Goal: Task Accomplishment & Management: Manage account settings

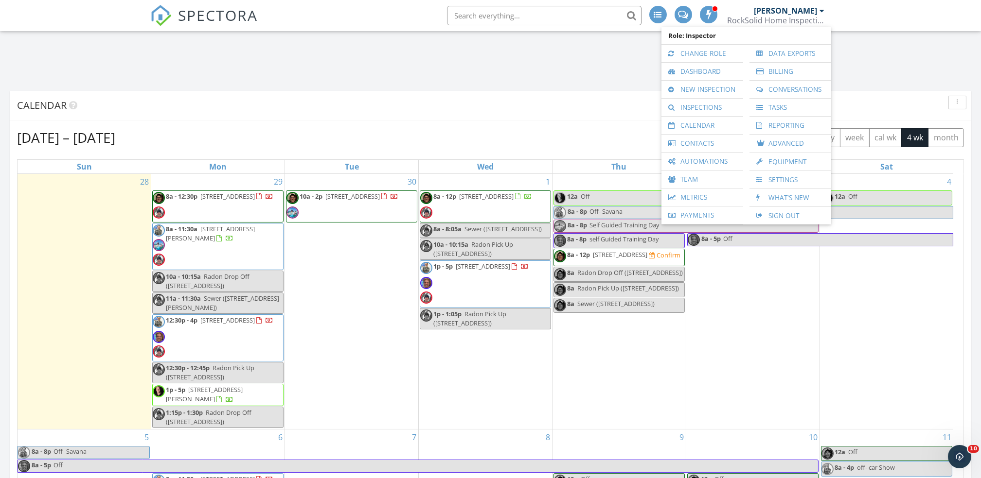
scroll to position [1075, 1000]
click at [708, 111] on link "Inspections" at bounding box center [702, 108] width 72 height 18
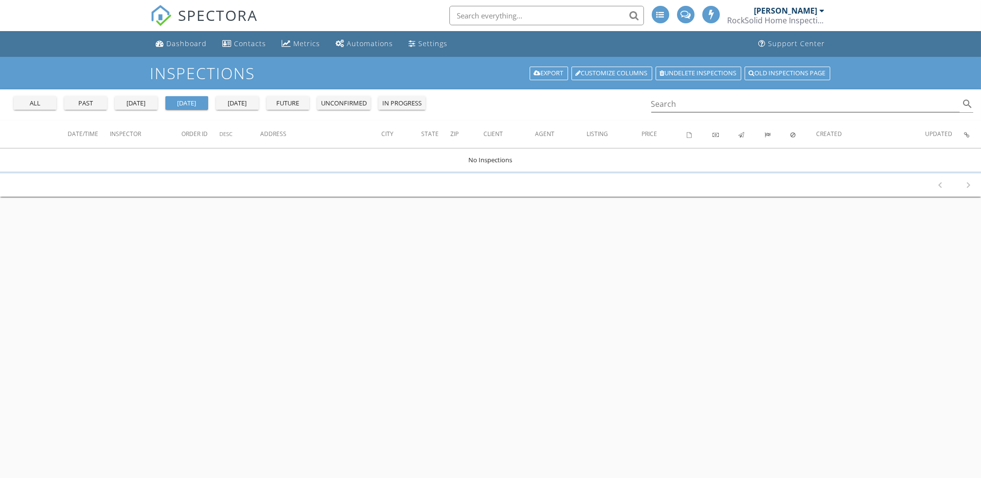
click at [42, 107] on div "all" at bounding box center [35, 104] width 35 height 10
click at [719, 104] on input "Search" at bounding box center [805, 104] width 309 height 16
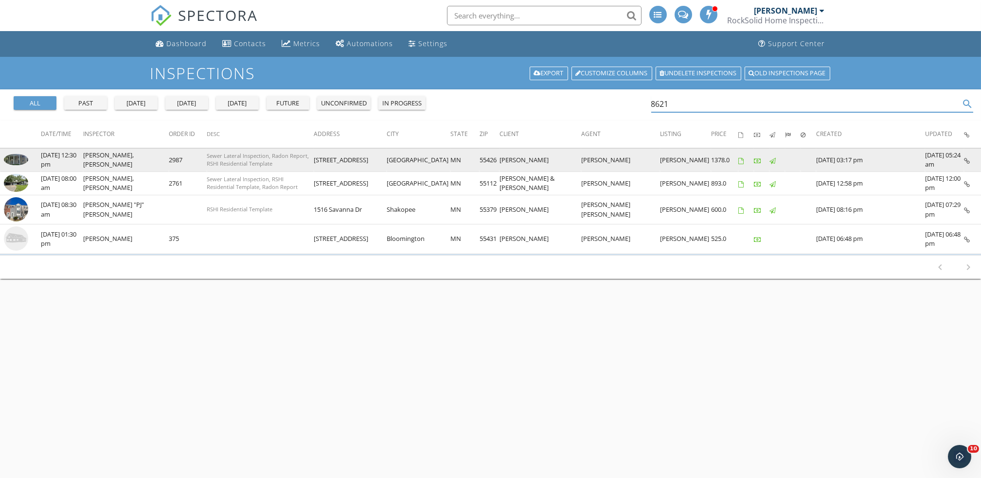
type input "8621"
click at [25, 163] on img at bounding box center [16, 159] width 24 height 11
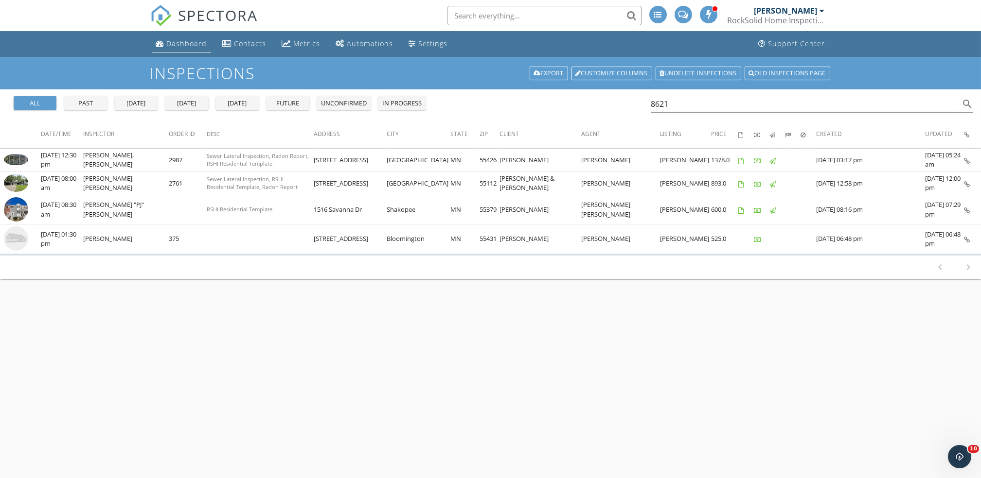
click at [170, 49] on link "Dashboard" at bounding box center [181, 44] width 59 height 18
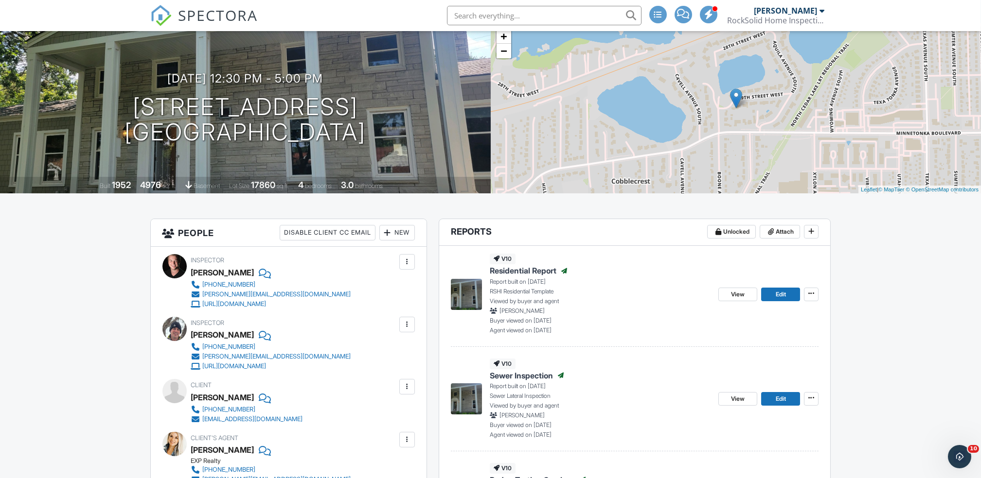
scroll to position [67, 0]
click at [818, 297] on button at bounding box center [811, 294] width 15 height 14
click at [910, 317] on div "Assign Inspectors Copy View Log RRB Log Delete Report" at bounding box center [843, 366] width 274 height 122
click at [885, 322] on div "Assign Inspectors Copy View Log RRB Log Delete Report" at bounding box center [843, 366] width 274 height 122
click at [904, 410] on div "Assign Inspectors Copy View Log RRB Log Delete Report" at bounding box center [843, 366] width 274 height 122
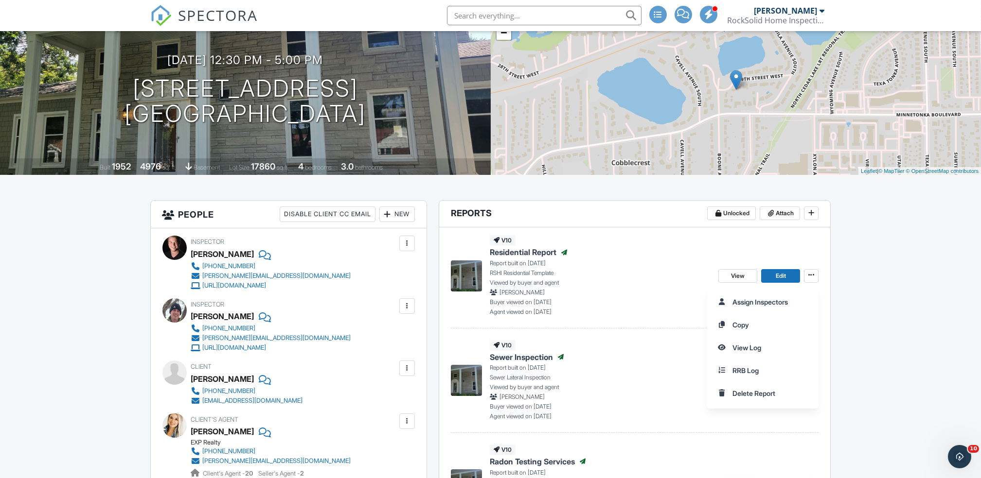
scroll to position [0, 0]
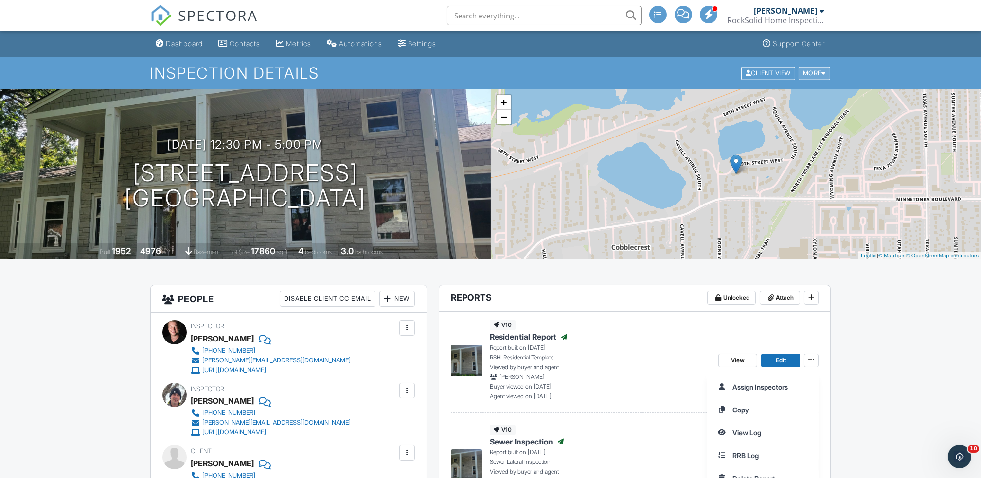
click at [822, 70] on div at bounding box center [823, 73] width 4 height 6
click at [813, 71] on div "More" at bounding box center [814, 73] width 32 height 13
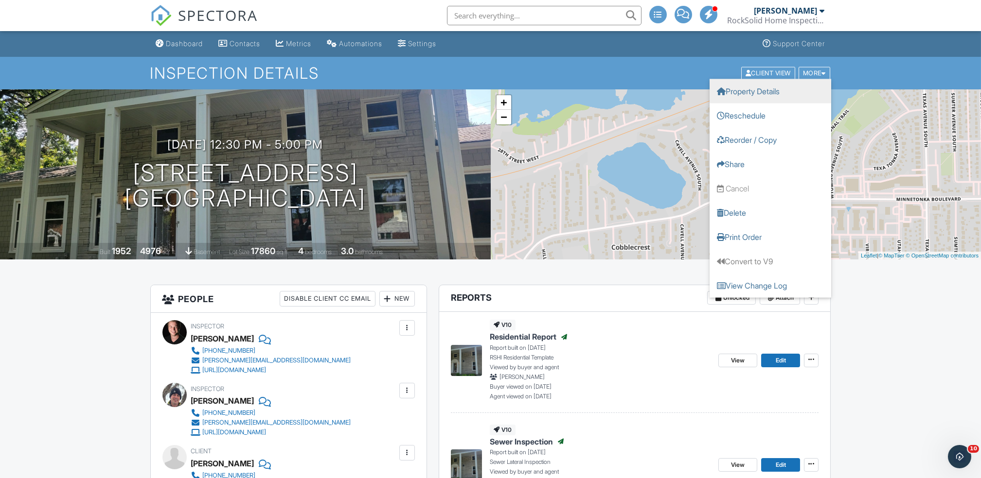
click at [761, 92] on link "Property Details" at bounding box center [770, 91] width 122 height 24
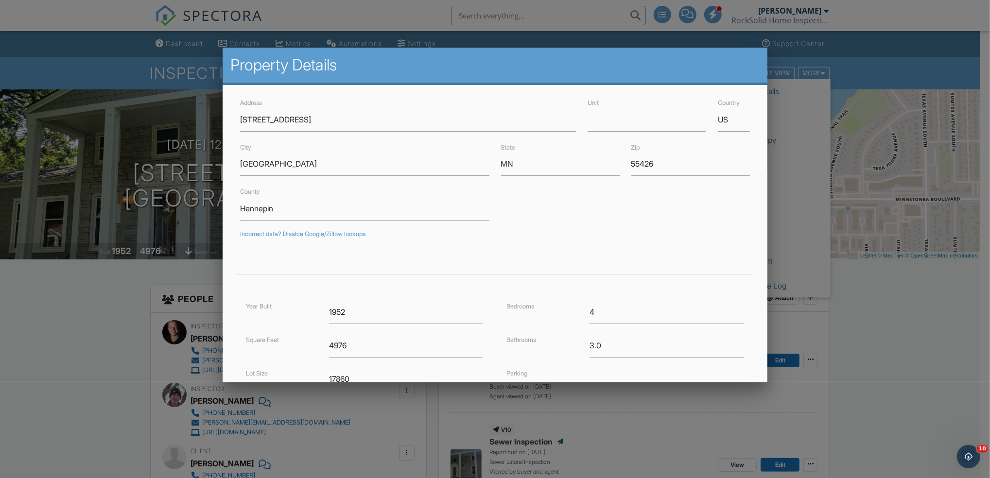
click at [890, 350] on div at bounding box center [495, 250] width 990 height 598
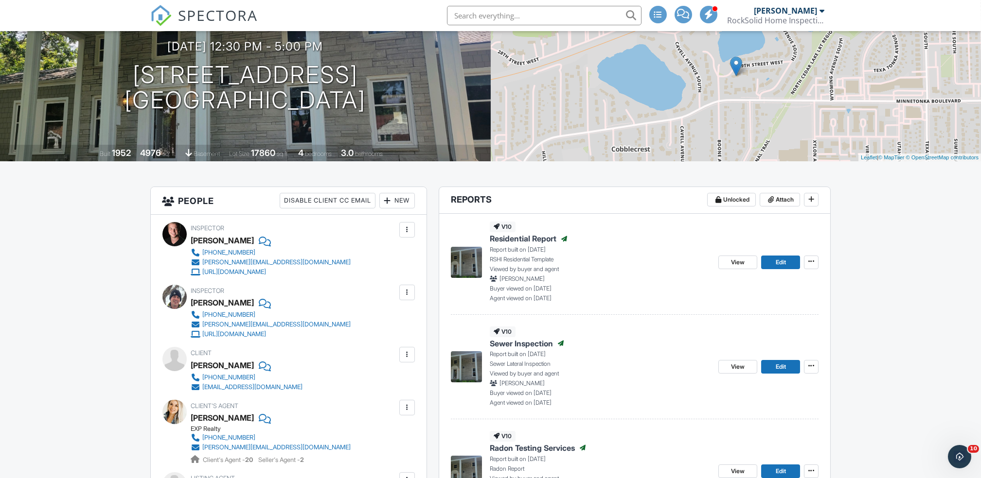
scroll to position [123, 0]
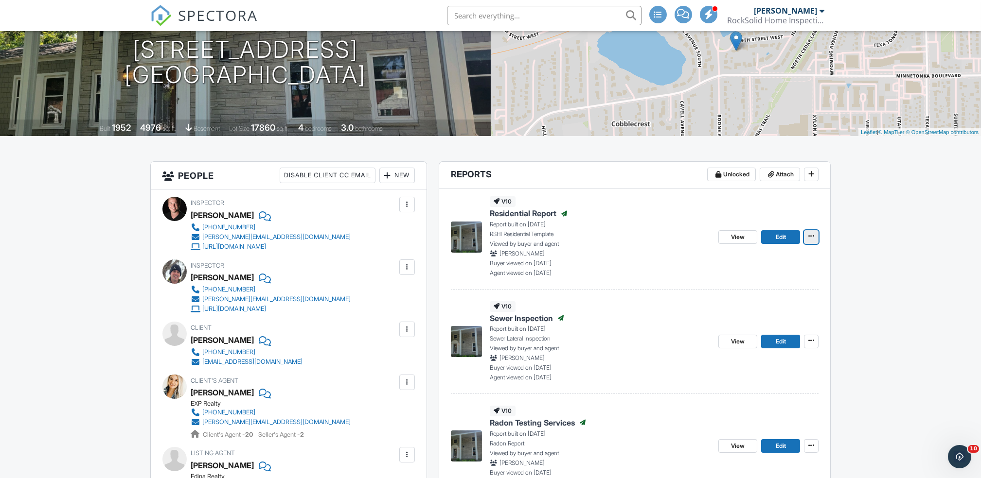
click at [812, 236] on icon at bounding box center [811, 236] width 6 height 7
click at [743, 332] on input "RRB Log" at bounding box center [762, 332] width 99 height 22
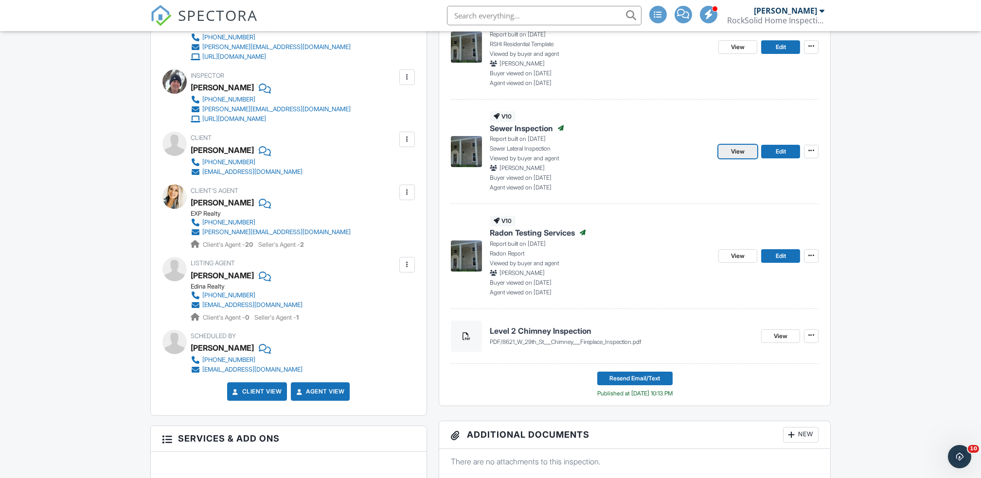
click at [734, 153] on span "View" at bounding box center [738, 152] width 14 height 10
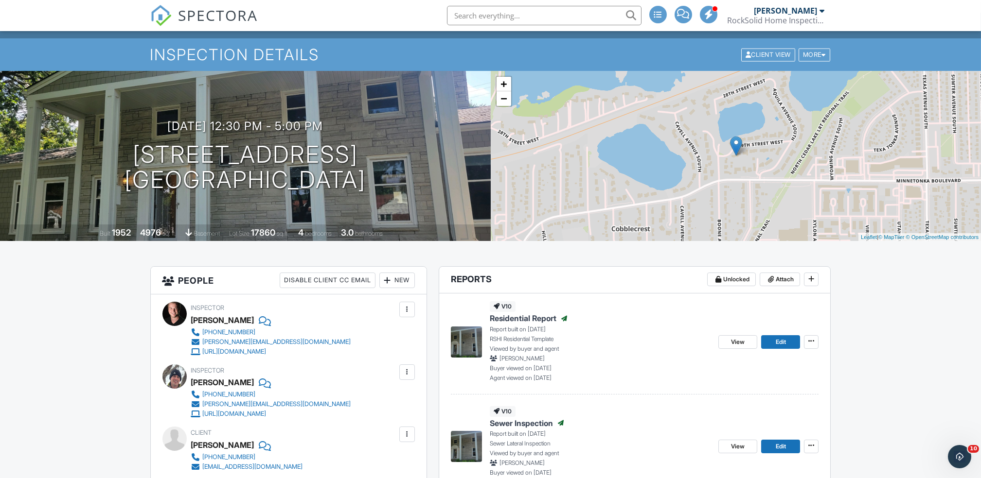
scroll to position [26, 0]
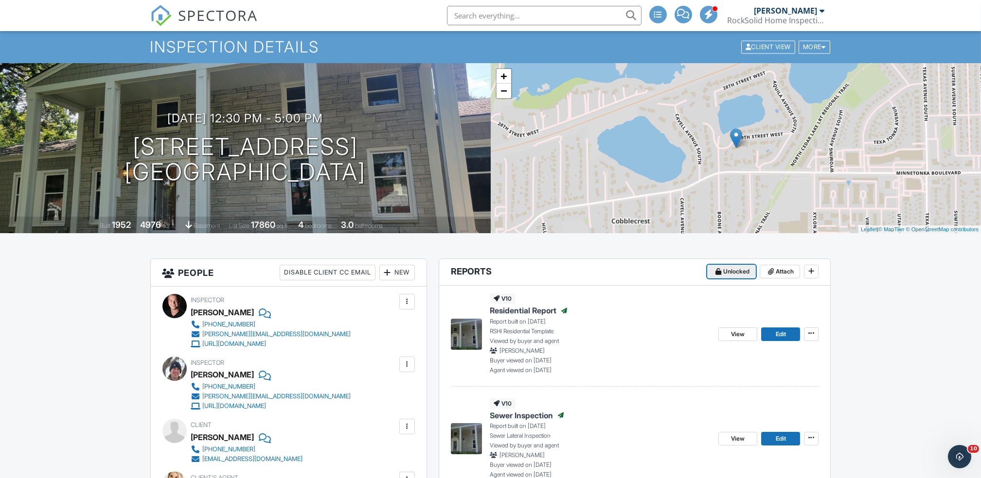
click at [739, 274] on span "Unlocked" at bounding box center [736, 272] width 26 height 10
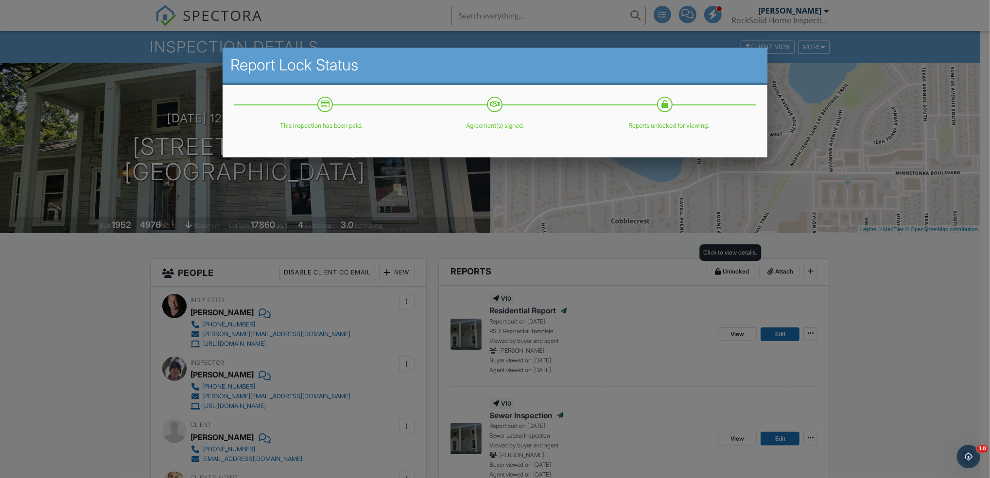
click at [894, 395] on div at bounding box center [495, 250] width 990 height 598
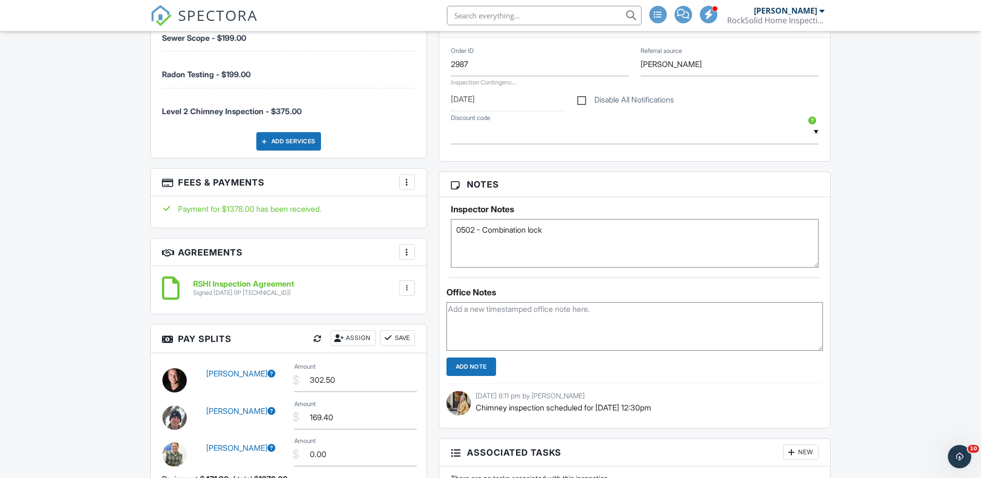
scroll to position [796, 0]
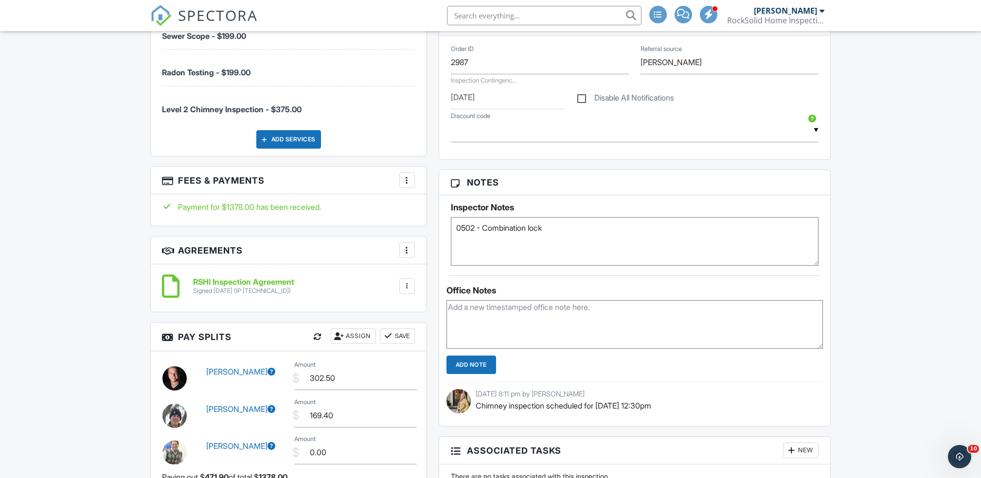
click at [412, 178] on div "More" at bounding box center [407, 181] width 16 height 16
click at [465, 212] on li "Edit Fees & Payments" at bounding box center [456, 210] width 102 height 24
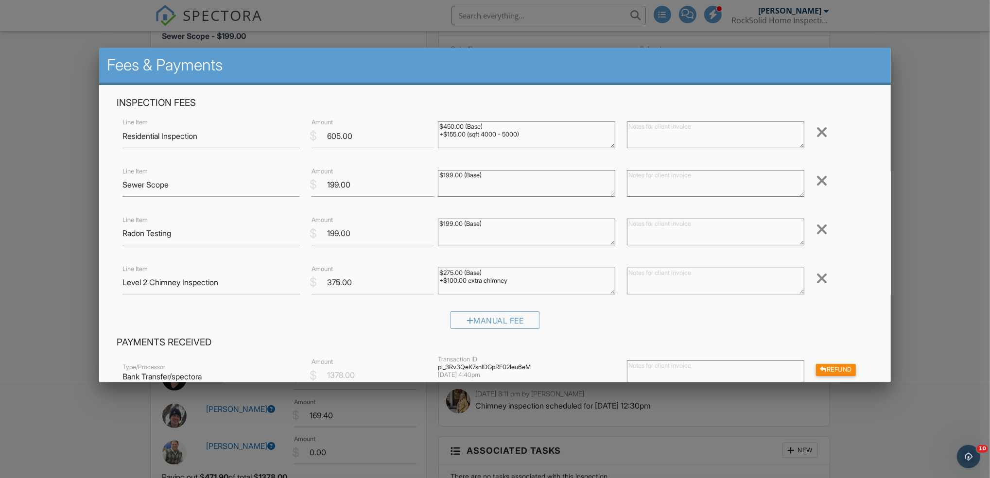
click at [918, 362] on div at bounding box center [495, 250] width 990 height 598
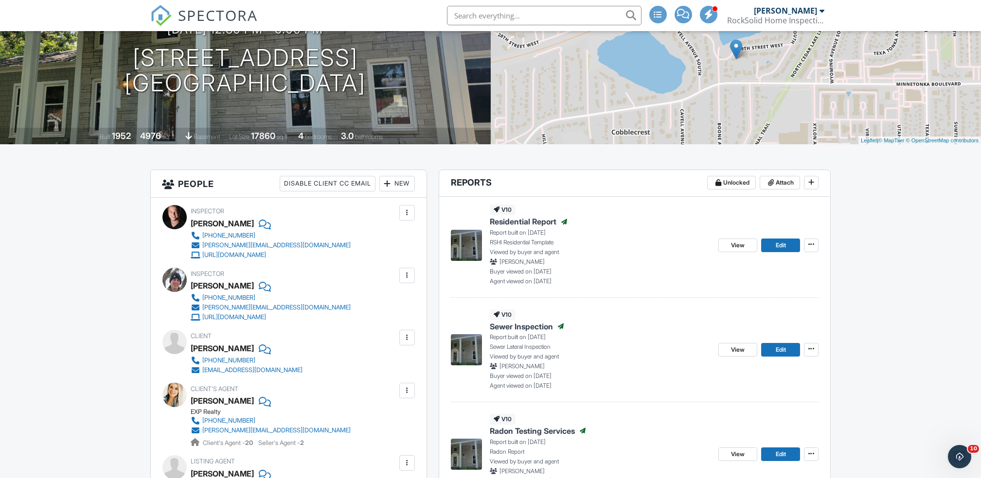
scroll to position [118, 0]
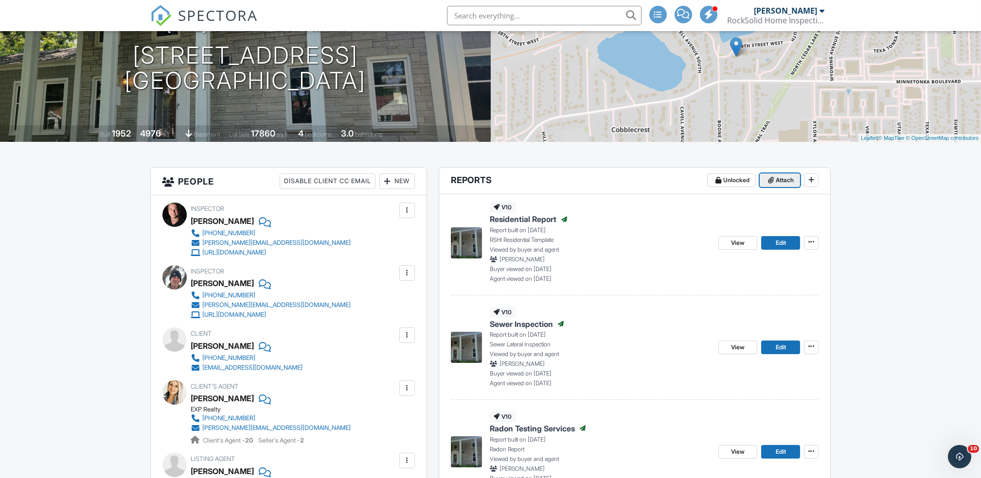
click at [782, 182] on span "Attach" at bounding box center [784, 180] width 18 height 10
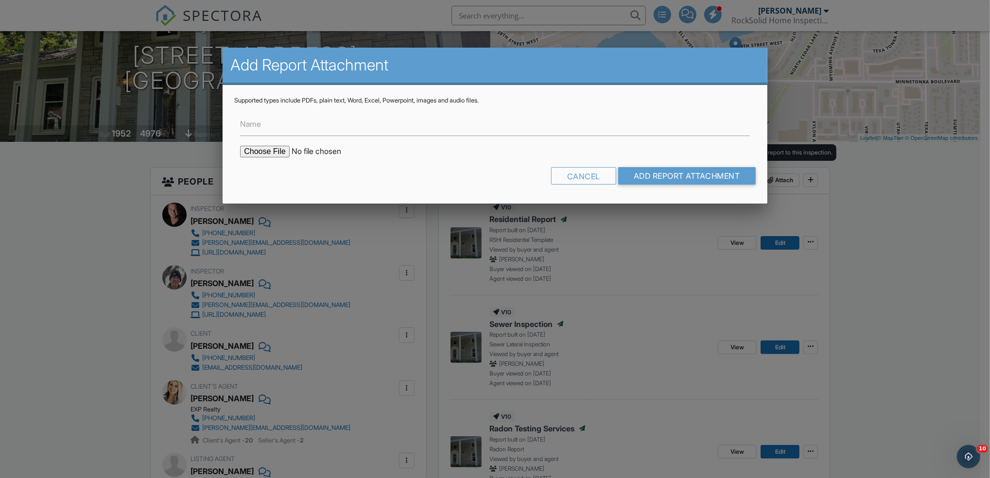
click at [902, 277] on div at bounding box center [495, 250] width 990 height 598
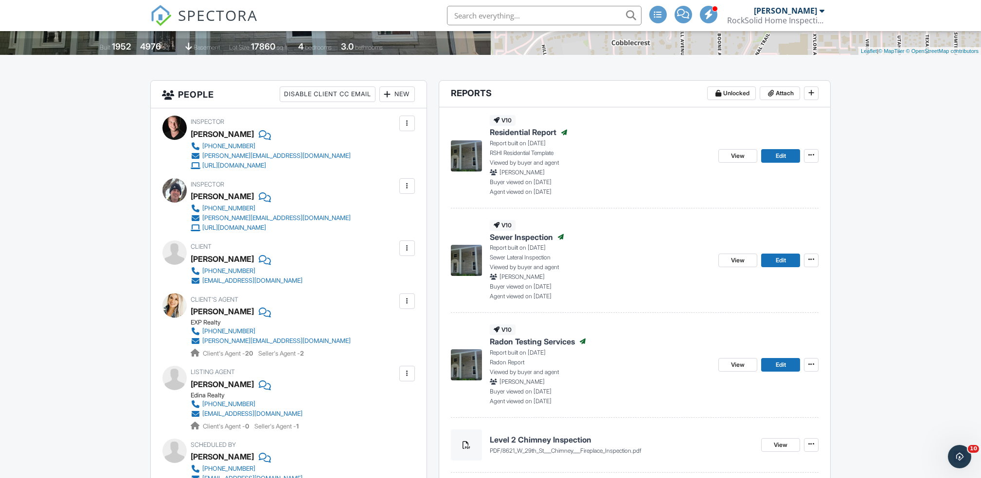
scroll to position [211, 0]
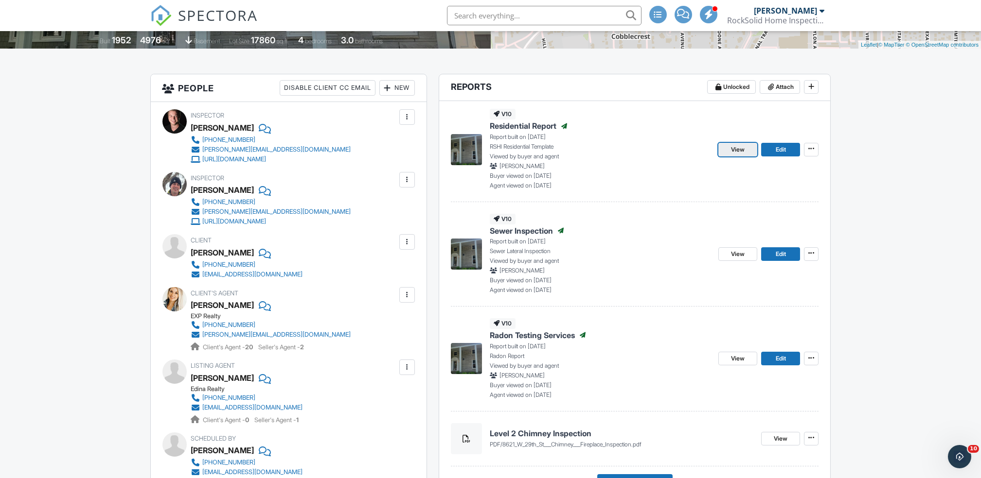
click at [727, 157] on link "View" at bounding box center [737, 150] width 39 height 14
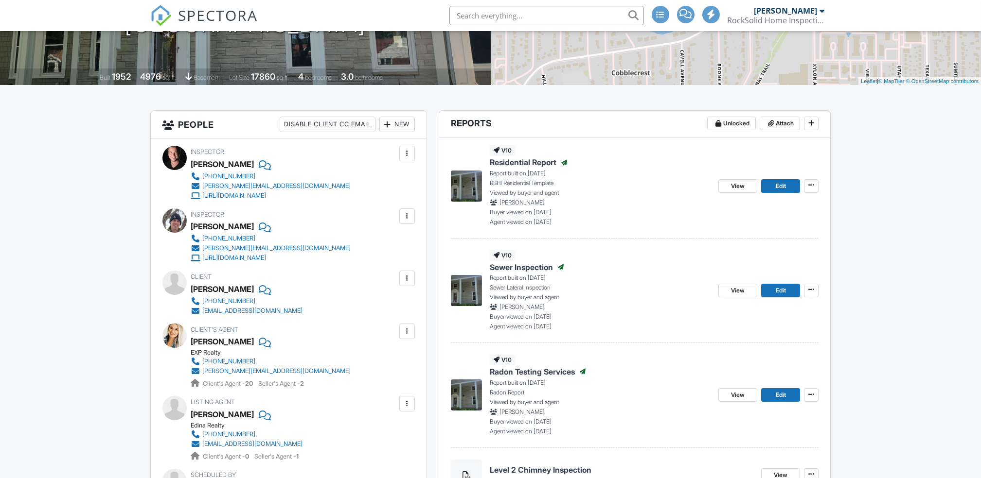
scroll to position [167, 0]
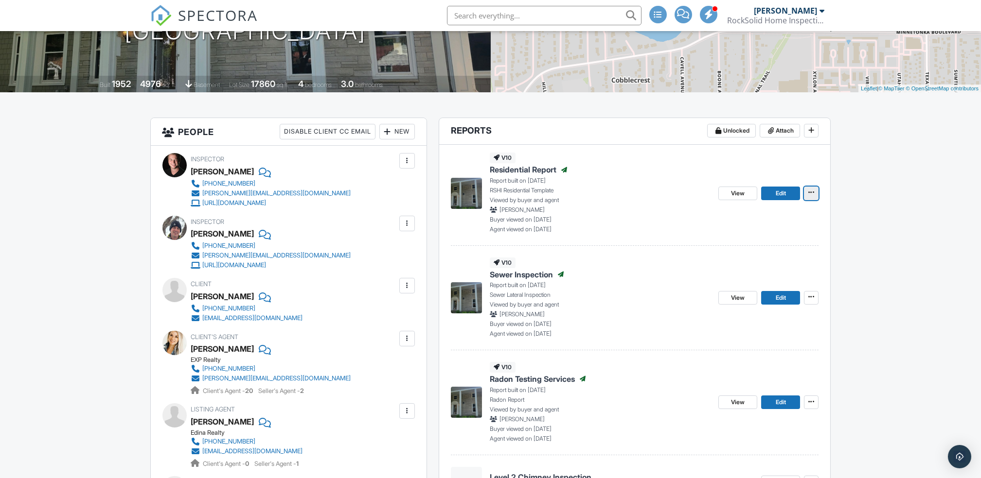
click at [812, 200] on button at bounding box center [811, 194] width 15 height 14
click at [812, 195] on icon at bounding box center [811, 192] width 6 height 7
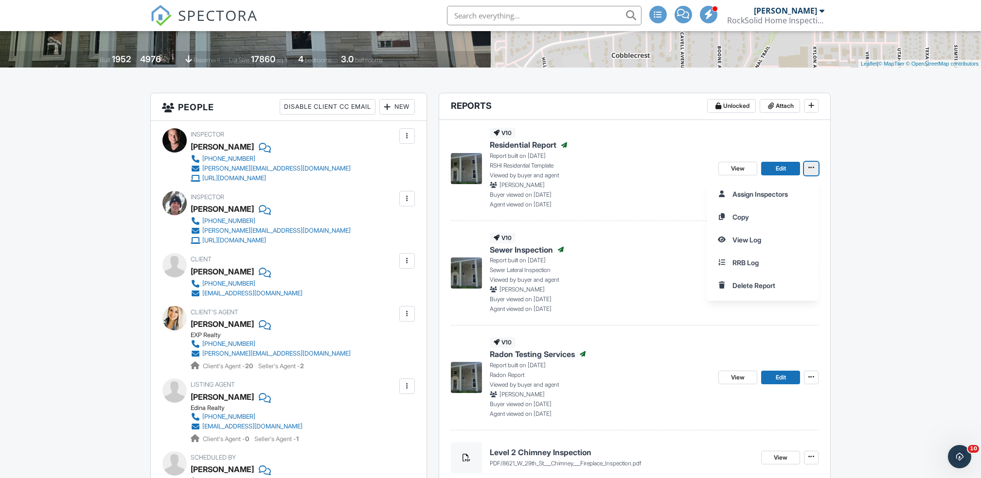
scroll to position [193, 0]
click at [768, 240] on input "View Log" at bounding box center [762, 240] width 99 height 22
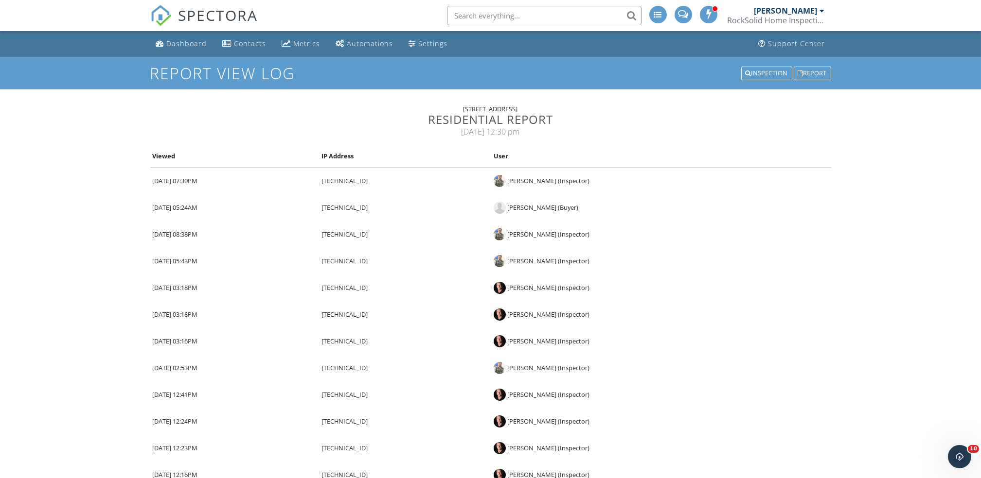
click at [819, 76] on div "Report" at bounding box center [811, 74] width 37 height 14
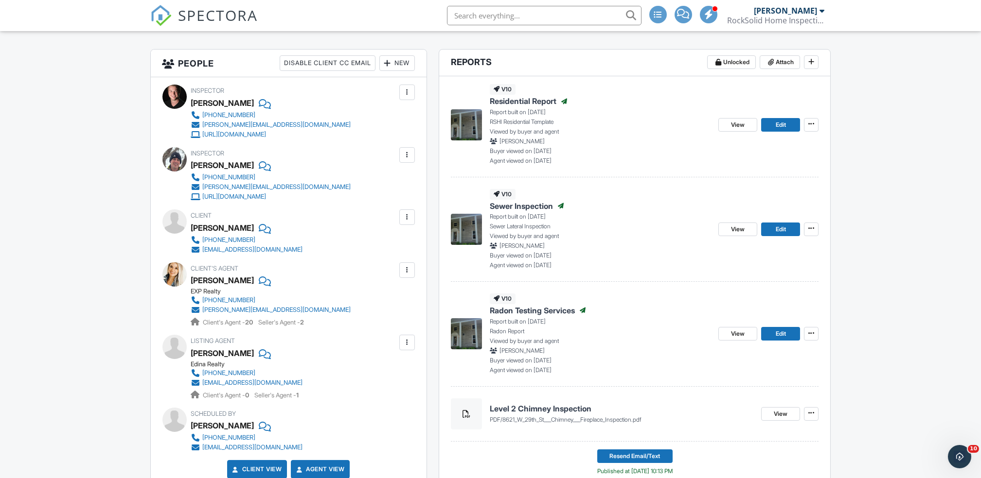
scroll to position [236, 0]
click at [813, 123] on icon at bounding box center [811, 123] width 6 height 7
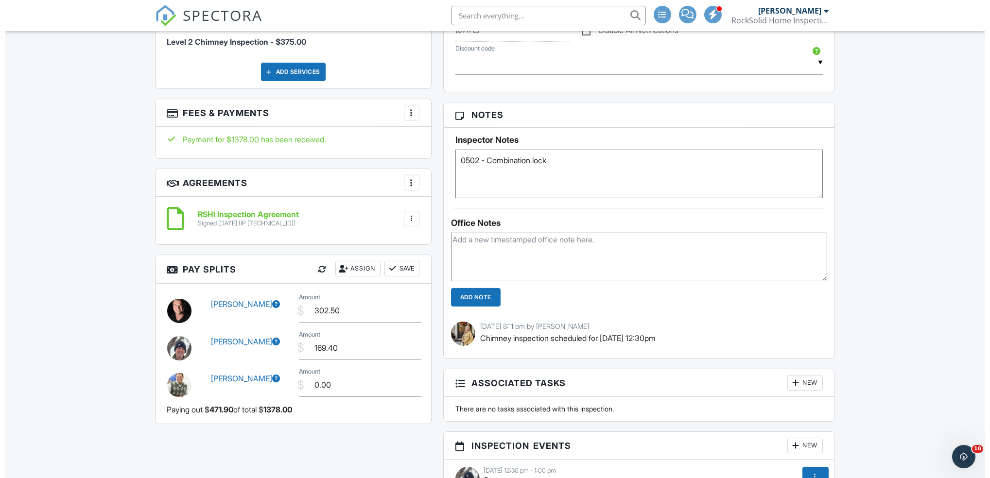
scroll to position [862, 0]
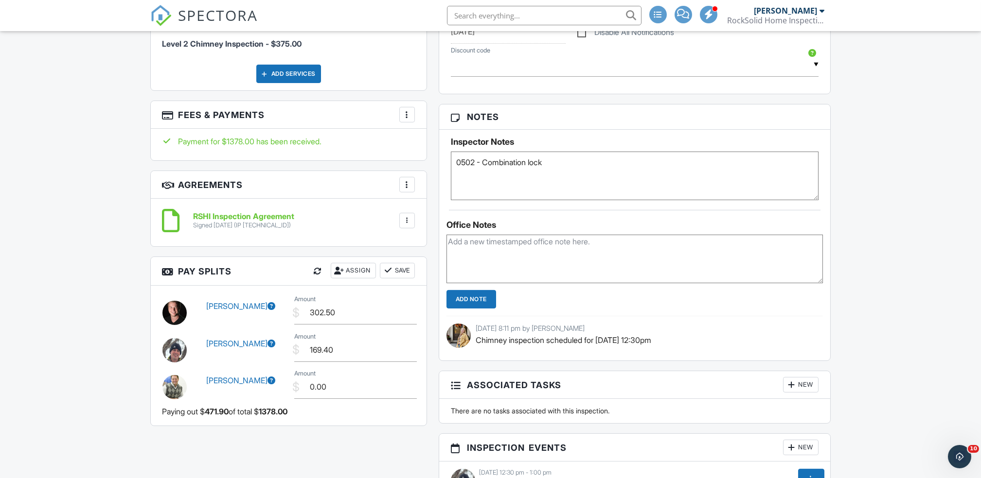
click at [403, 117] on div at bounding box center [407, 115] width 10 height 10
click at [456, 143] on li "Edit Fees & Payments" at bounding box center [456, 144] width 102 height 24
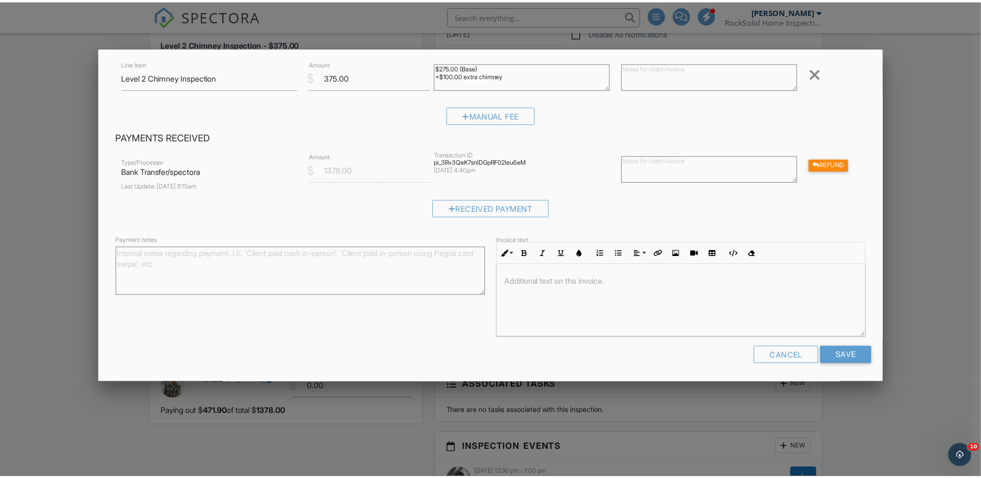
scroll to position [0, 0]
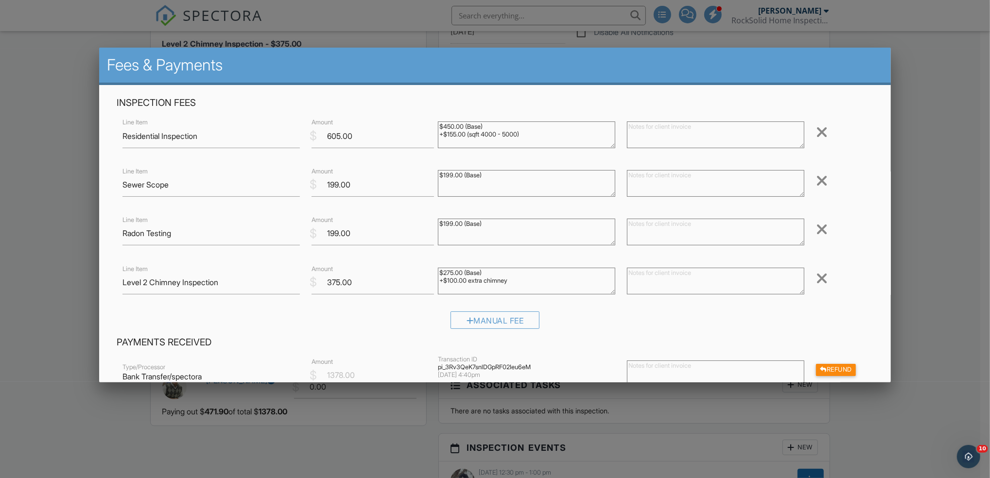
click at [927, 238] on div at bounding box center [495, 250] width 990 height 598
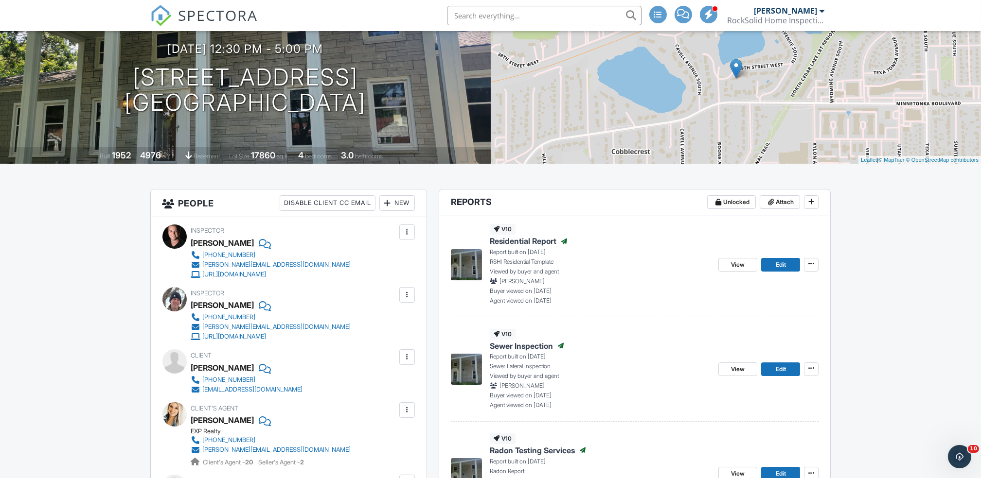
scroll to position [92, 0]
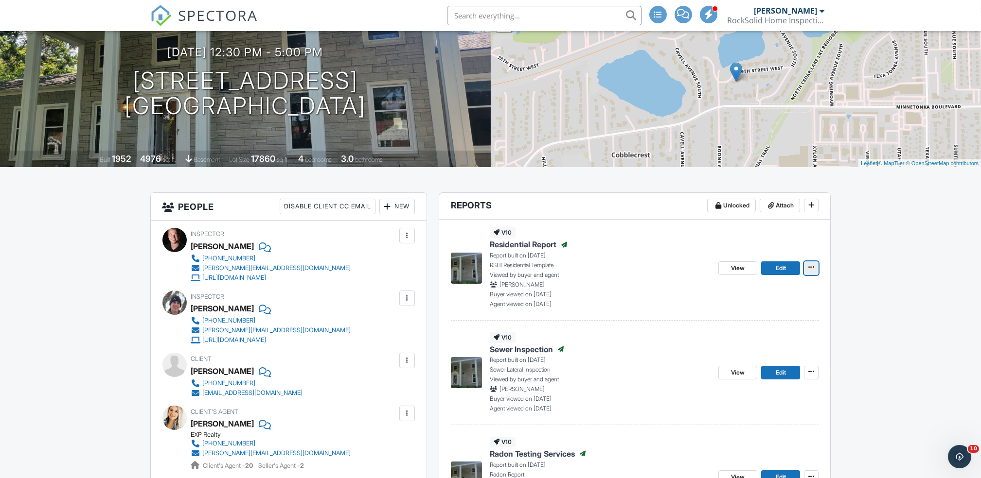
click at [811, 268] on icon at bounding box center [811, 267] width 6 height 7
click at [898, 290] on div "Assign Inspectors Copy View Log RRB Log Delete Report" at bounding box center [843, 340] width 274 height 122
click at [901, 305] on div "Assign Inspectors Copy View Log RRB Log Delete Report" at bounding box center [843, 340] width 274 height 122
click at [904, 305] on div "Assign Inspectors Copy View Log RRB Log Delete Report" at bounding box center [843, 340] width 274 height 122
click at [904, 304] on div "Assign Inspectors Copy View Log RRB Log Delete Report" at bounding box center [843, 340] width 274 height 122
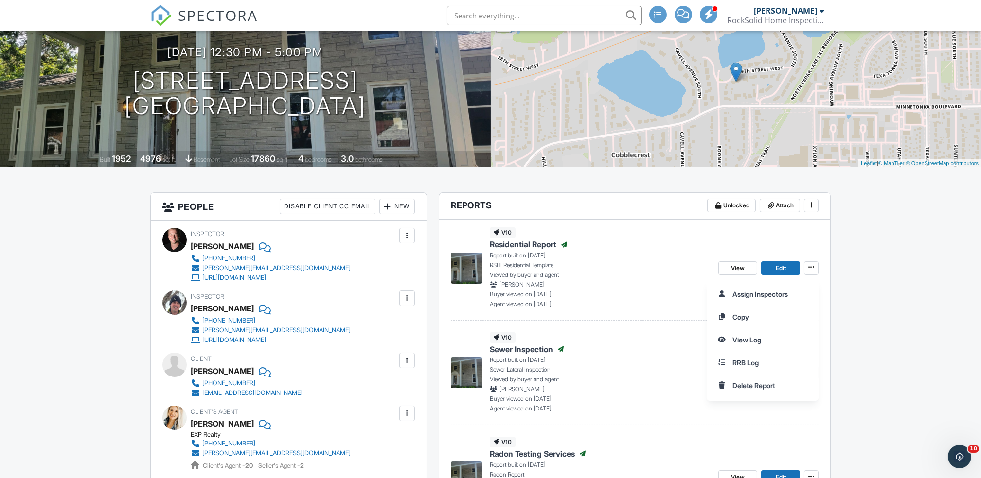
click at [903, 308] on div "Assign Inspectors Copy View Log RRB Log Delete Report" at bounding box center [843, 340] width 274 height 122
click at [958, 456] on icon "Open Intercom Messenger" at bounding box center [958, 456] width 16 height 16
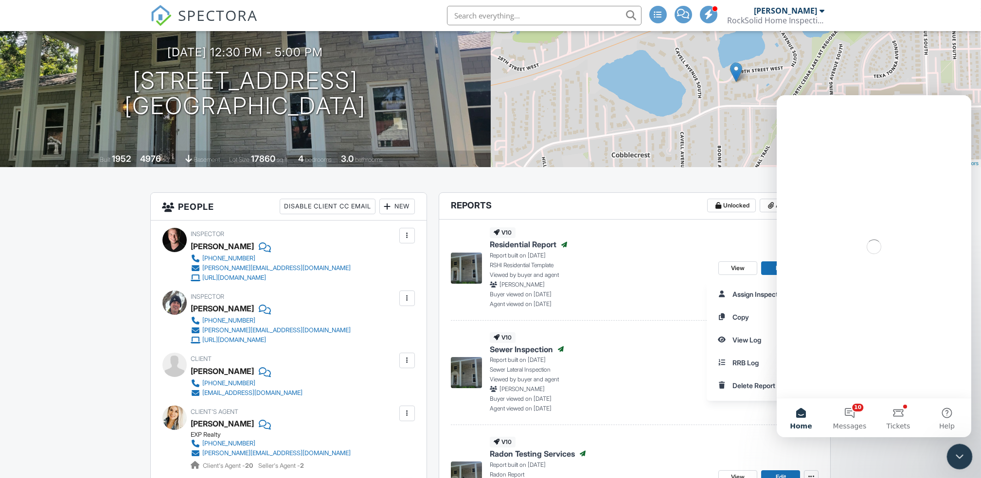
scroll to position [0, 0]
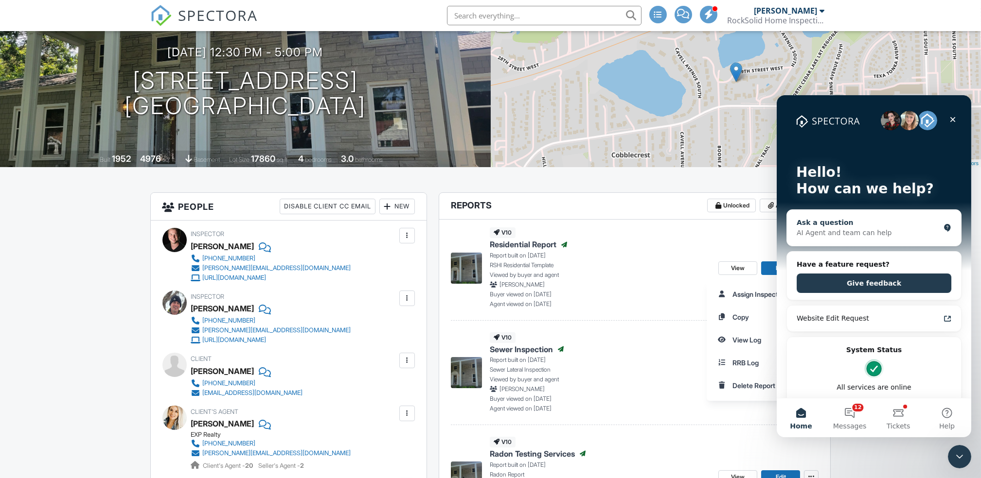
click at [858, 229] on div "AI Agent and team can help" at bounding box center [867, 233] width 143 height 10
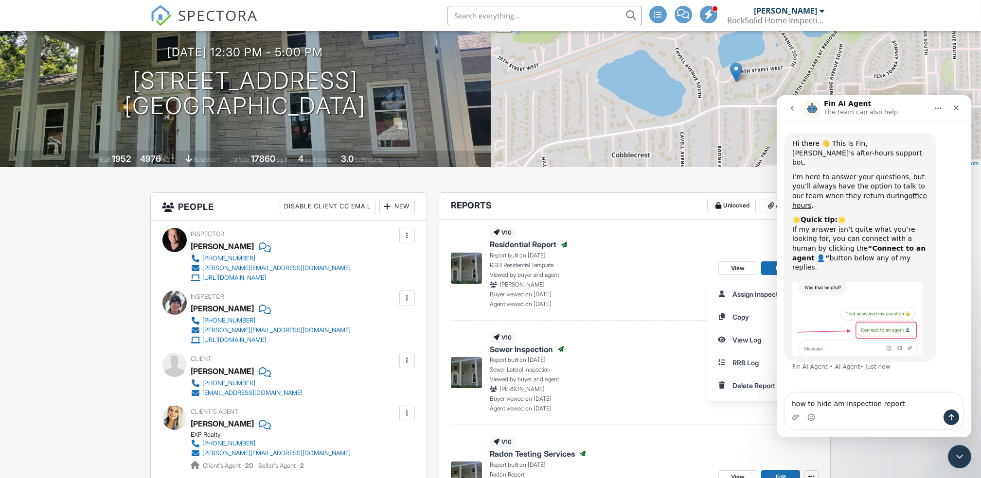
type textarea "how to hide am inspection report"
click at [947, 425] on button "Send a message…" at bounding box center [951, 418] width 16 height 16
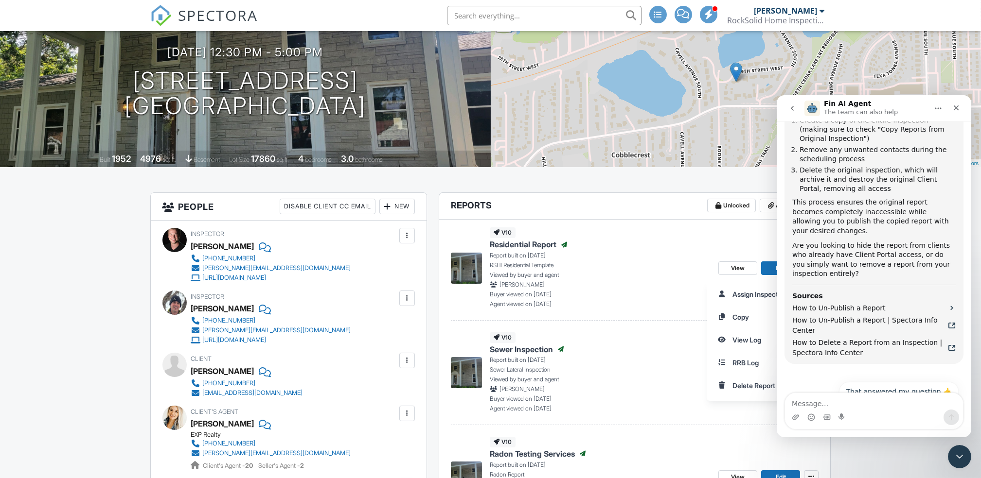
scroll to position [467, 0]
click at [950, 305] on icon "Fin AI Agent says…" at bounding box center [951, 306] width 2 height 3
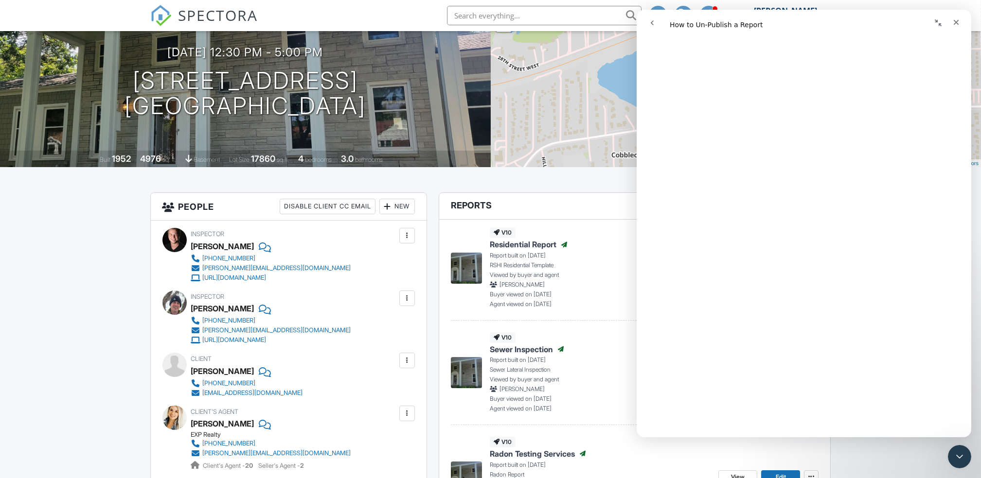
scroll to position [810, 0]
click at [610, 271] on p "Viewed by buyer and agent" at bounding box center [600, 275] width 221 height 9
click at [955, 459] on icon "Close Intercom Messenger" at bounding box center [958, 456] width 12 height 12
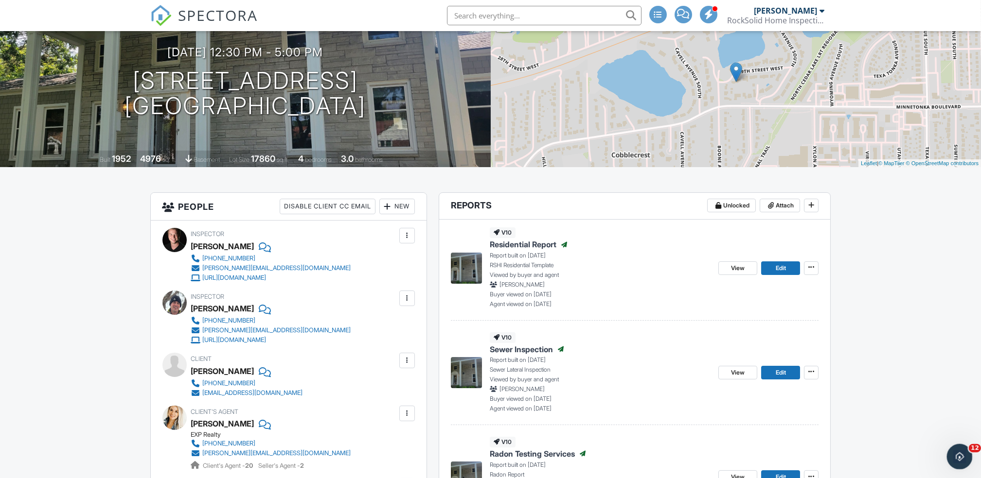
scroll to position [0, 0]
click at [811, 267] on icon at bounding box center [811, 267] width 6 height 7
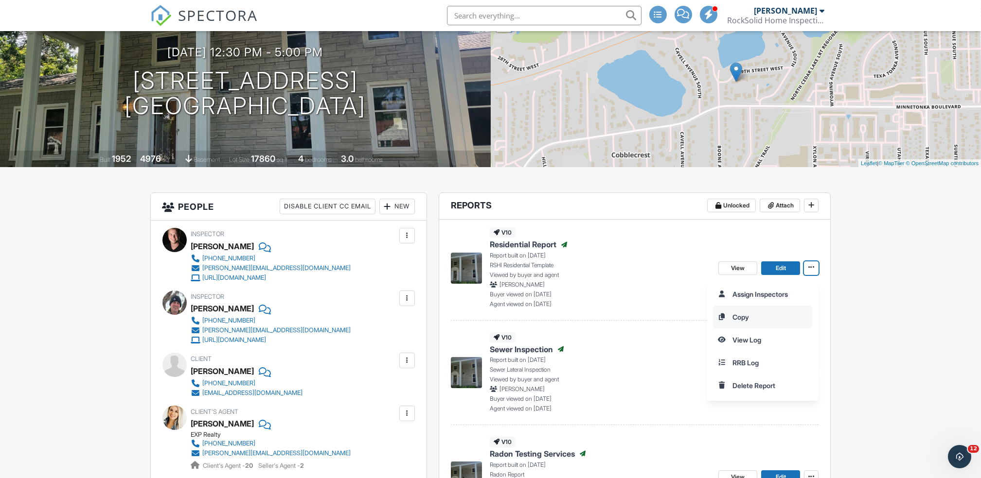
click at [755, 319] on input "Copy" at bounding box center [762, 317] width 99 height 22
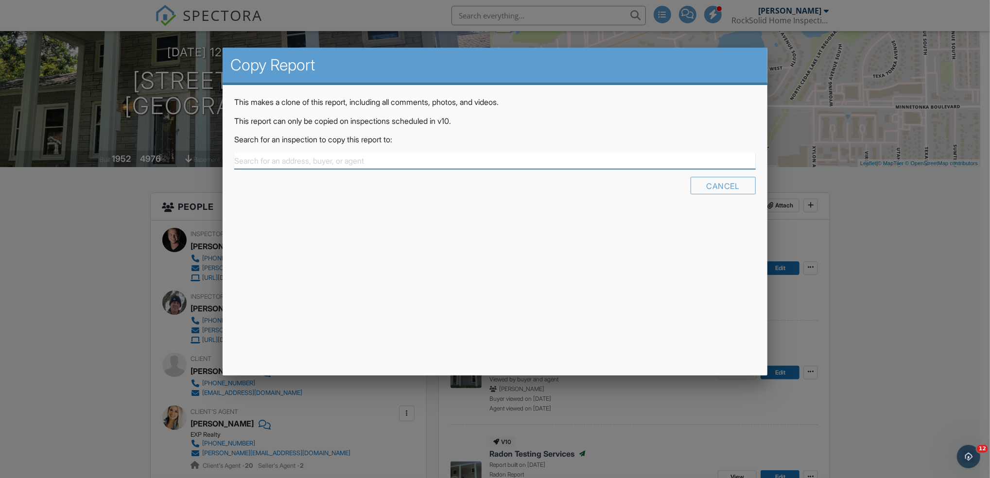
click at [329, 158] on input "text" at bounding box center [494, 161] width 521 height 16
click at [346, 184] on div "8621 W 29th St , Minneapolis, MN 55426" at bounding box center [495, 184] width 516 height 11
type input "8621 W 29th St , Minneapolis, MN 55426"
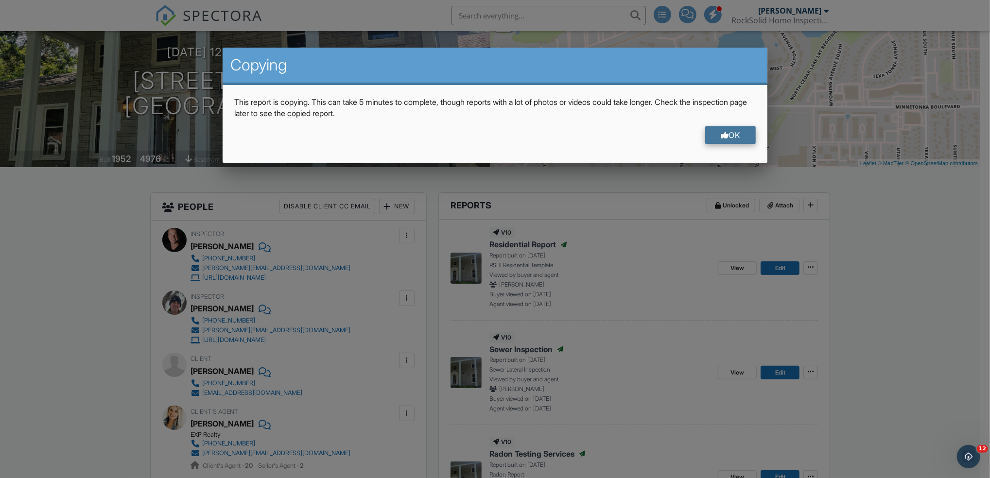
click at [725, 131] on div at bounding box center [725, 135] width 8 height 8
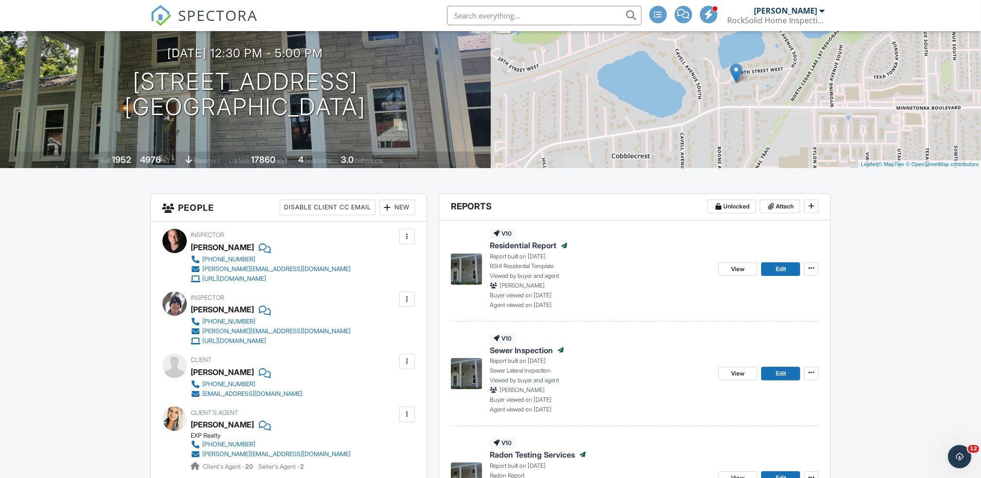
scroll to position [91, 0]
click at [811, 268] on icon at bounding box center [811, 268] width 6 height 7
click at [635, 290] on div "[PERSON_NAME]" at bounding box center [600, 286] width 221 height 9
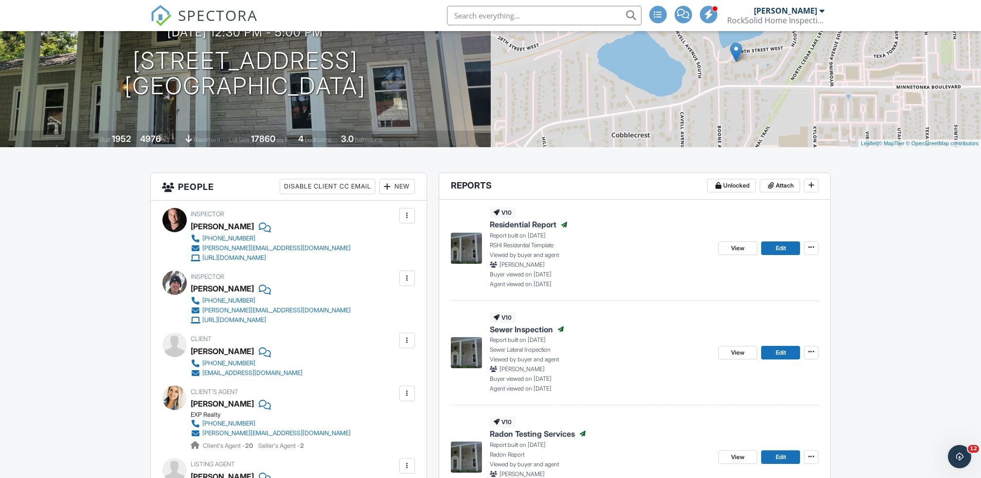
scroll to position [113, 0]
click at [813, 244] on icon at bounding box center [811, 247] width 6 height 7
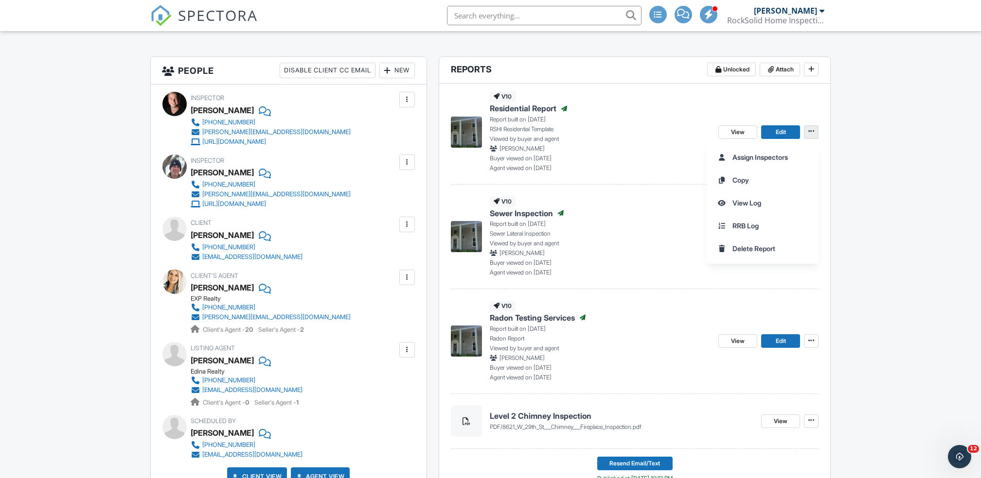
scroll to position [229, 0]
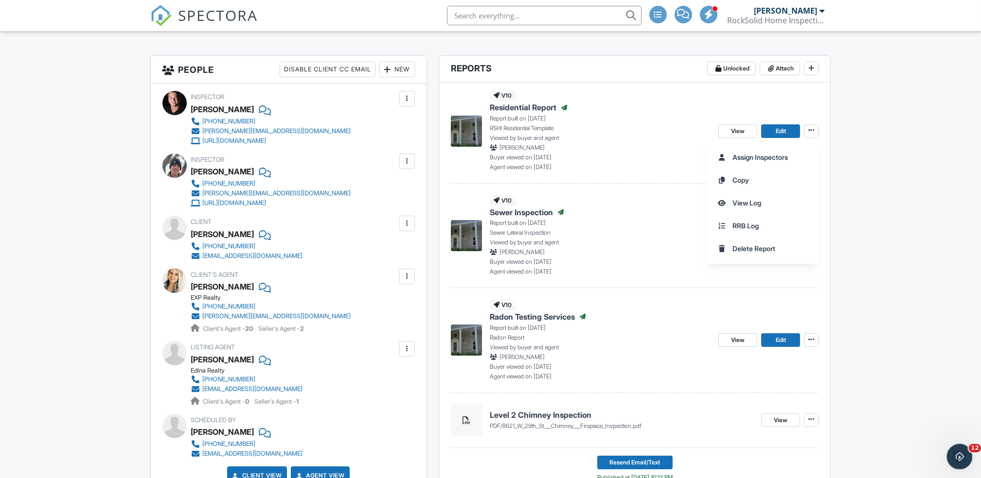
click at [952, 463] on div "Open Intercom Messenger" at bounding box center [958, 455] width 32 height 32
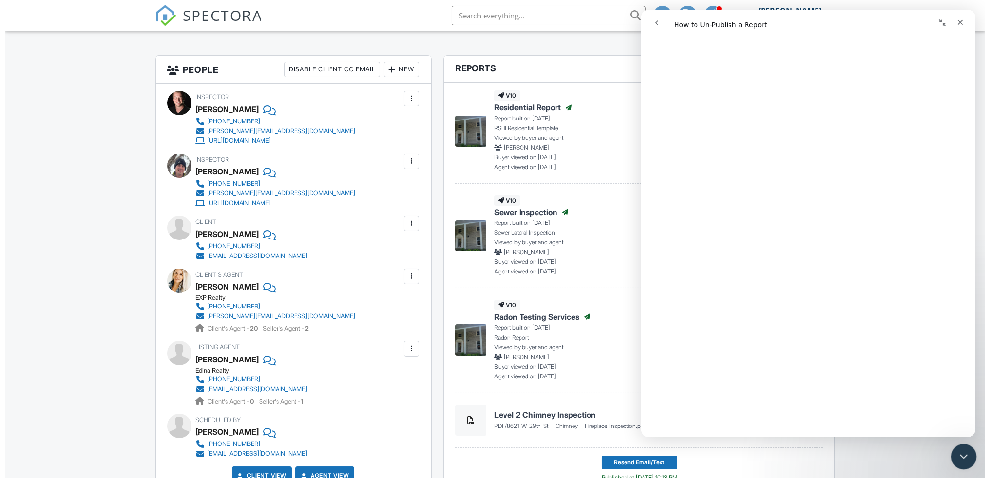
scroll to position [262, 0]
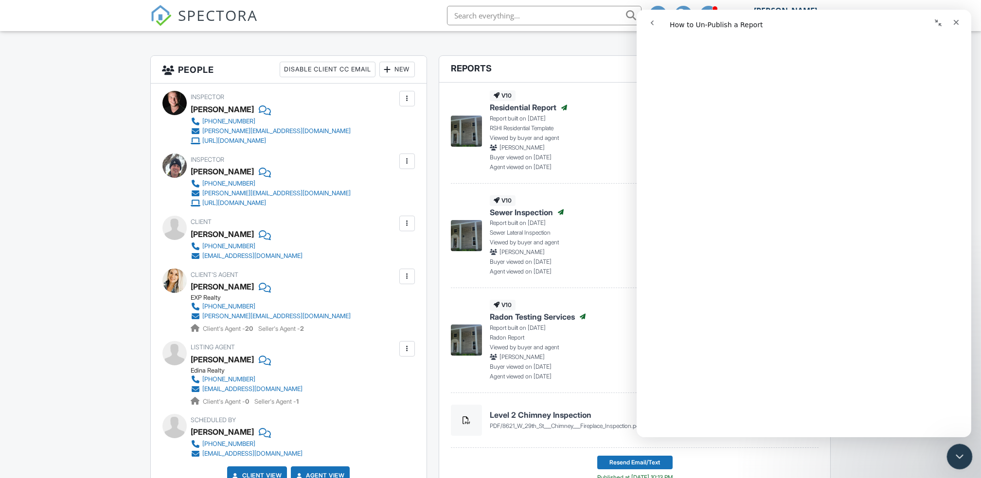
click at [954, 465] on div "Close Intercom Messenger" at bounding box center [957, 455] width 23 height 23
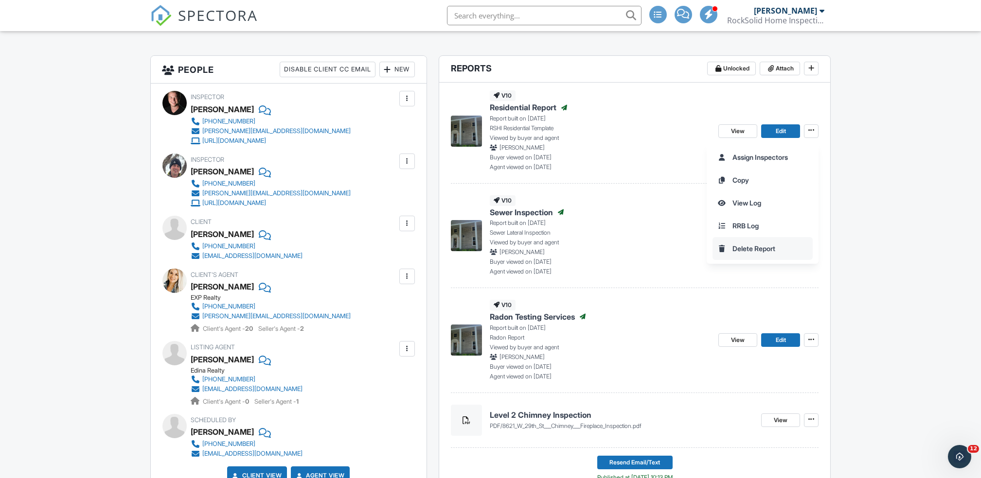
click at [773, 247] on input "Delete Report" at bounding box center [762, 249] width 99 height 22
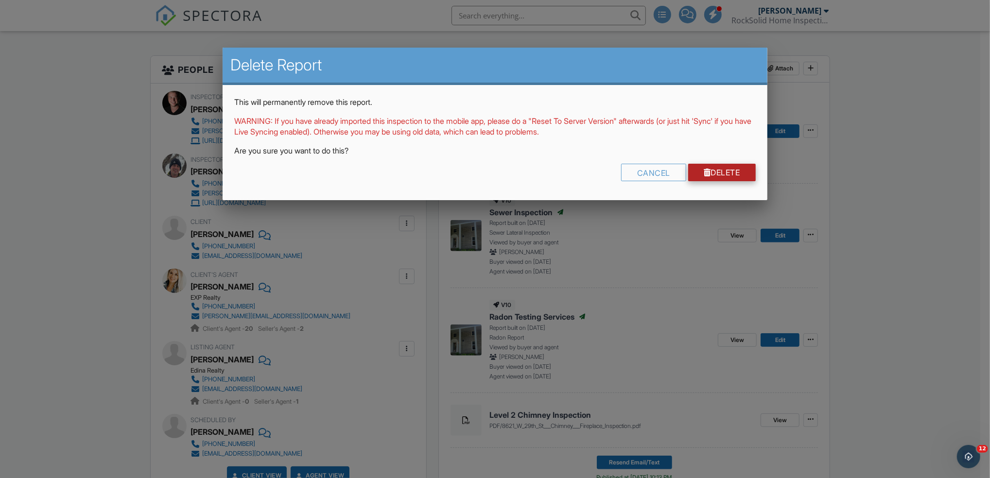
click at [709, 174] on link "Delete" at bounding box center [722, 173] width 68 height 18
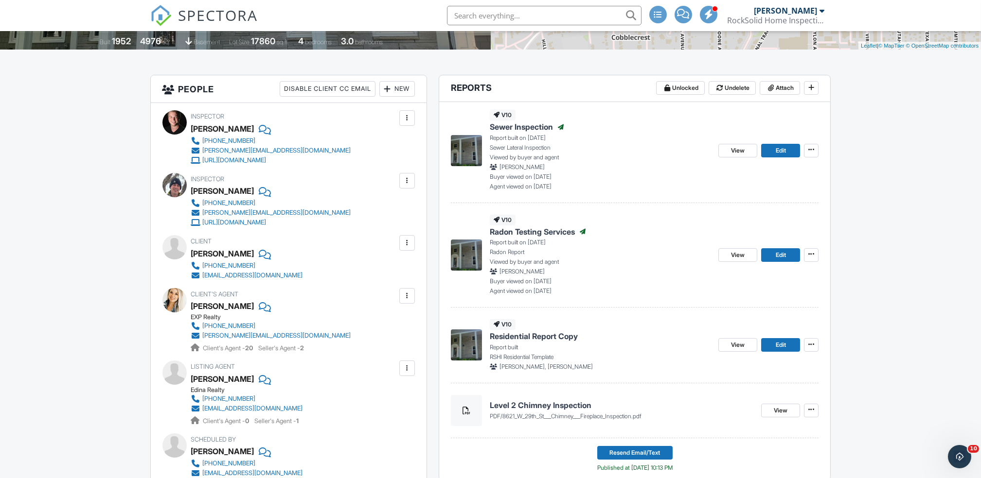
scroll to position [206, 0]
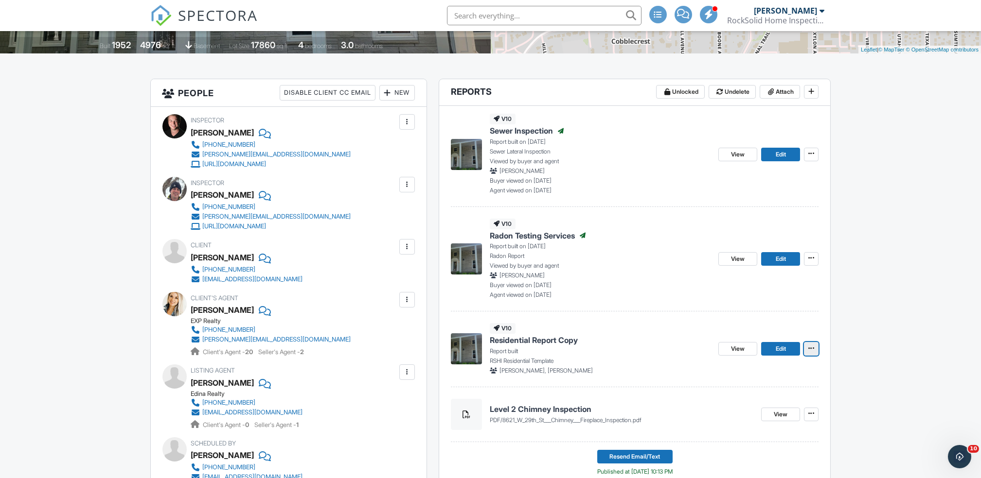
click at [818, 353] on button at bounding box center [811, 349] width 15 height 14
click at [908, 402] on div "Quick Publish Assign Inspectors Copy Delete Report" at bounding box center [843, 409] width 274 height 99
click at [913, 401] on div "Quick Publish Assign Inspectors Copy Delete Report" at bounding box center [843, 409] width 274 height 99
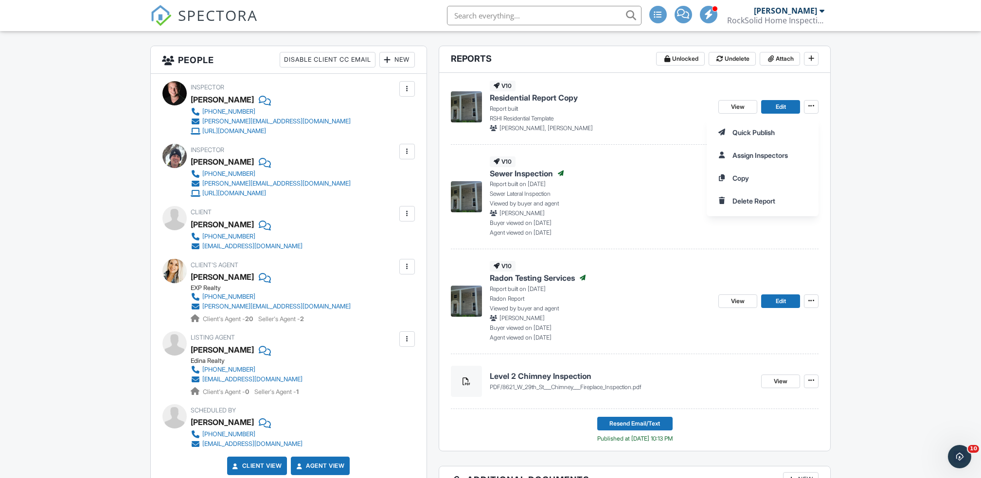
scroll to position [240, 0]
click at [957, 458] on icon "Open Intercom Messenger" at bounding box center [958, 456] width 16 height 16
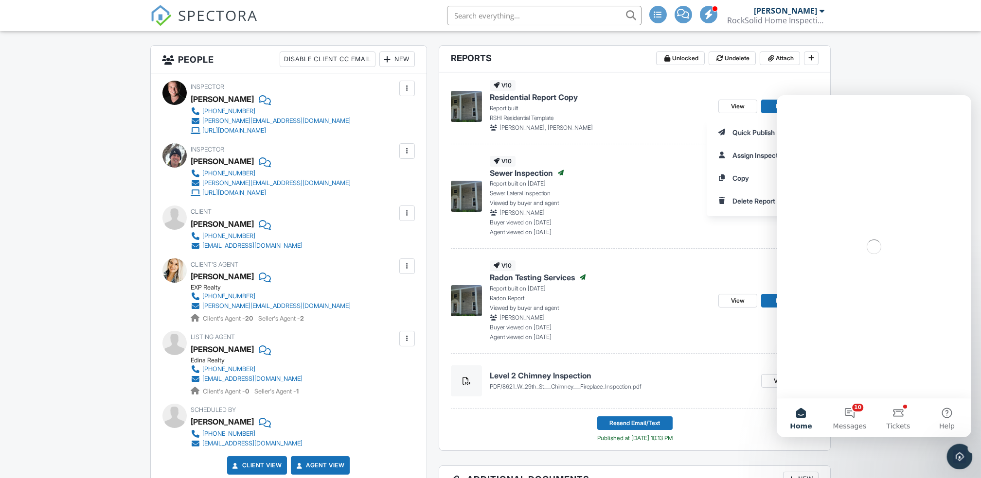
scroll to position [0, 0]
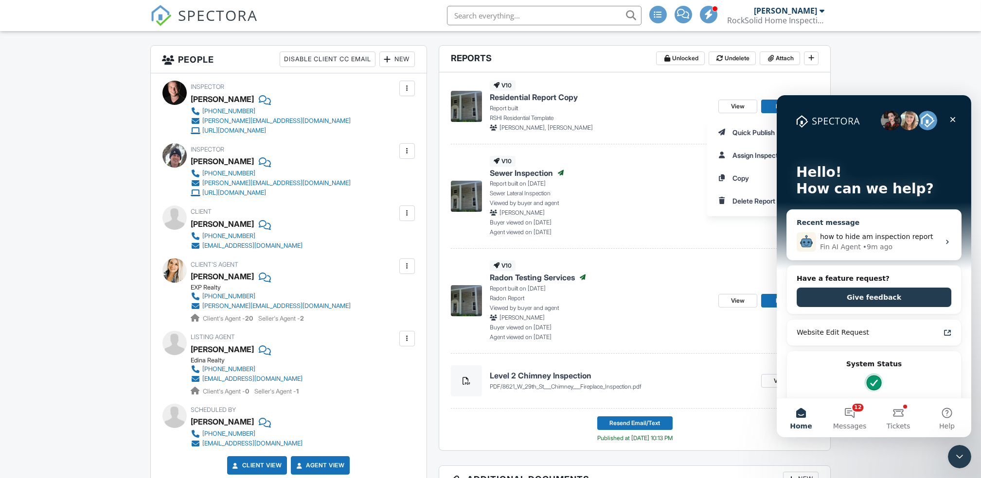
click at [938, 246] on div "how to hide am inspection report Fin AI Agent • 9m ago" at bounding box center [873, 242] width 174 height 36
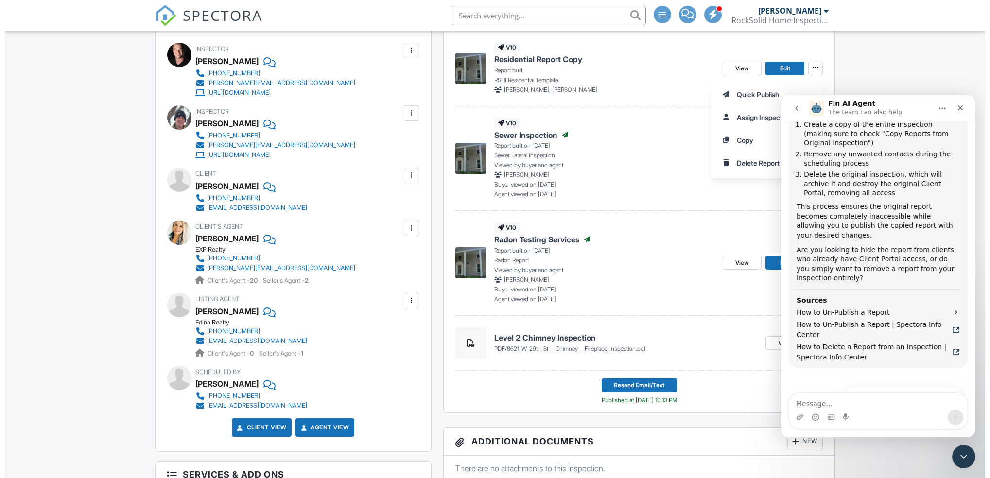
scroll to position [461, 0]
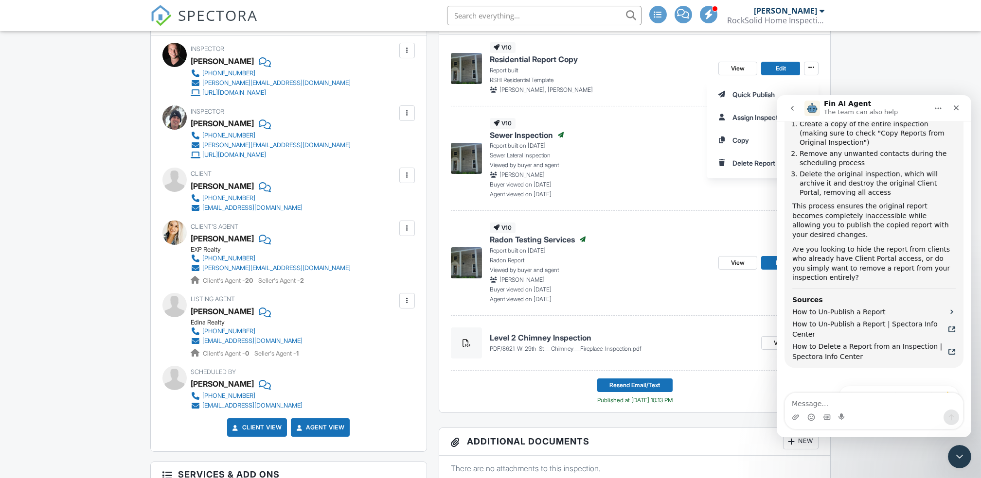
click at [405, 177] on div at bounding box center [407, 176] width 10 height 10
click at [405, 176] on div at bounding box center [407, 176] width 10 height 10
click at [389, 230] on div "Remove" at bounding box center [392, 230] width 26 height 12
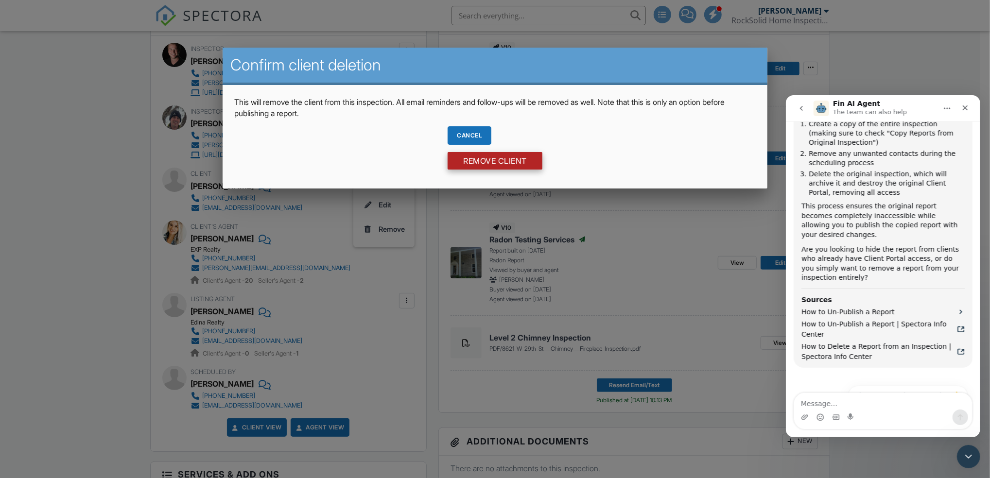
click at [498, 162] on input "Remove Client" at bounding box center [495, 161] width 95 height 18
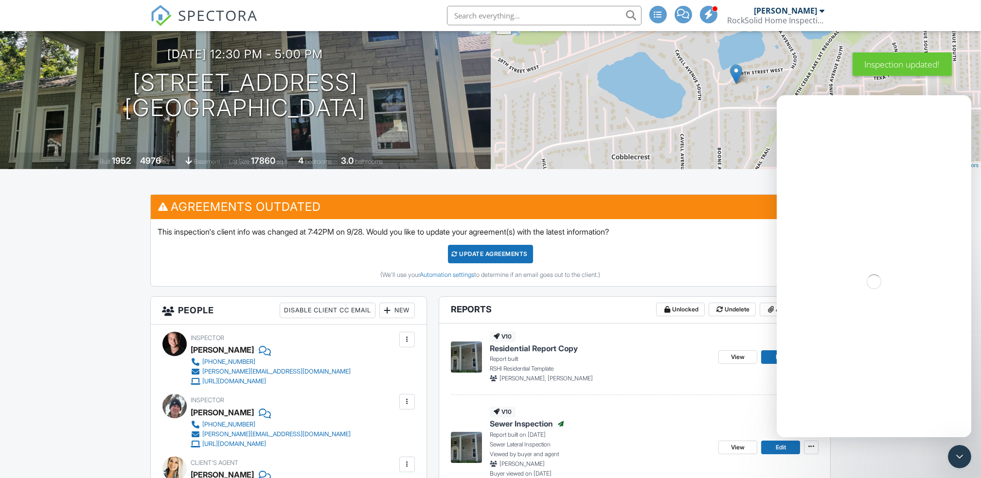
scroll to position [94, 0]
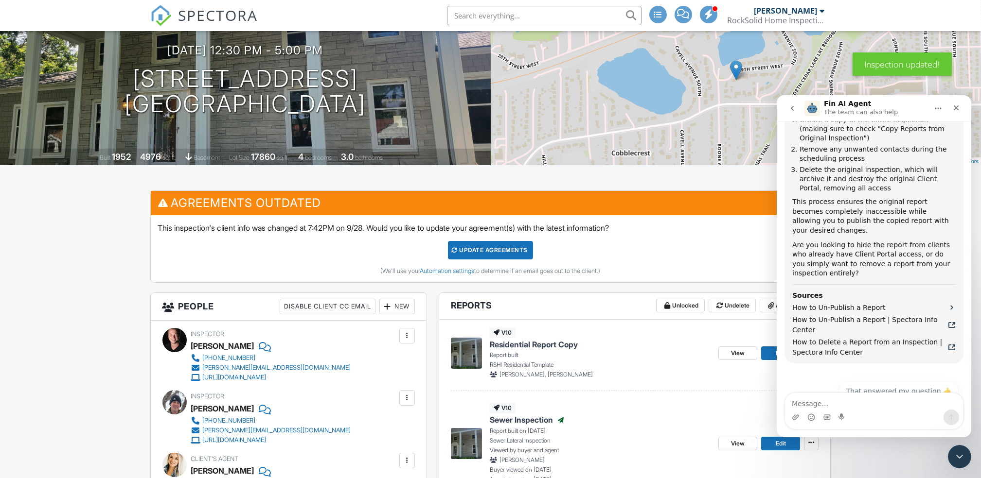
scroll to position [467, 0]
click at [961, 460] on icon "Close Intercom Messenger" at bounding box center [958, 456] width 12 height 12
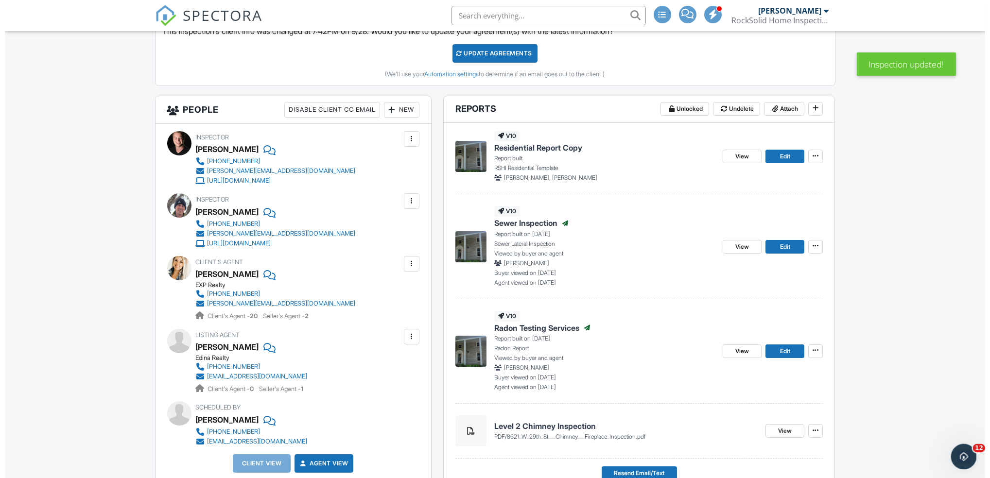
scroll to position [297, 0]
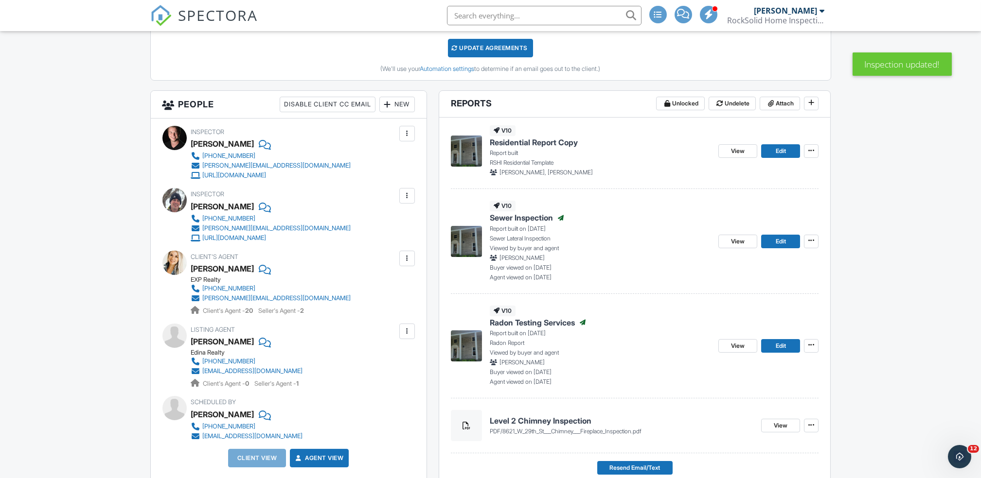
click at [406, 254] on div at bounding box center [407, 259] width 10 height 10
click at [393, 315] on li "Remove" at bounding box center [384, 312] width 50 height 24
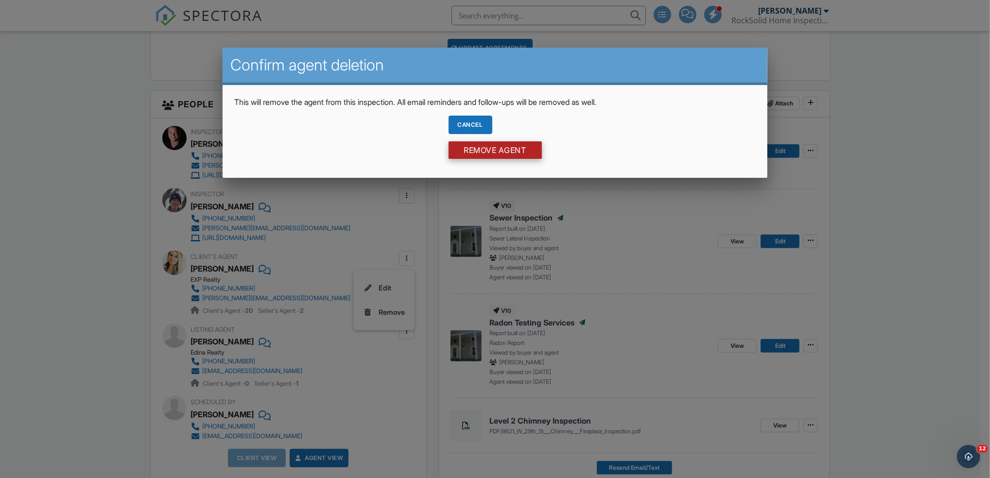
click at [517, 156] on input "Remove Agent" at bounding box center [495, 150] width 93 height 18
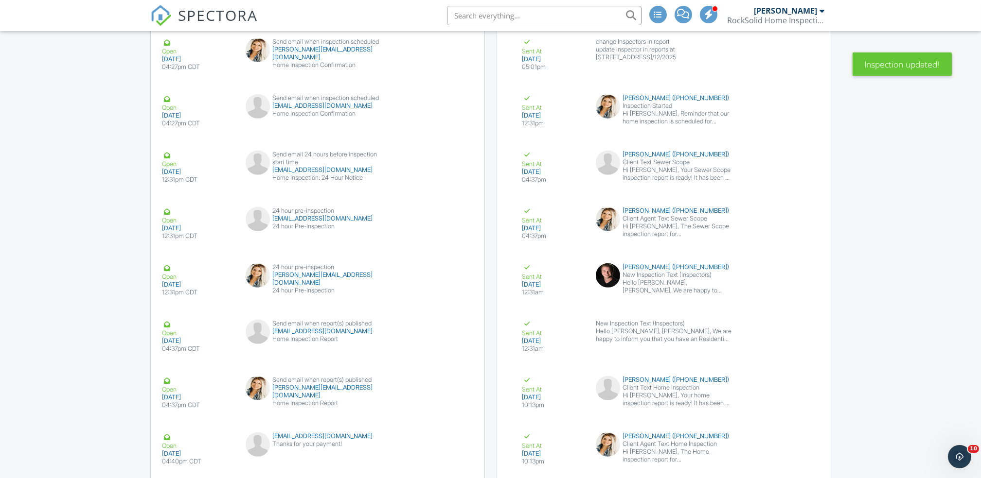
scroll to position [2302, 0]
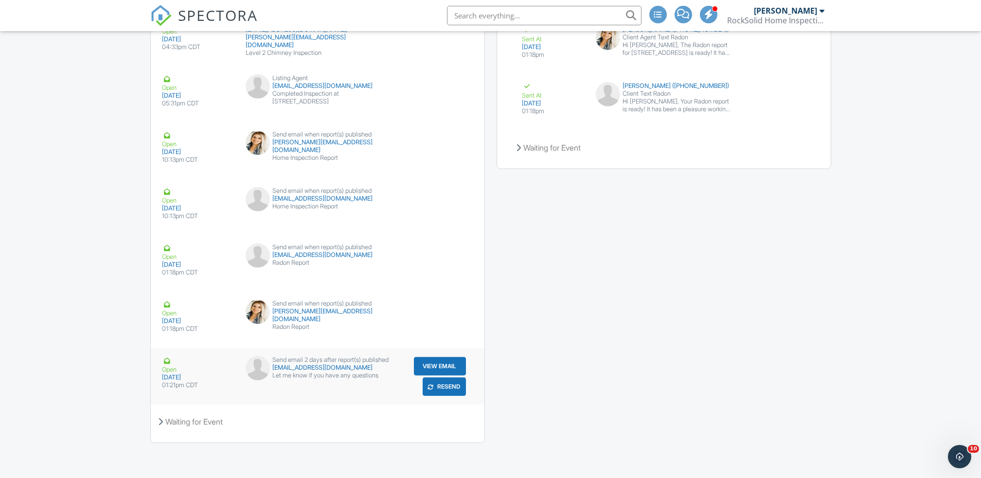
click at [436, 362] on button "View Email" at bounding box center [440, 366] width 52 height 18
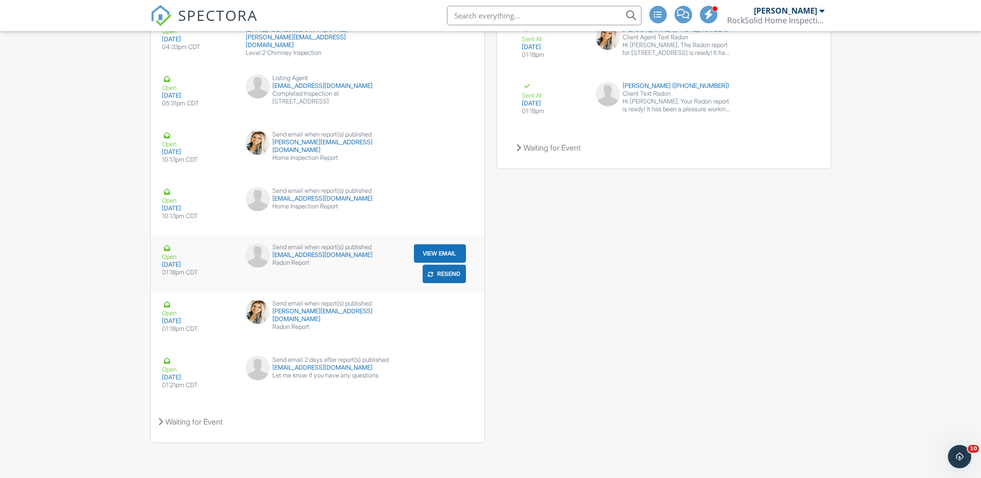
click at [450, 250] on button "View Email" at bounding box center [440, 254] width 52 height 18
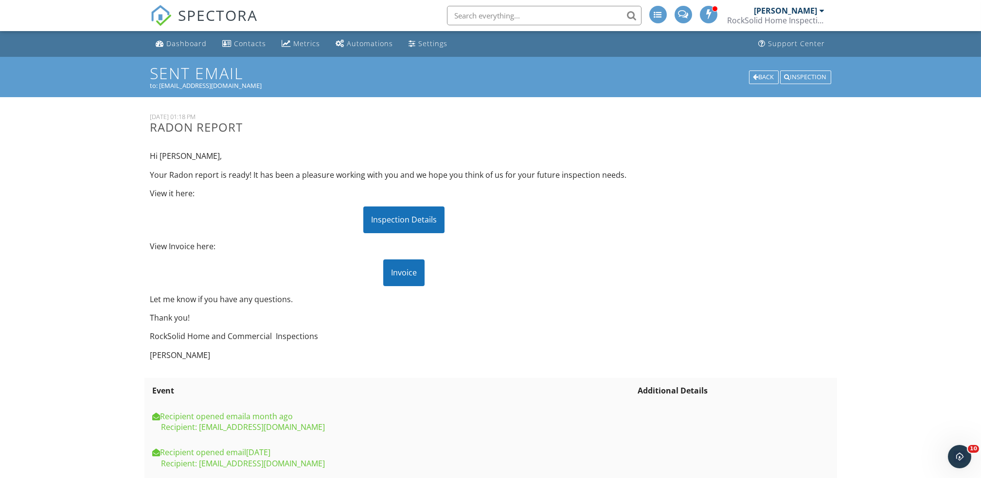
click at [400, 224] on div "Inspection Details" at bounding box center [403, 220] width 81 height 26
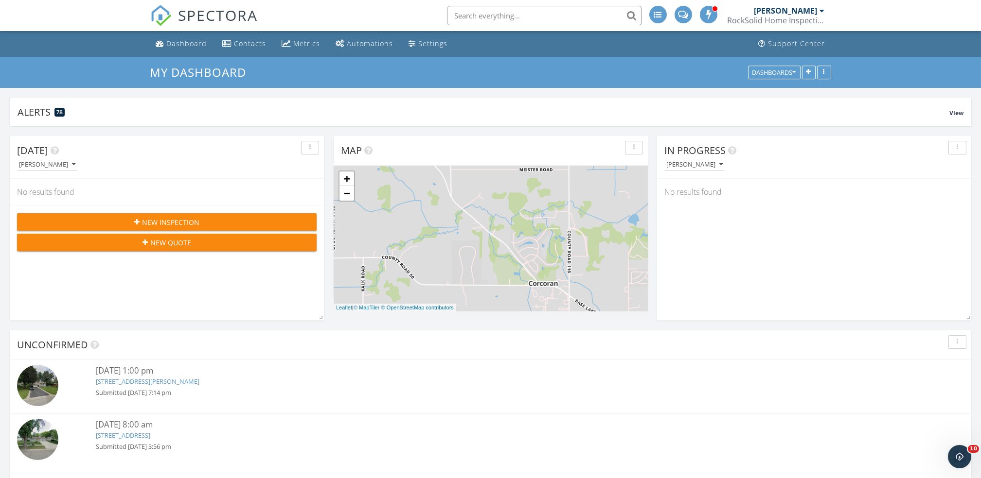
click at [803, 19] on div "RockSolid Home Inspections" at bounding box center [775, 21] width 97 height 10
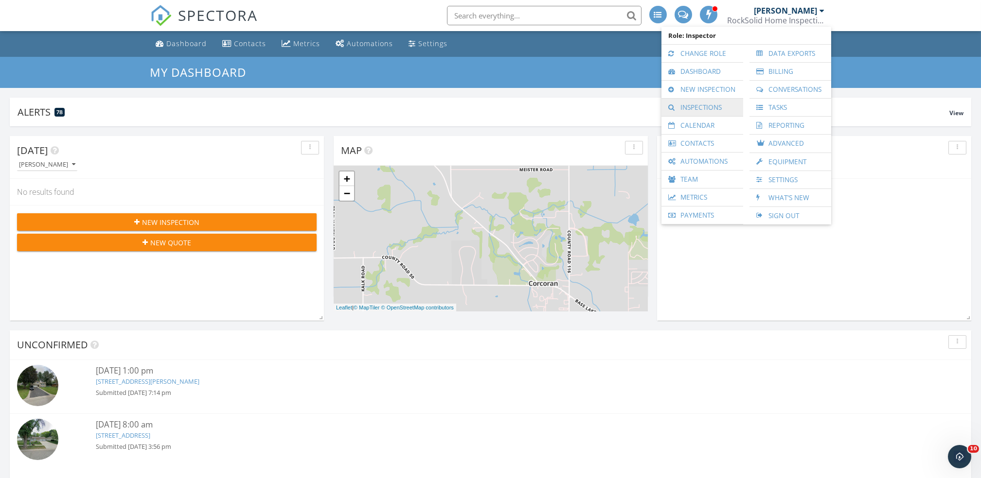
click at [722, 106] on link "Inspections" at bounding box center [702, 108] width 72 height 18
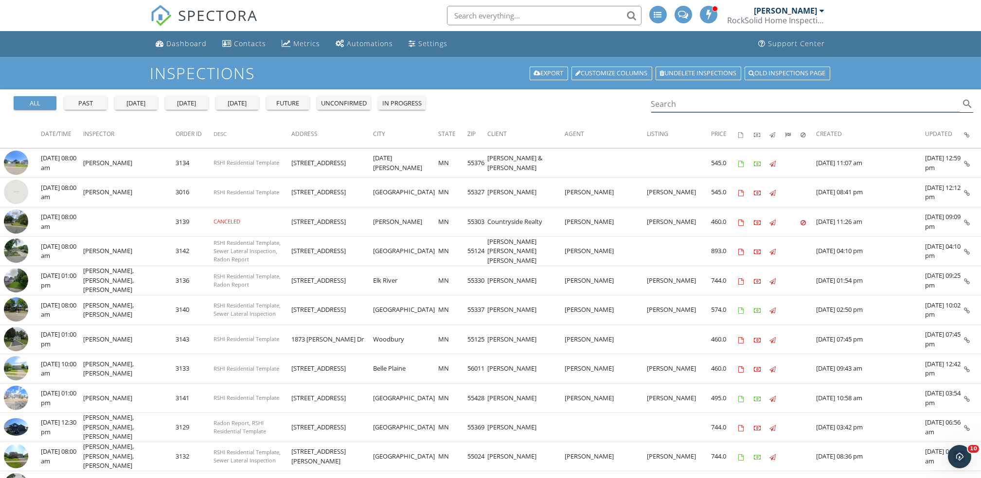
click at [686, 101] on input "Search" at bounding box center [805, 104] width 309 height 16
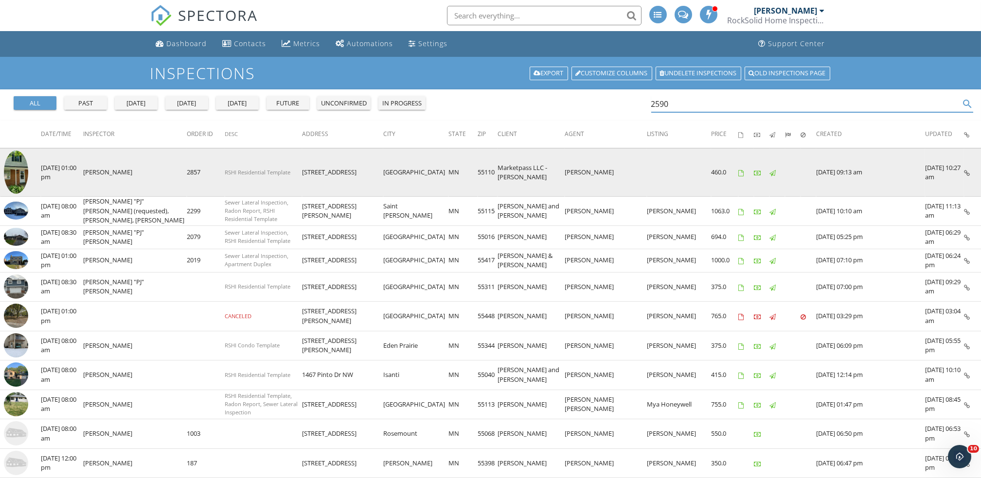
type input "2590"
click at [120, 173] on td "[PERSON_NAME]" at bounding box center [135, 172] width 104 height 48
click at [98, 165] on td "[PERSON_NAME]" at bounding box center [135, 172] width 104 height 48
click at [79, 173] on td "[DATE] 01:00 pm" at bounding box center [62, 172] width 42 height 48
click at [40, 170] on td at bounding box center [20, 172] width 41 height 48
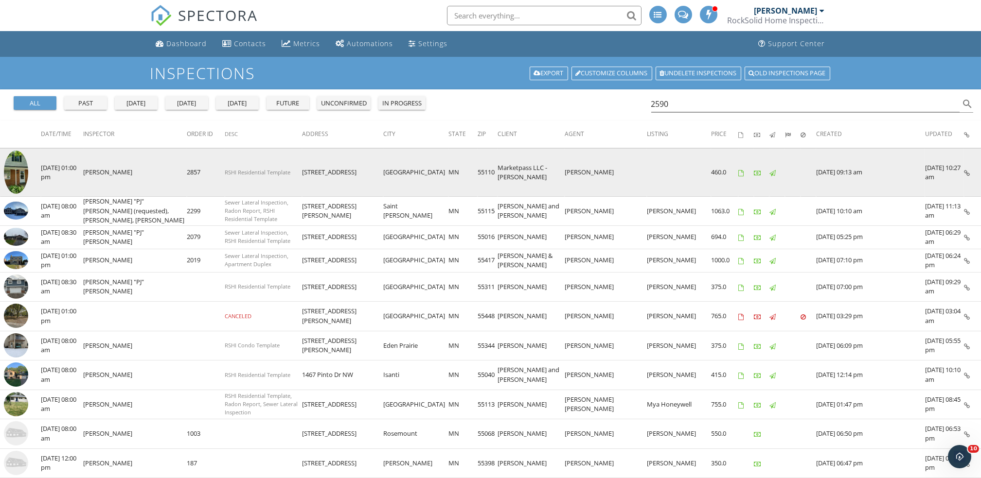
click at [40, 170] on td at bounding box center [20, 172] width 41 height 48
click at [18, 169] on img at bounding box center [16, 172] width 24 height 43
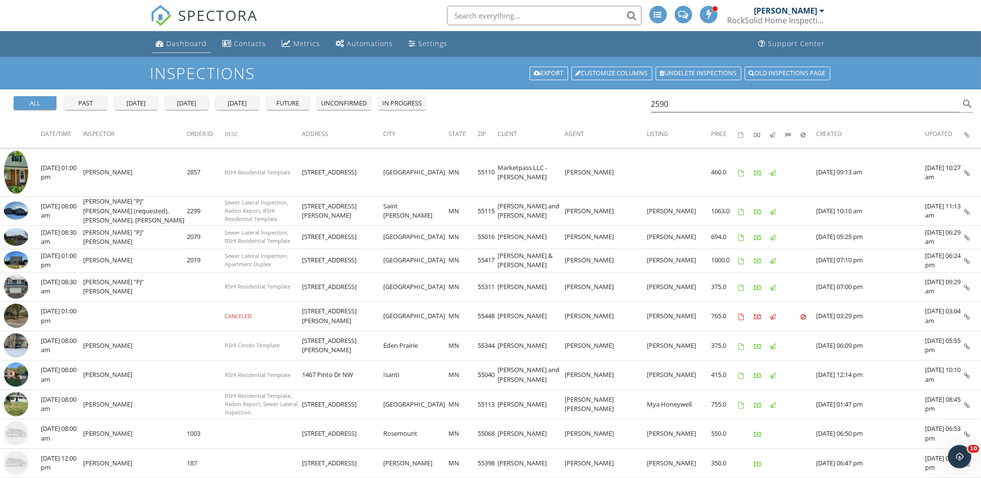
click at [172, 43] on div "Dashboard" at bounding box center [187, 43] width 40 height 9
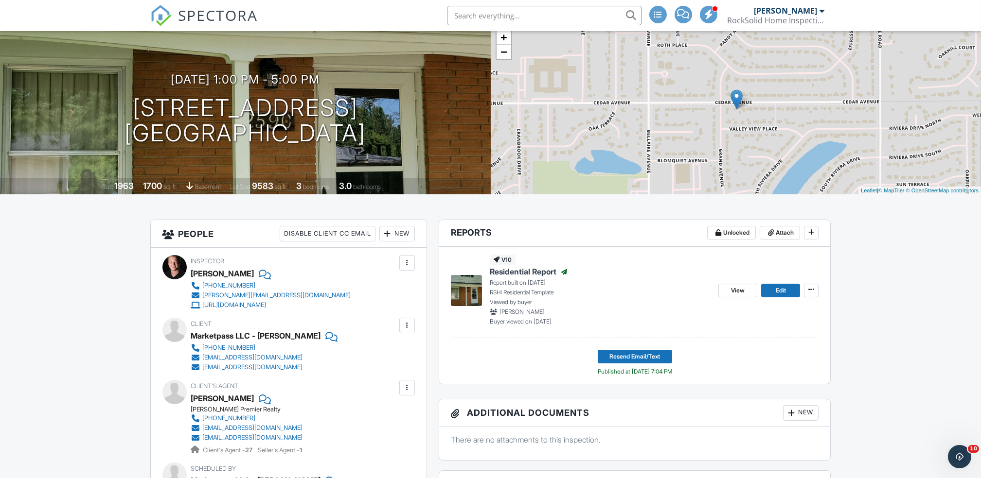
scroll to position [63, 0]
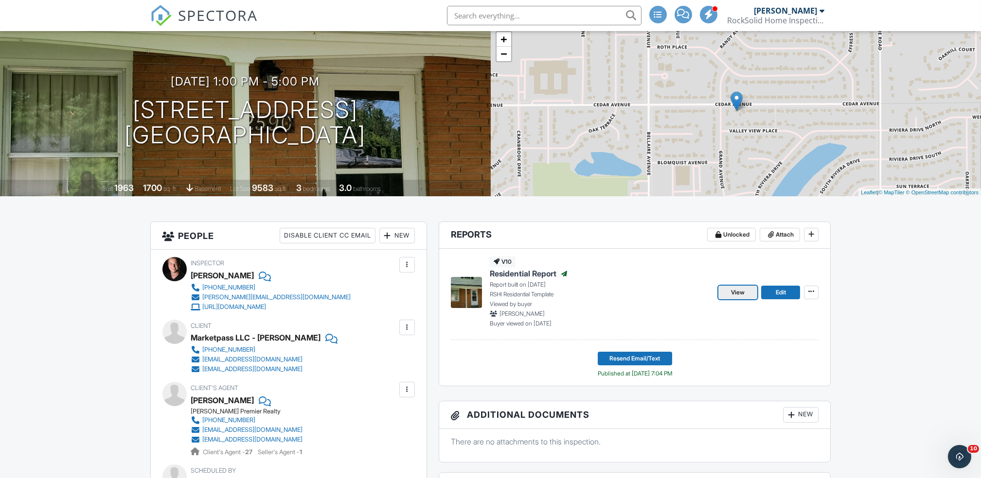
click at [739, 296] on span "View" at bounding box center [738, 293] width 14 height 10
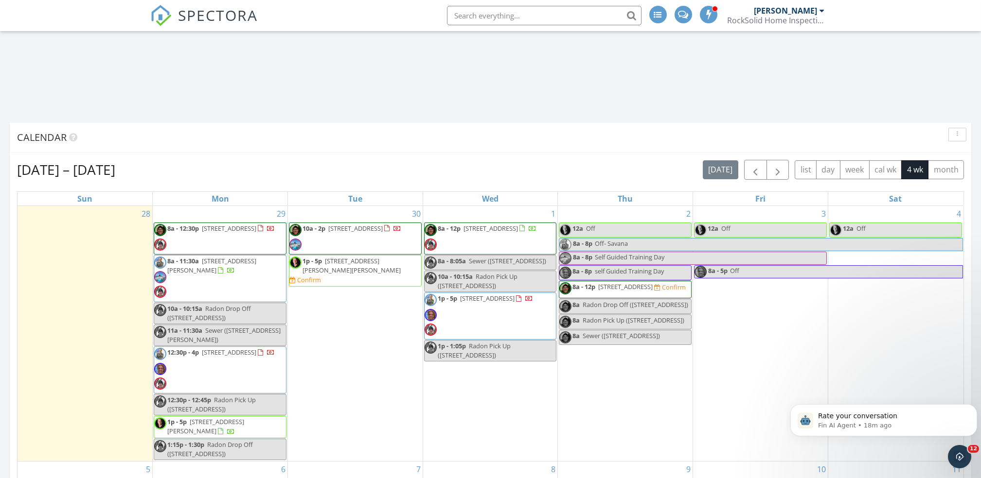
scroll to position [547, 0]
click at [648, 274] on link "8a - 8p self Guided Training Day" at bounding box center [625, 273] width 133 height 15
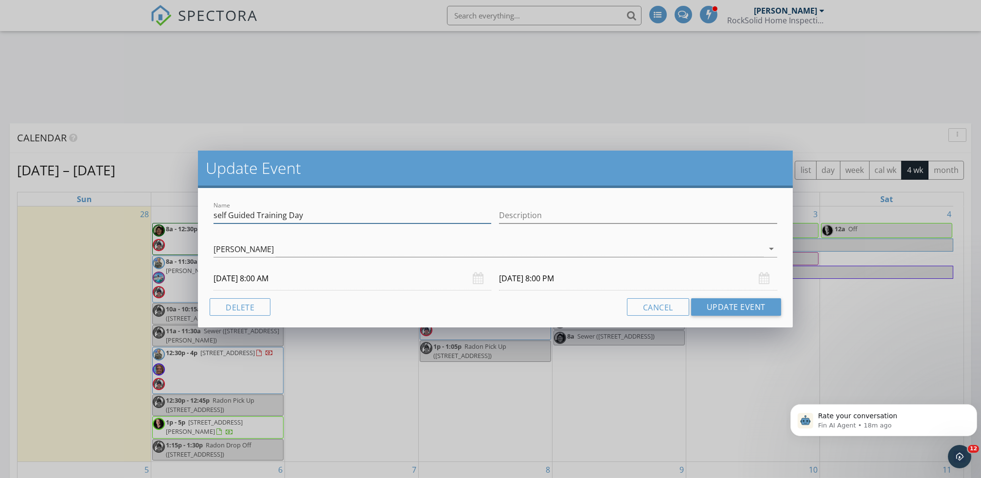
click at [358, 223] on div "Name self Guided Training Day" at bounding box center [352, 216] width 278 height 16
type input "s"
type input "Off"
click at [733, 313] on button "Update Event" at bounding box center [736, 307] width 90 height 18
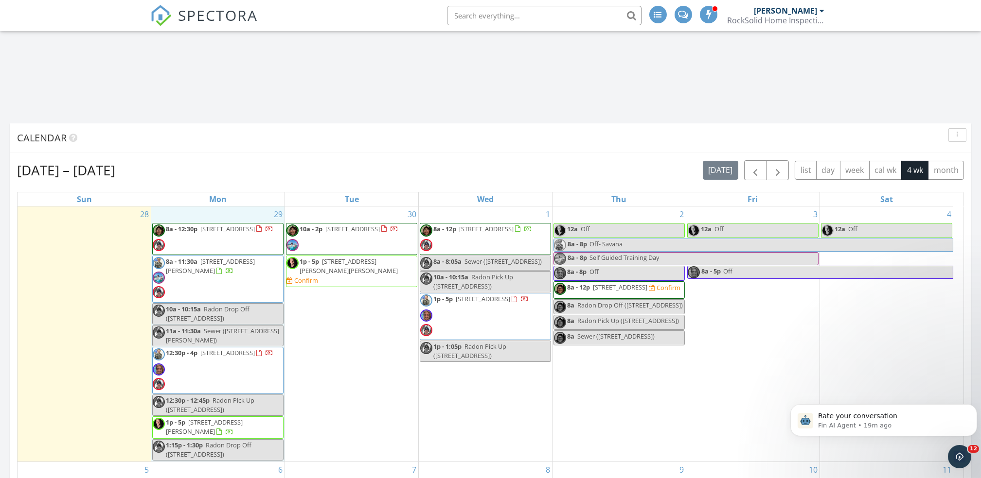
click at [236, 216] on div "29 8a - 12:30p 2410 Lisbon Ave N , Lake Elmo 55042 8a - 11:30a 16612 Dodd Ln , …" at bounding box center [217, 334] width 133 height 255
click at [206, 193] on link "Event" at bounding box center [217, 191] width 50 height 16
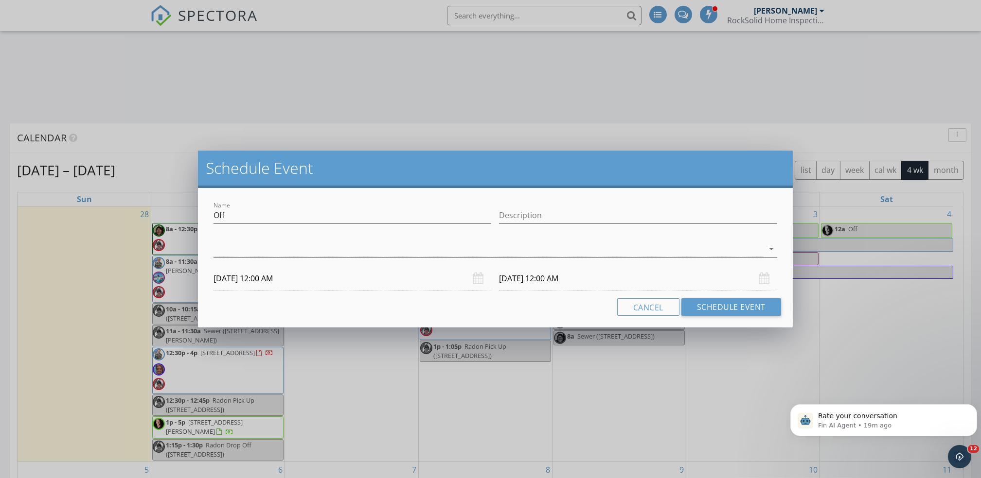
click at [238, 244] on div at bounding box center [487, 249] width 549 height 16
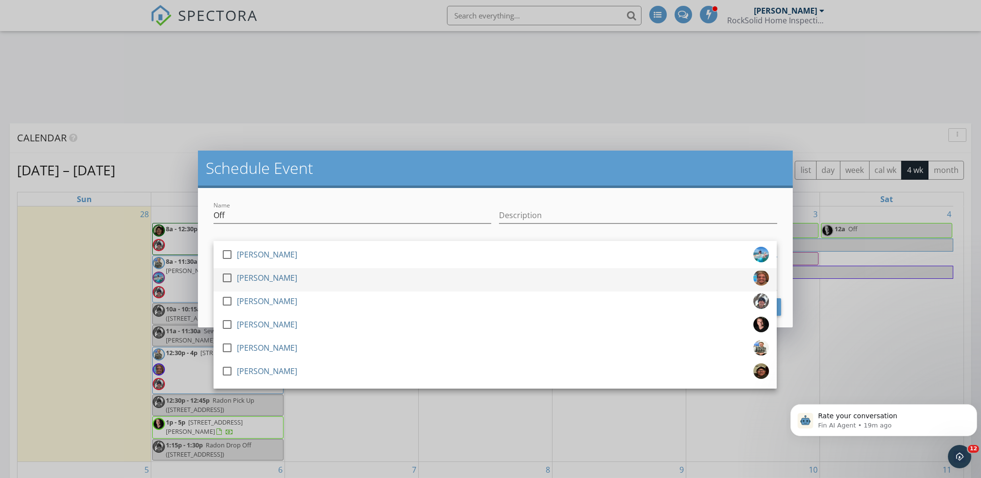
click at [231, 279] on div at bounding box center [227, 278] width 17 height 17
click at [332, 209] on input "Off" at bounding box center [352, 216] width 278 height 16
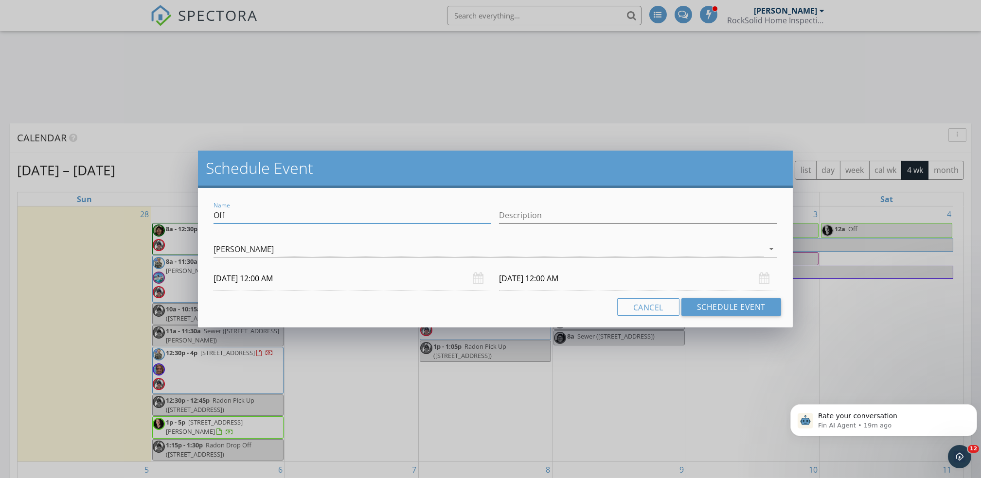
click at [488, 311] on div "Cancel Schedule Event" at bounding box center [495, 307] width 571 height 18
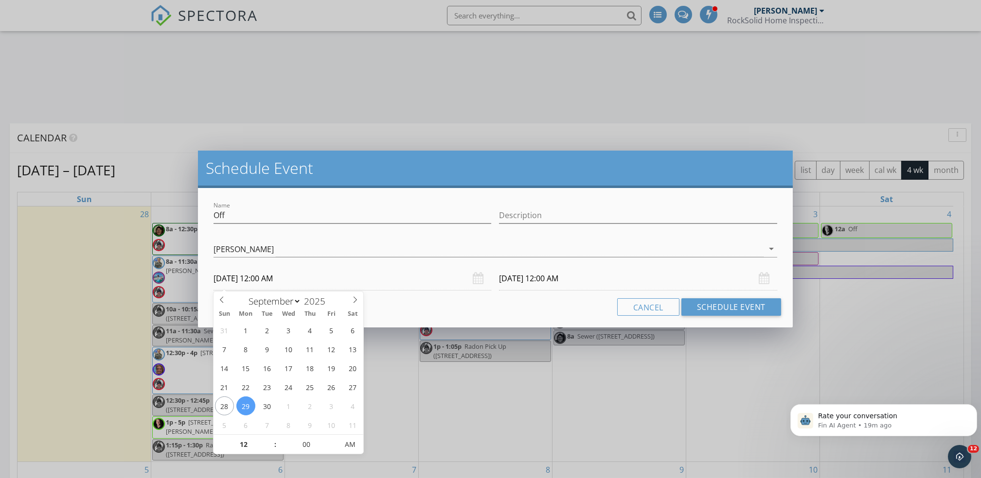
click at [315, 276] on input "09/29/2025 12:00 AM" at bounding box center [352, 279] width 278 height 24
type input "11"
type input "09/29/2025 11:00 PM"
click at [271, 453] on span at bounding box center [270, 450] width 7 height 10
type input "09/30/2025 11:00 PM"
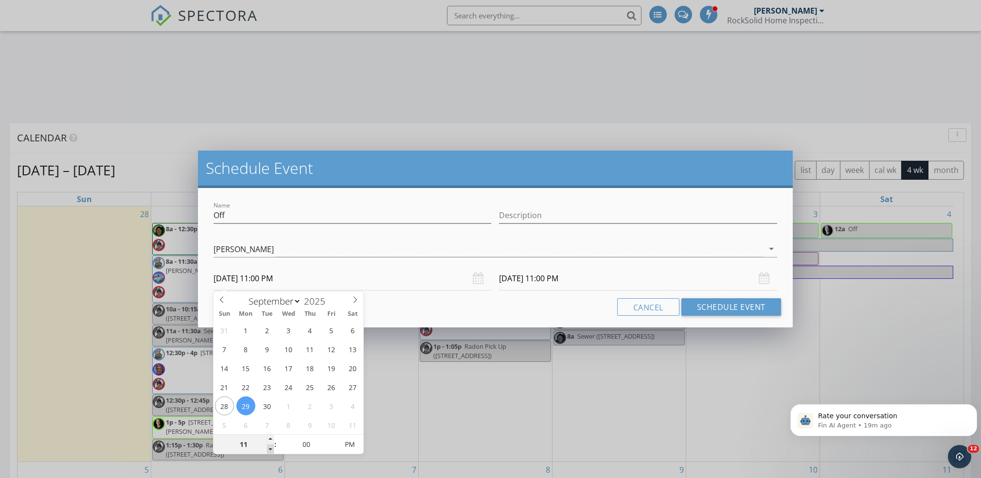
type input "10"
type input "09/29/2025 10:00 PM"
click at [271, 453] on span at bounding box center [270, 450] width 7 height 10
type input "09"
type input "09/29/2025 9:00 PM"
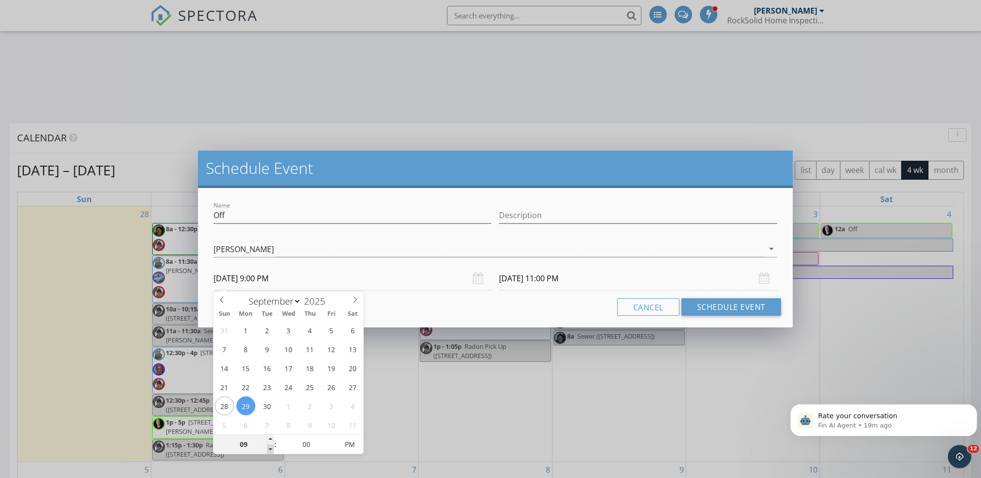
click at [271, 453] on span at bounding box center [270, 450] width 7 height 10
type input "09/30/2025 9:00 PM"
type input "08"
type input "09/29/2025 8:00 PM"
click at [271, 453] on span at bounding box center [270, 450] width 7 height 10
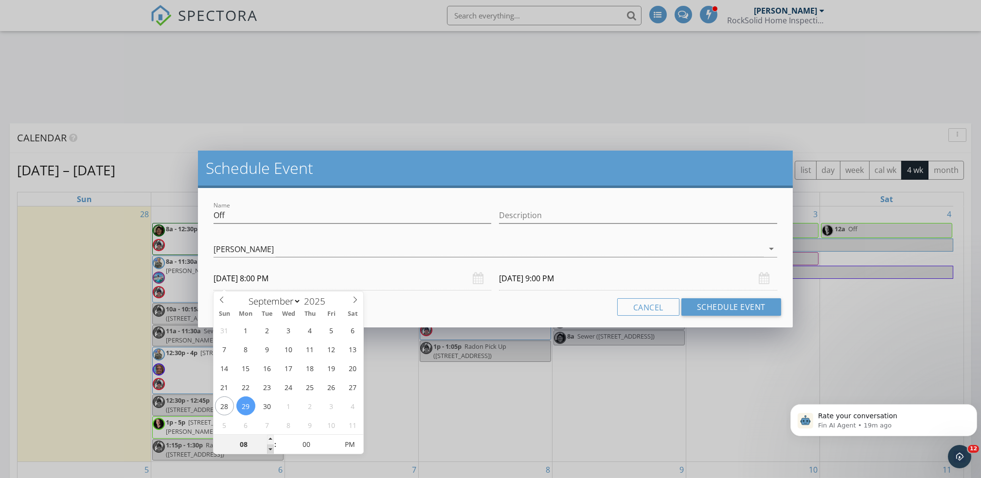
type input "09/30/2025 8:00 PM"
type input "09/29/2025 8:00 AM"
type input "09/30/2025 8:00 AM"
drag, startPoint x: 271, startPoint y: 453, endPoint x: 364, endPoint y: 442, distance: 92.9
click at [364, 442] on body "SPECTORA Troy Emter RockSolid Home Inspections Role: Inspector Change Role Dash…" at bounding box center [490, 222] width 981 height 1538
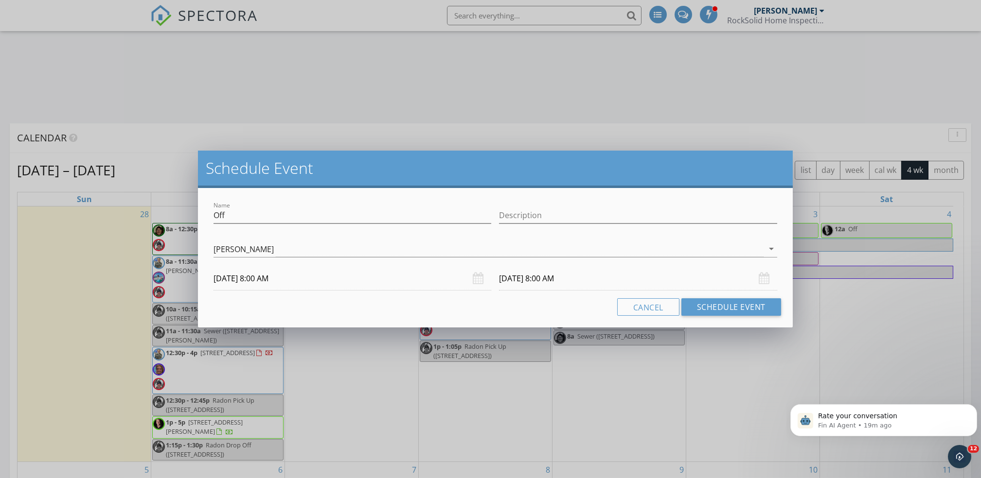
click at [442, 298] on div "Cancel Schedule Event" at bounding box center [495, 307] width 571 height 18
click at [544, 286] on input "09/30/2025 8:00 AM" at bounding box center [638, 279] width 278 height 24
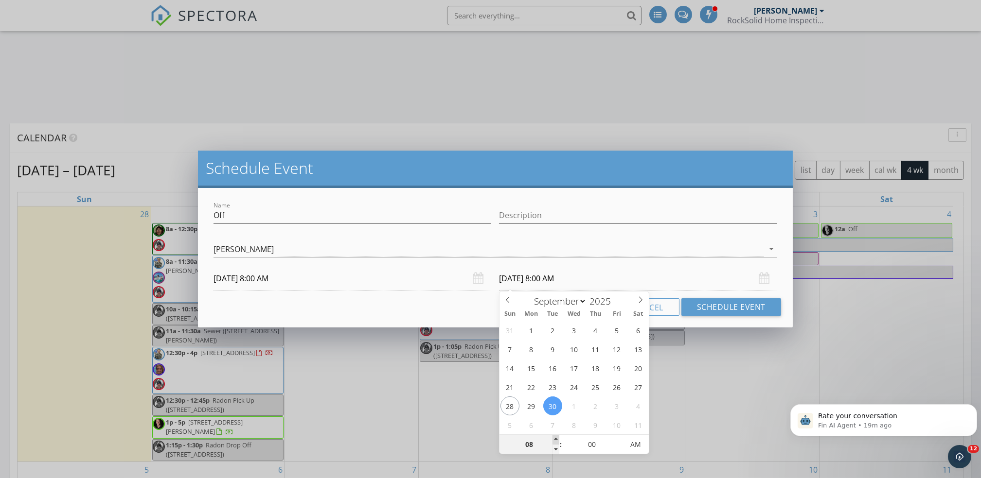
type input "09"
type input "09/30/2025 9:00 AM"
click at [553, 440] on span at bounding box center [555, 440] width 7 height 10
type input "10"
type input "09/30/2025 10:00 AM"
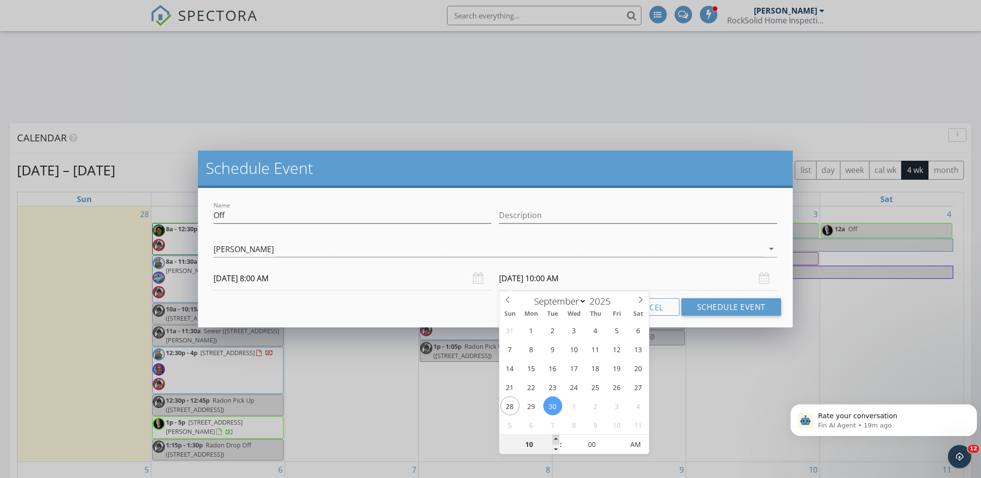
click at [553, 440] on span at bounding box center [555, 440] width 7 height 10
type input "11"
type input "09/30/2025 11:00 AM"
click at [553, 440] on span at bounding box center [555, 440] width 7 height 10
type input "12"
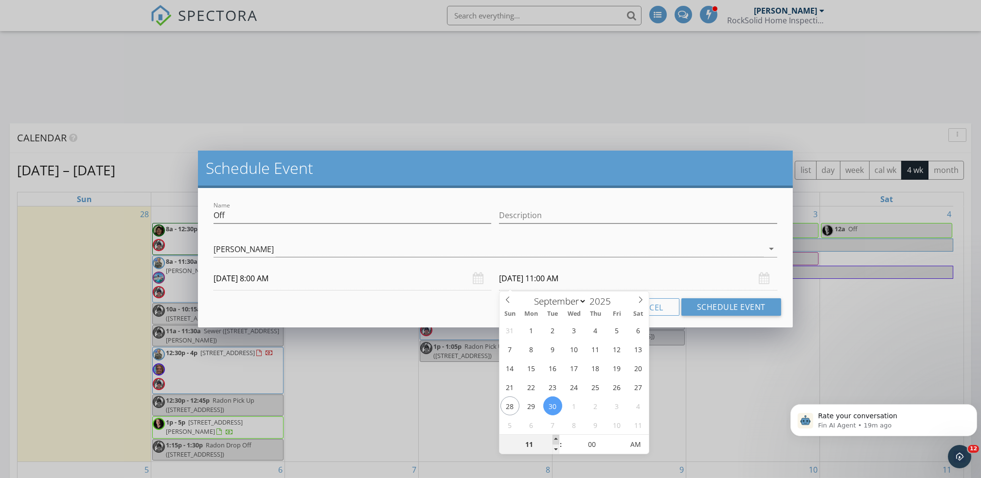
type input "09/30/2025 12:00 PM"
click at [553, 440] on span at bounding box center [555, 440] width 7 height 10
type input "05"
type input "09/30/2025 12:05 PM"
click at [616, 442] on span at bounding box center [618, 440] width 7 height 10
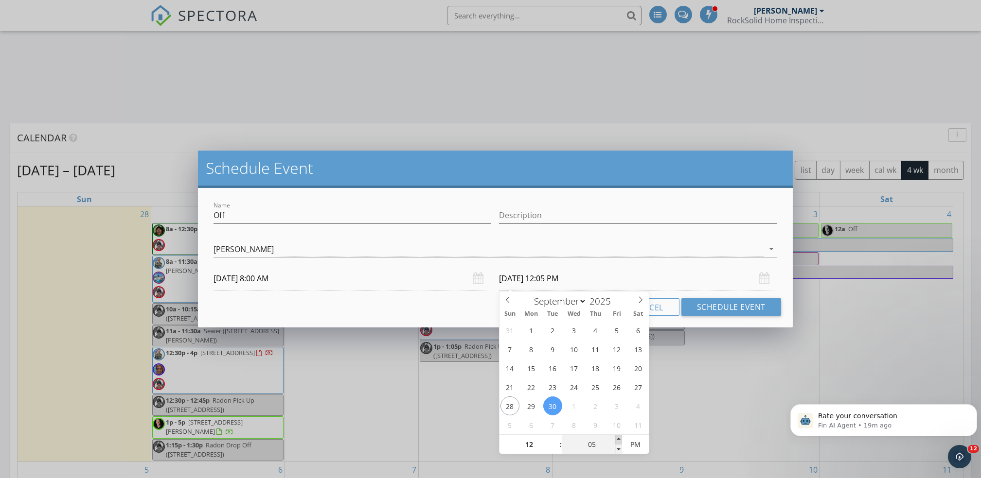
type input "10"
type input "09/30/2025 12:10 PM"
click at [616, 442] on span at bounding box center [618, 440] width 7 height 10
type input "15"
type input "09/30/2025 12:15 PM"
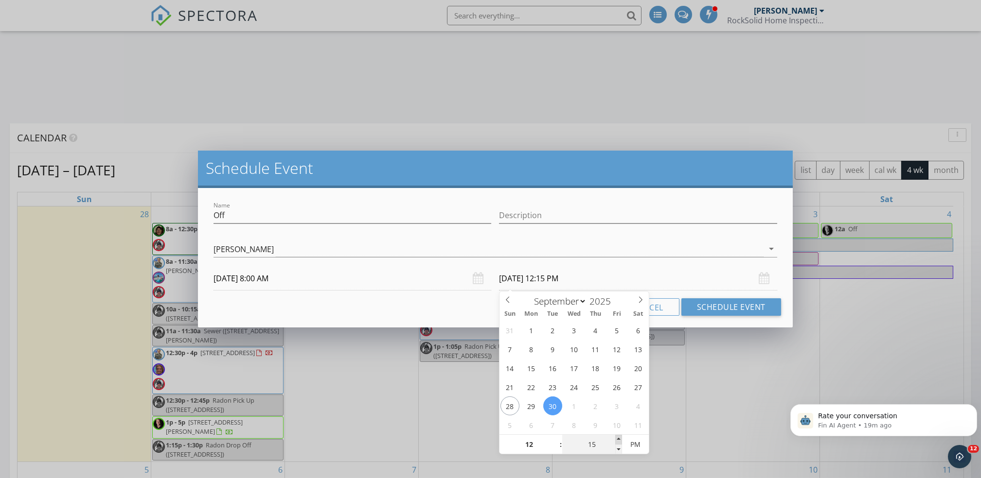
click at [616, 442] on span at bounding box center [618, 440] width 7 height 10
type input "20"
type input "09/30/2025 12:20 PM"
click at [616, 442] on span at bounding box center [618, 440] width 7 height 10
type input "25"
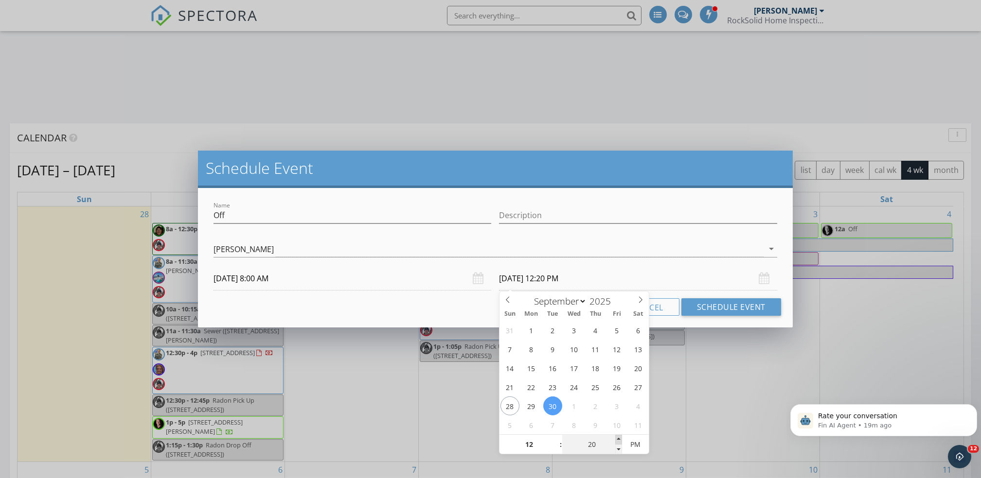
type input "09/30/2025 12:25 PM"
click at [616, 442] on span at bounding box center [618, 440] width 7 height 10
type input "30"
click at [616, 442] on span at bounding box center [618, 440] width 7 height 10
type input "09/29/2025 12:30 PM"
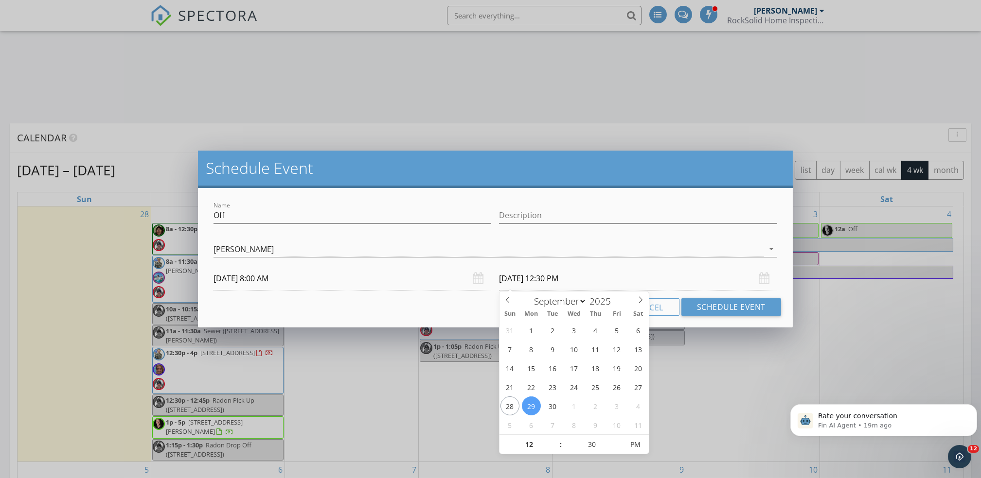
click at [400, 308] on div "Cancel Schedule Event" at bounding box center [495, 307] width 571 height 18
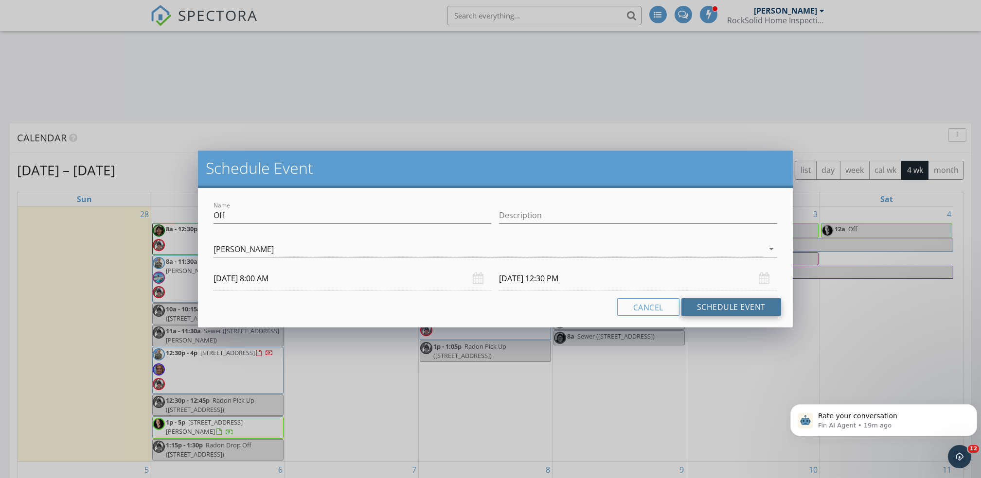
click at [721, 308] on button "Schedule Event" at bounding box center [731, 307] width 100 height 18
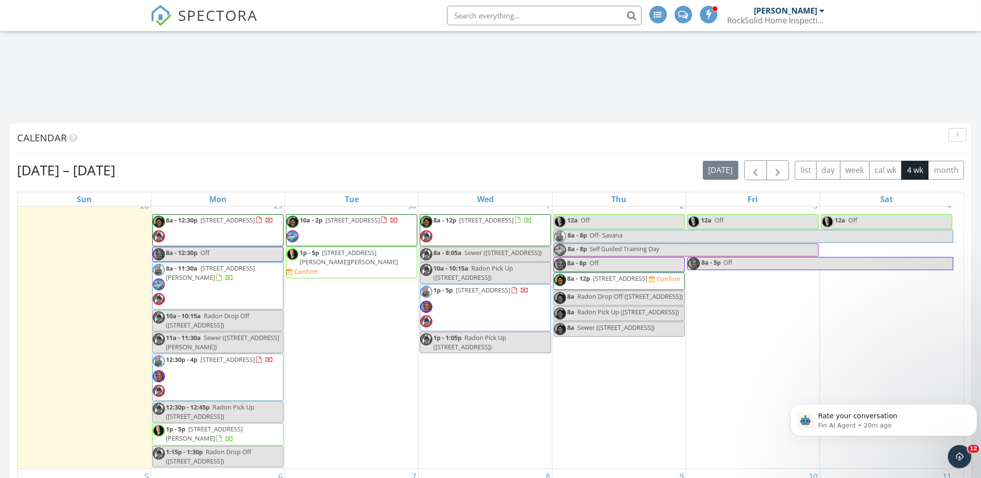
scroll to position [0, 0]
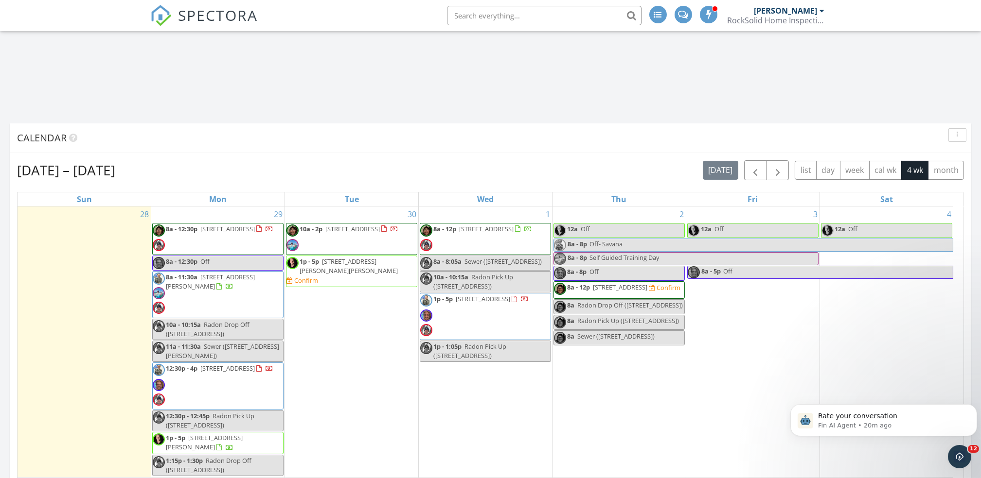
click at [191, 216] on div "29 8a - 12:30p 2410 Lisbon Ave N , Lake Elmo 55042 8a - 12:30p Off 8a - 11:30a …" at bounding box center [217, 342] width 133 height 271
click at [224, 193] on link "Event" at bounding box center [217, 192] width 50 height 16
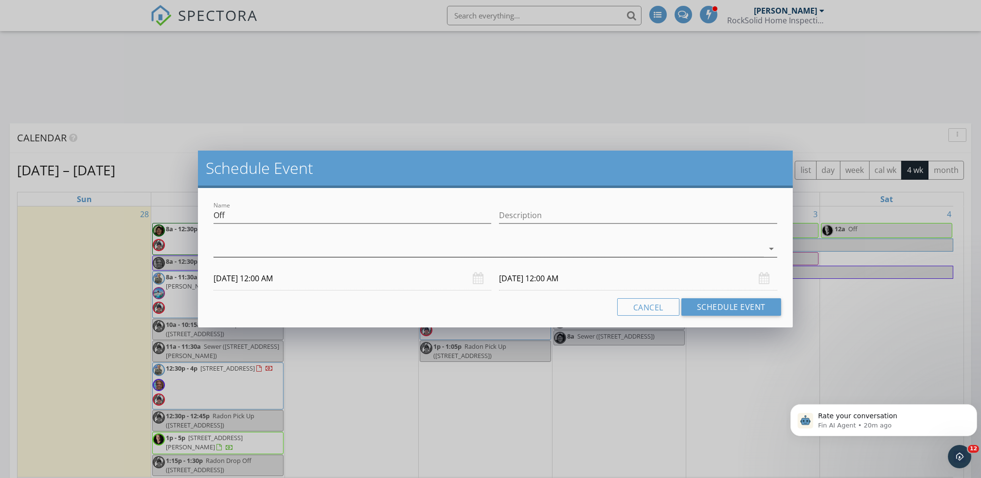
click at [238, 253] on div at bounding box center [487, 249] width 549 height 16
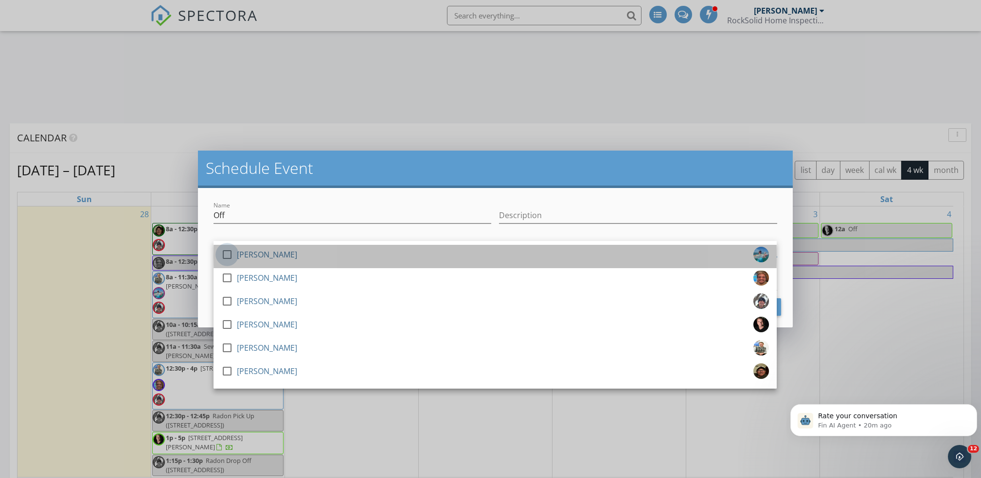
click at [229, 252] on div at bounding box center [227, 254] width 17 height 17
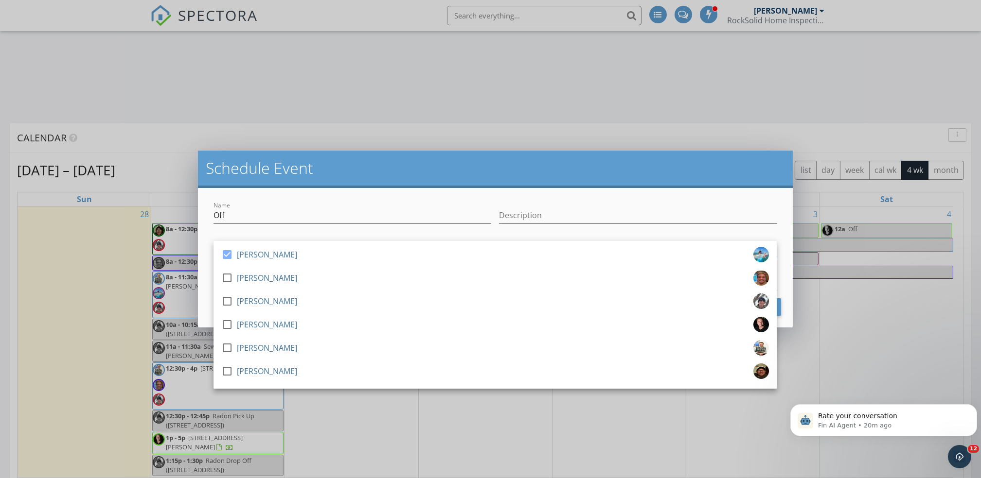
click at [316, 203] on div "Name Off" at bounding box center [352, 218] width 278 height 32
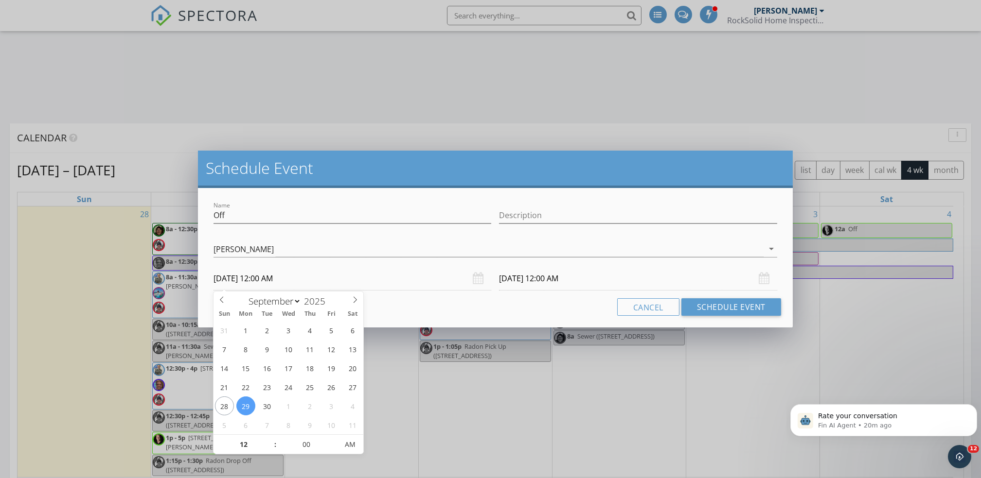
click at [292, 281] on input "09/29/2025 12:00 AM" at bounding box center [352, 279] width 278 height 24
type input "05"
type input "09/29/2025 12:05 AM"
click at [330, 438] on span at bounding box center [333, 440] width 7 height 10
type input "10"
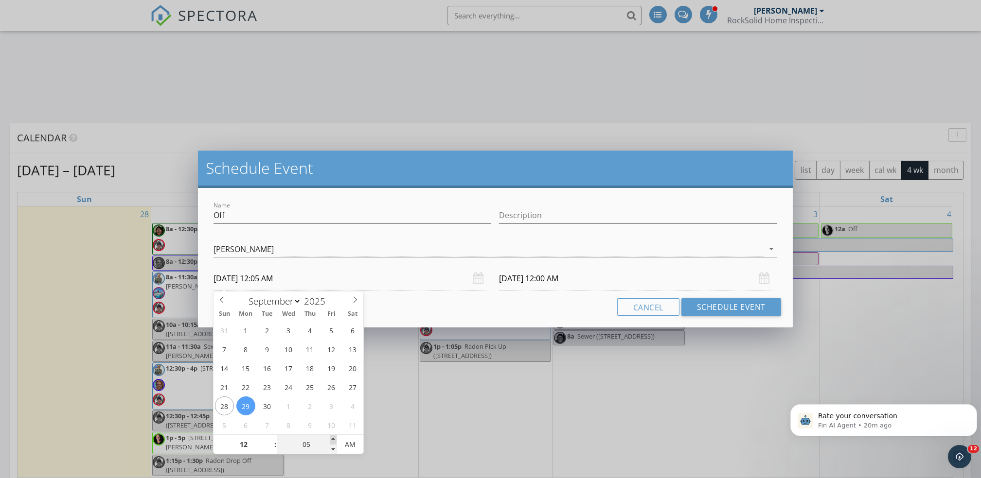
type input "09/29/2025 12:10 AM"
click at [330, 438] on span at bounding box center [333, 440] width 7 height 10
type input "15"
type input "09/29/2025 12:15 AM"
click at [330, 438] on span at bounding box center [333, 440] width 7 height 10
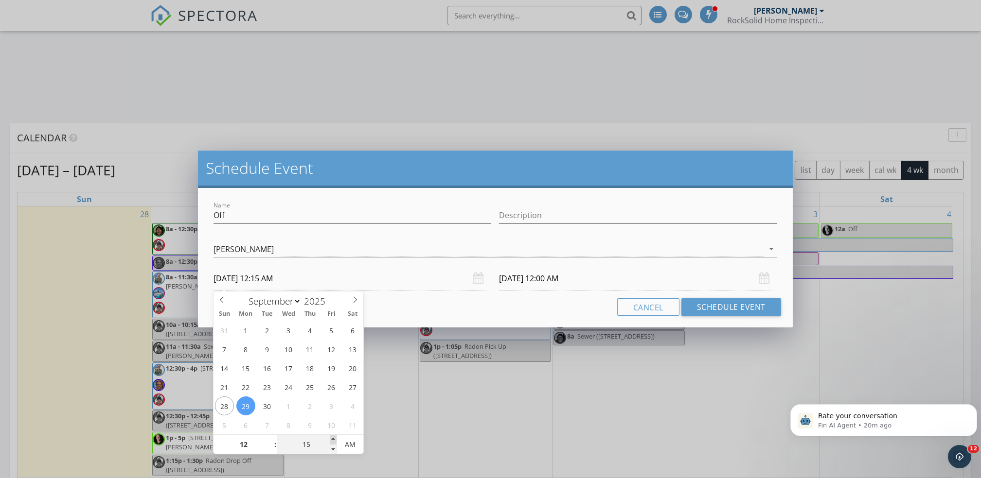
type input "20"
type input "15"
type input "09/29/2025 12:20 AM"
type input "09/30/2025 12:15 AM"
click at [330, 438] on span at bounding box center [333, 440] width 7 height 10
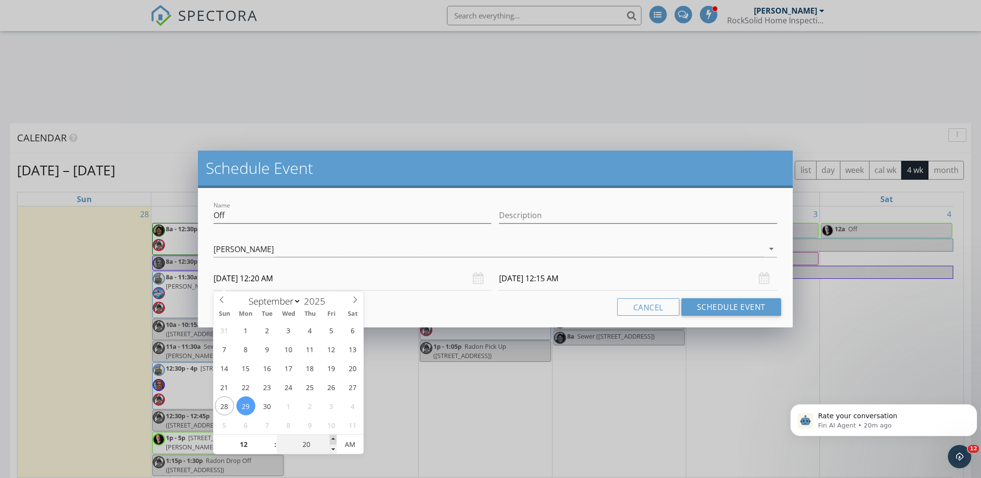
type input "25"
type input "09/29/2025 12:25 AM"
click at [330, 438] on span at bounding box center [333, 440] width 7 height 10
type input "30"
type input "09/29/2025 12:30 AM"
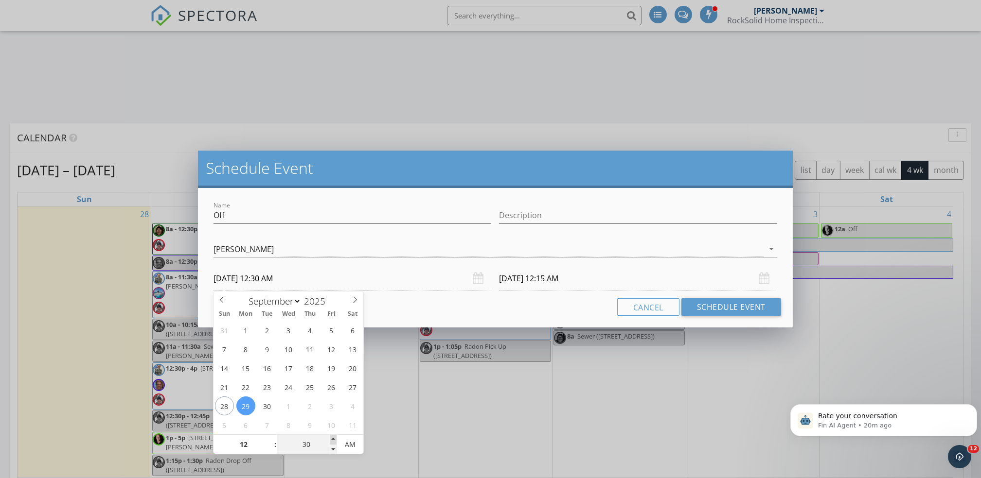
click at [330, 438] on span at bounding box center [333, 440] width 7 height 10
type input "30"
type input "09/30/2025 12:30 AM"
type input "09/29/2025 12:30 PM"
click at [351, 442] on span "AM" at bounding box center [349, 444] width 27 height 19
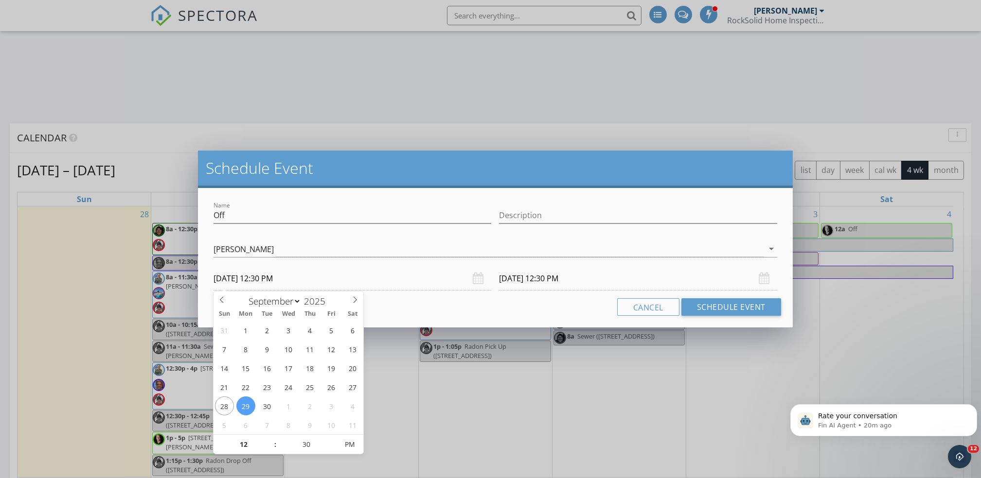
click at [453, 311] on div "Cancel Schedule Event" at bounding box center [495, 307] width 571 height 18
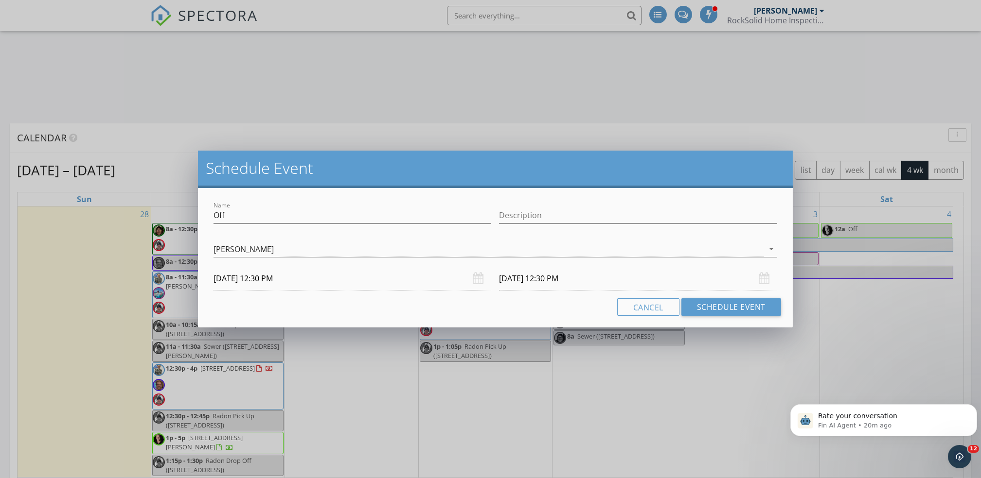
click at [547, 273] on input "09/30/2025 12:30 PM" at bounding box center [638, 279] width 278 height 24
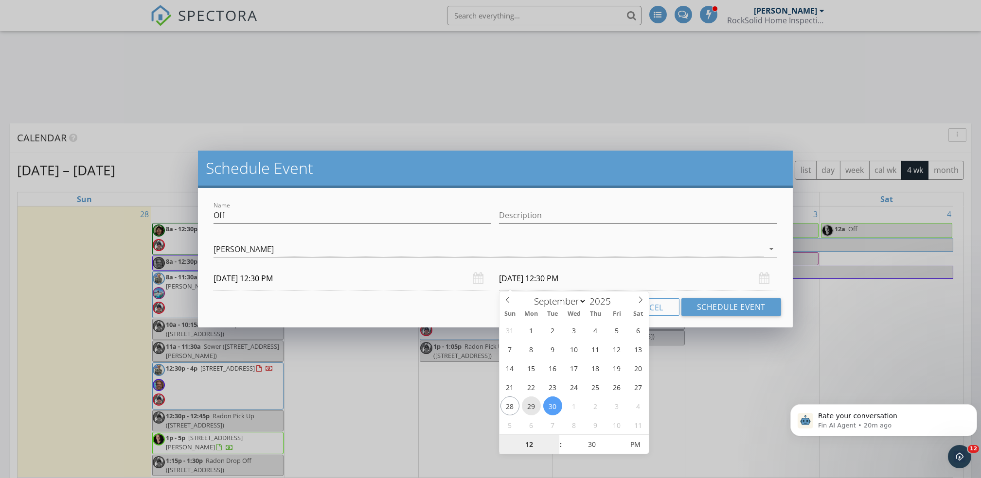
type input "09/29/2025 12:30 PM"
type input "01"
type input "09/29/2025 1:30 PM"
click at [553, 438] on span at bounding box center [555, 440] width 7 height 10
type input "02"
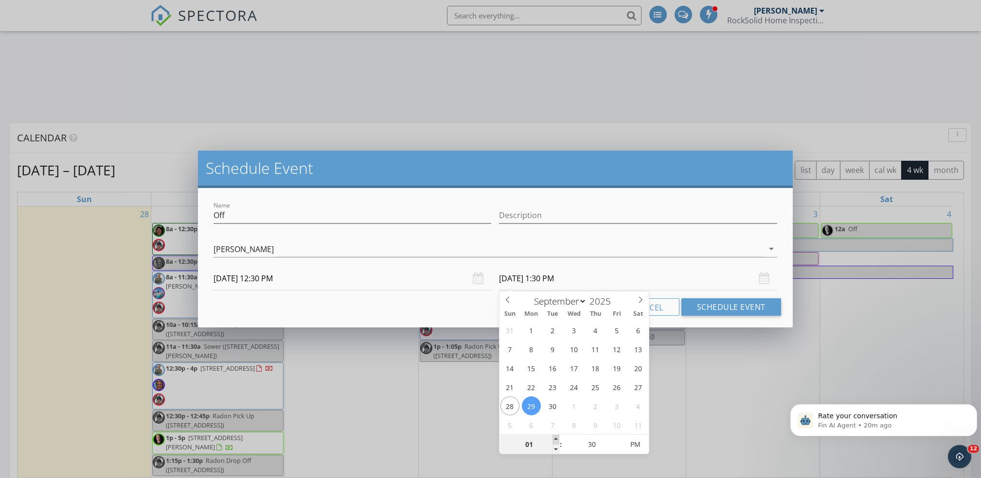
type input "09/29/2025 2:30 PM"
click at [553, 438] on span at bounding box center [555, 440] width 7 height 10
type input "03"
type input "09/29/2025 3:30 PM"
click at [553, 438] on span at bounding box center [555, 440] width 7 height 10
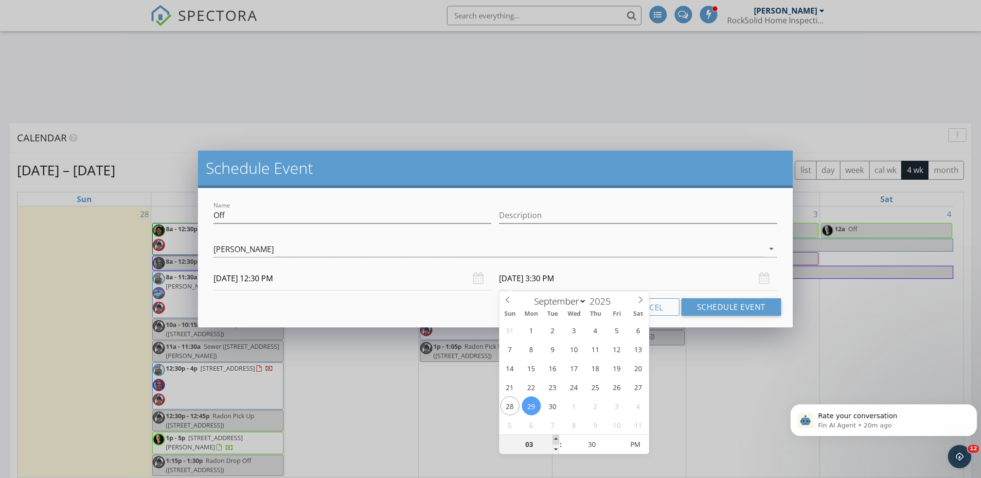
type input "04"
type input "09/29/2025 4:30 PM"
click at [553, 438] on span at bounding box center [555, 440] width 7 height 10
click at [431, 296] on div "Name Off Description check_box shanda Davis check_box_outline_blank Riley Dingm…" at bounding box center [495, 258] width 594 height 140
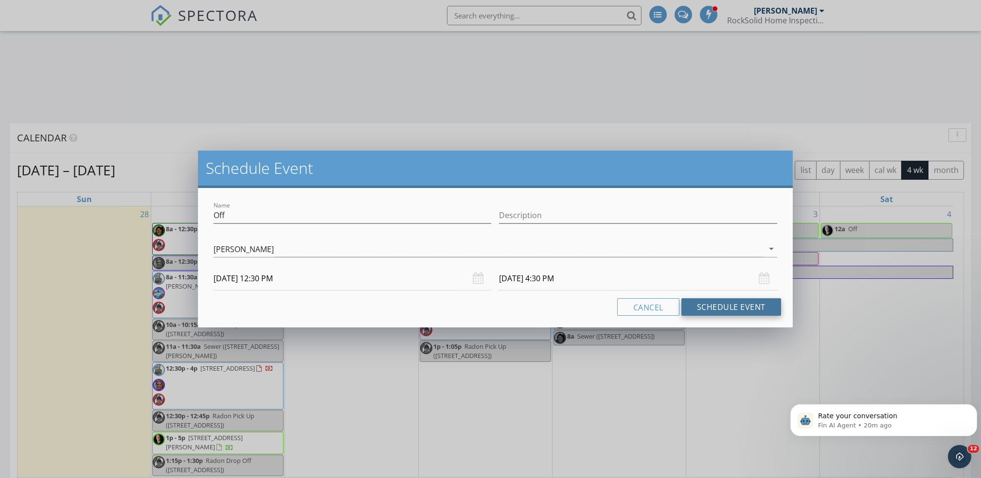
click at [711, 308] on button "Schedule Event" at bounding box center [731, 307] width 100 height 18
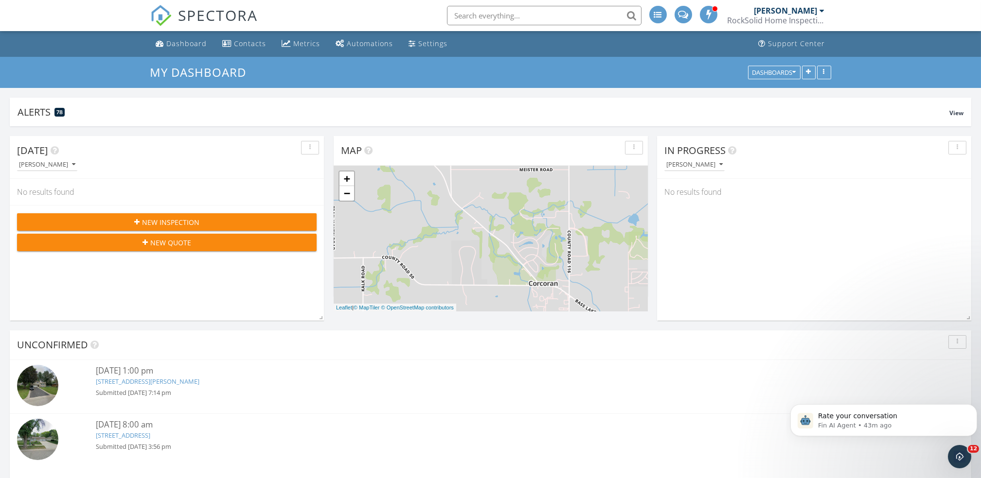
click at [807, 14] on div "[PERSON_NAME]" at bounding box center [785, 11] width 63 height 10
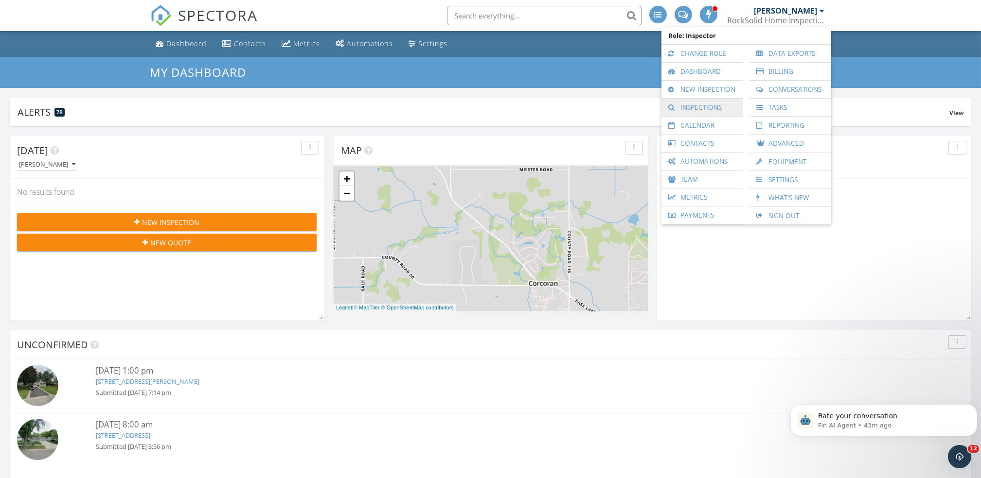
click at [714, 103] on link "Inspections" at bounding box center [702, 108] width 72 height 18
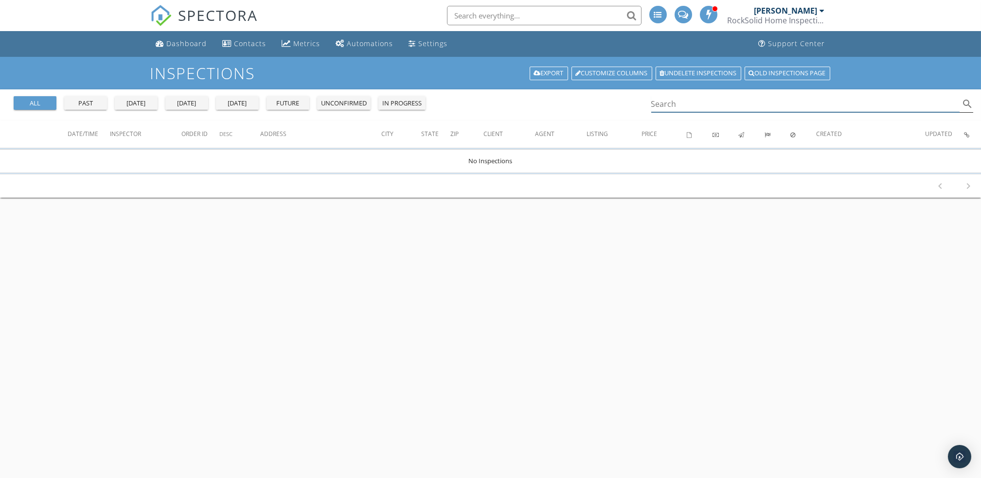
click at [669, 106] on input "Search" at bounding box center [805, 104] width 309 height 16
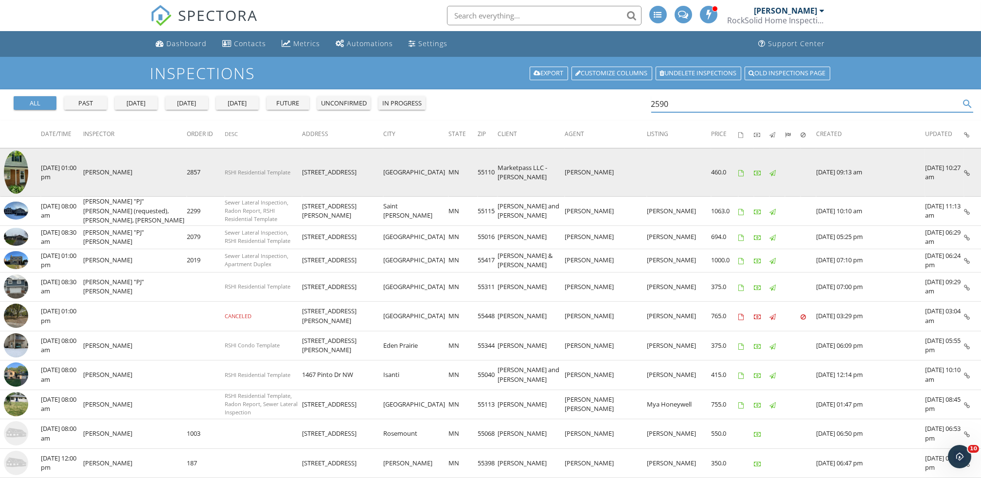
type input "2590"
click at [16, 172] on img at bounding box center [16, 172] width 24 height 43
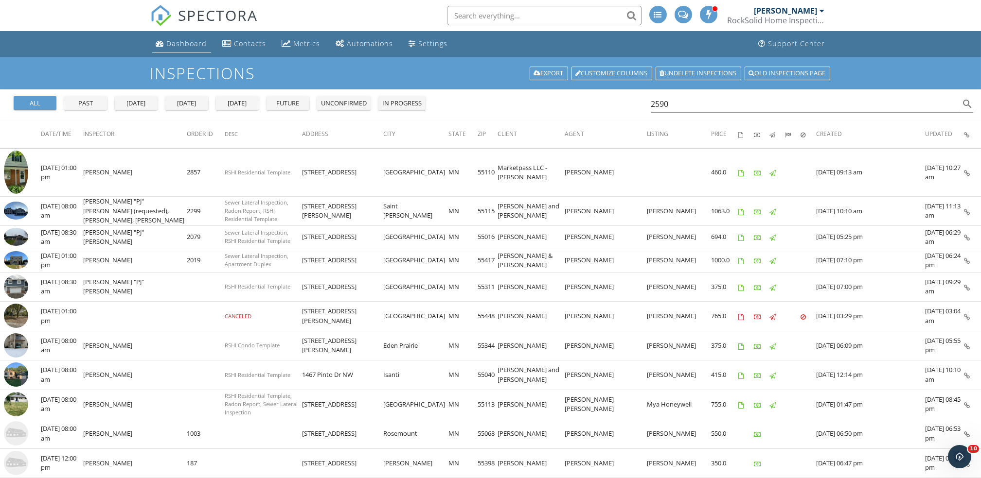
click at [184, 42] on div "Dashboard" at bounding box center [187, 43] width 40 height 9
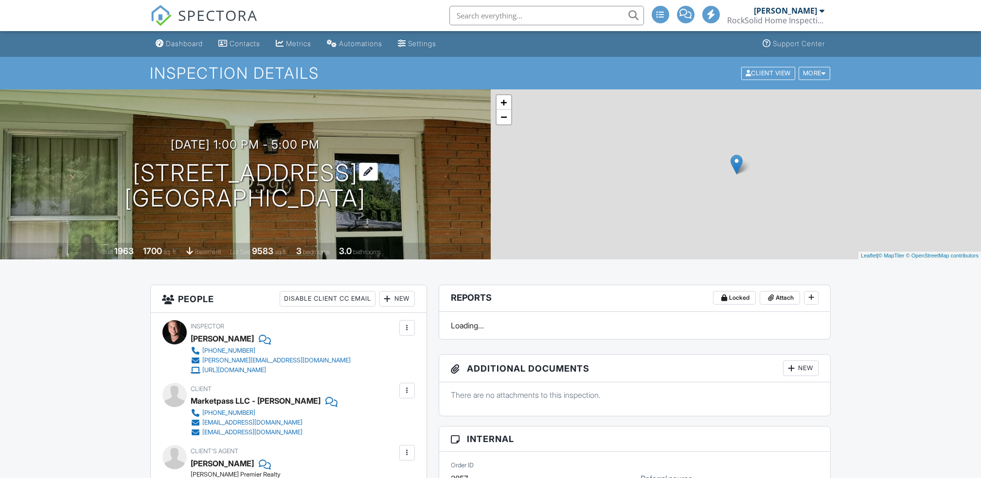
click at [285, 164] on h1 "[STREET_ADDRESS] [GEOGRAPHIC_DATA]" at bounding box center [244, 186] width 241 height 52
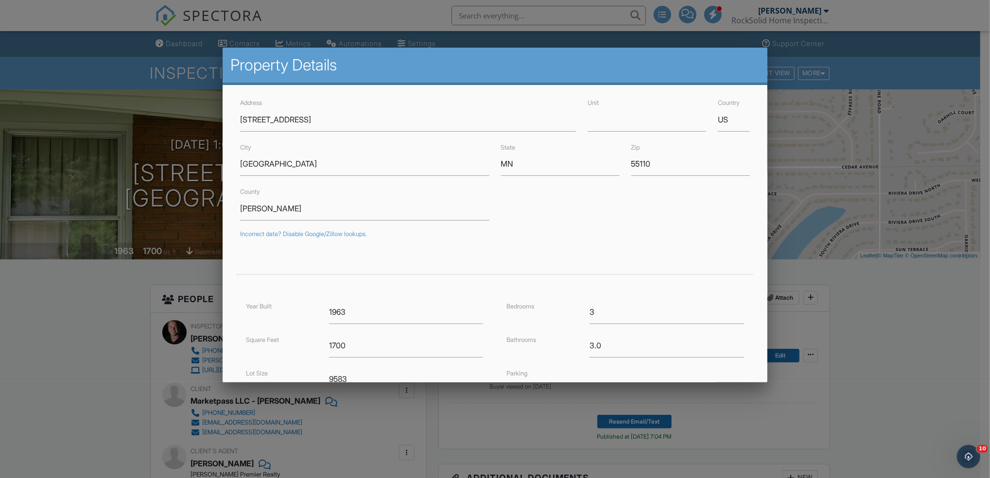
click at [859, 325] on div at bounding box center [495, 250] width 990 height 598
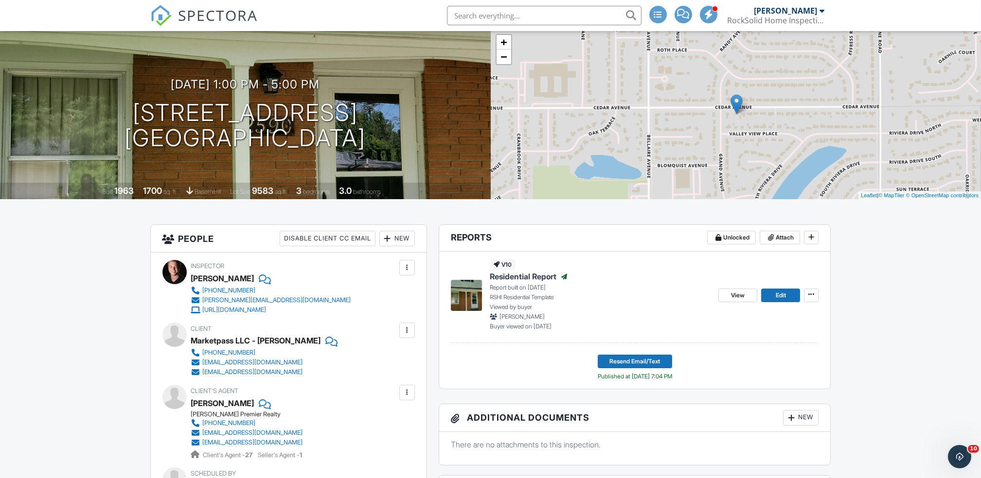
scroll to position [41, 0]
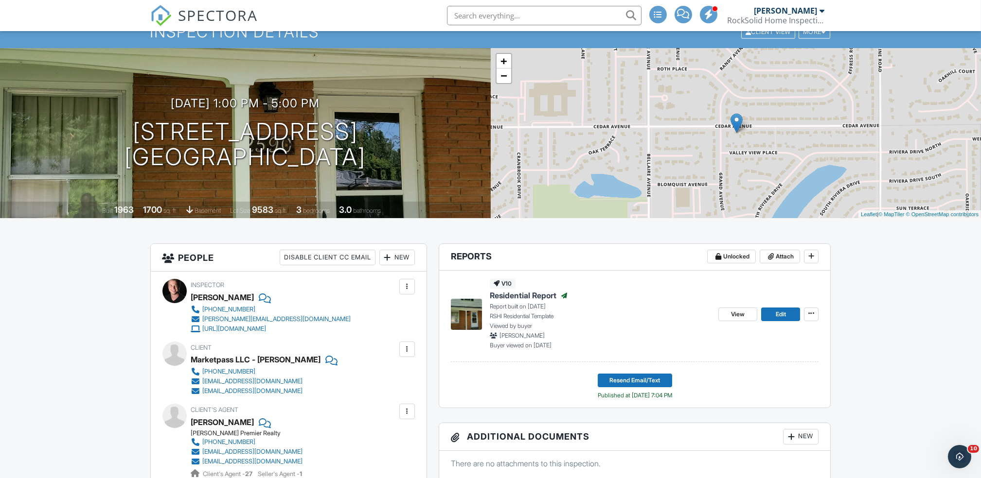
click at [308, 426] on div "Joseph Holmes" at bounding box center [251, 422] width 120 height 15
click at [413, 413] on div at bounding box center [407, 412] width 16 height 16
click at [386, 439] on li "Edit" at bounding box center [384, 441] width 50 height 24
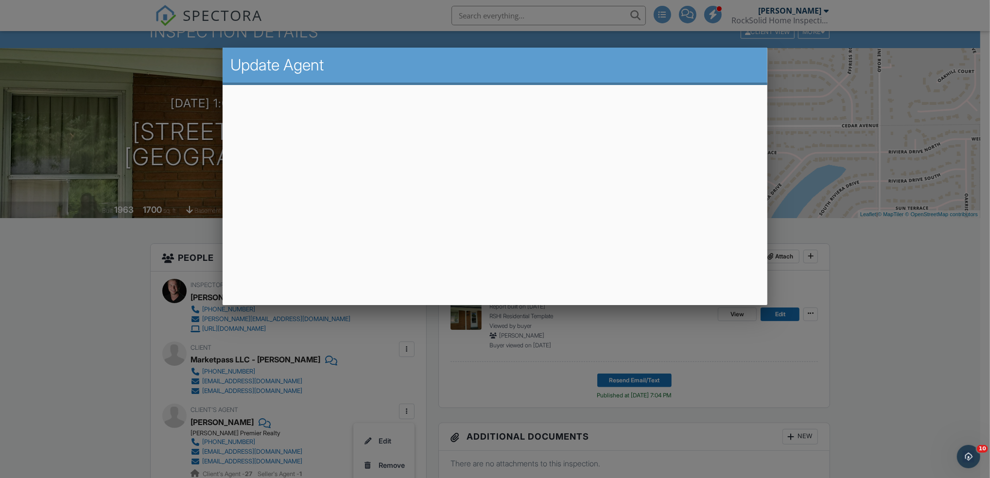
click at [832, 283] on div at bounding box center [495, 250] width 990 height 598
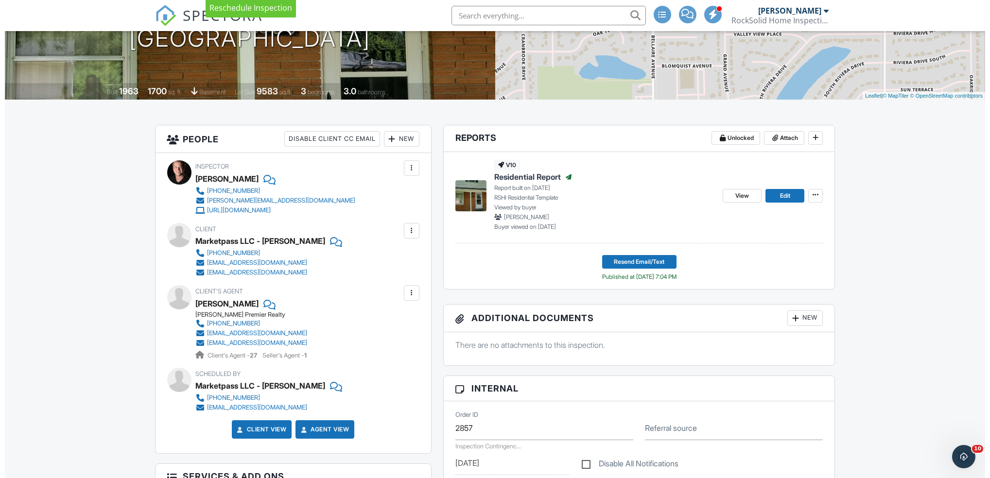
scroll to position [160, 0]
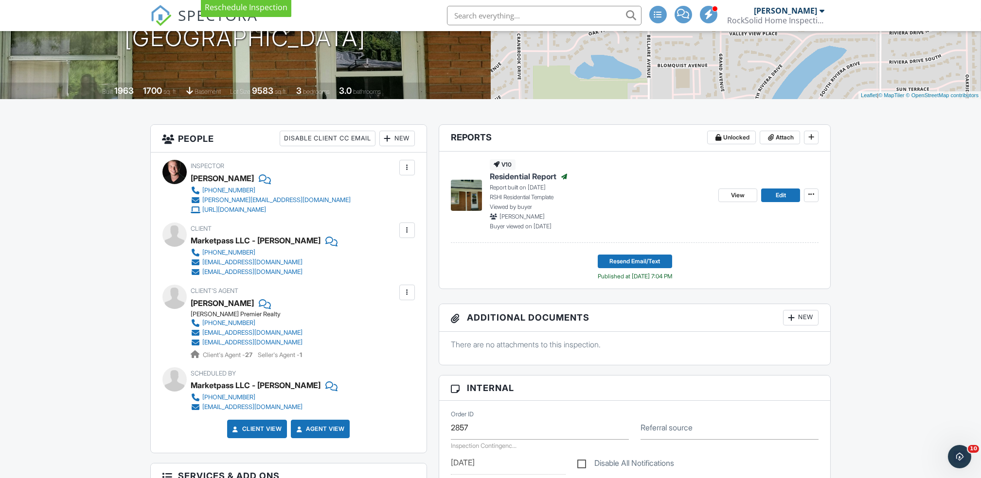
click at [400, 292] on div at bounding box center [407, 293] width 16 height 16
click at [382, 323] on li "Edit" at bounding box center [384, 322] width 50 height 24
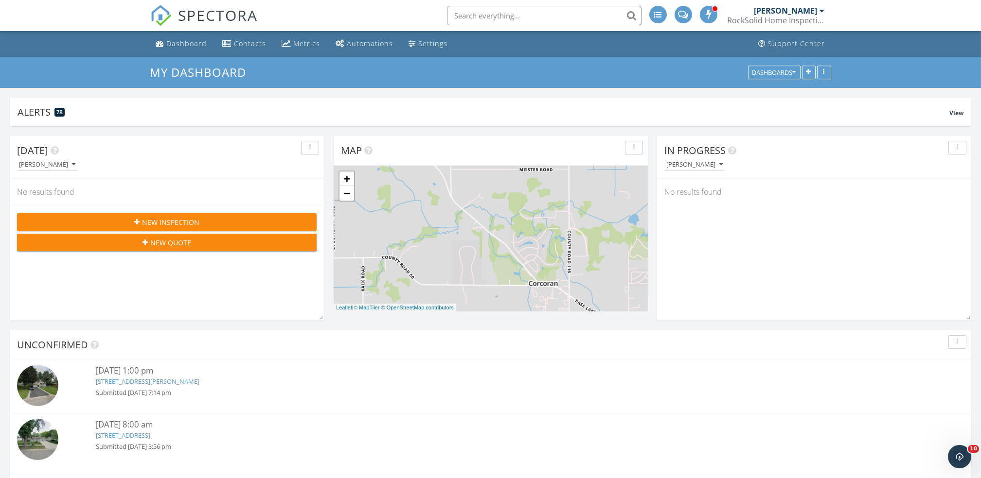
click at [168, 220] on span "New Inspection" at bounding box center [170, 222] width 57 height 10
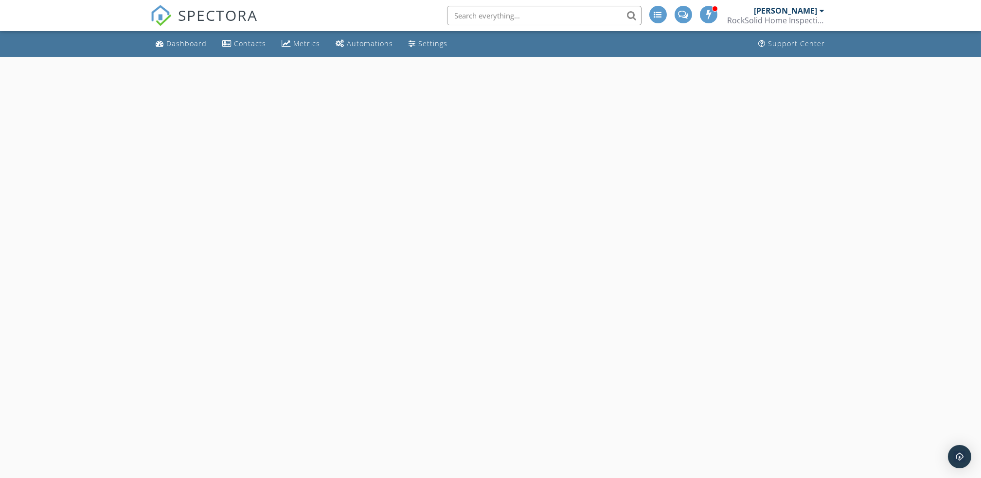
select select "8"
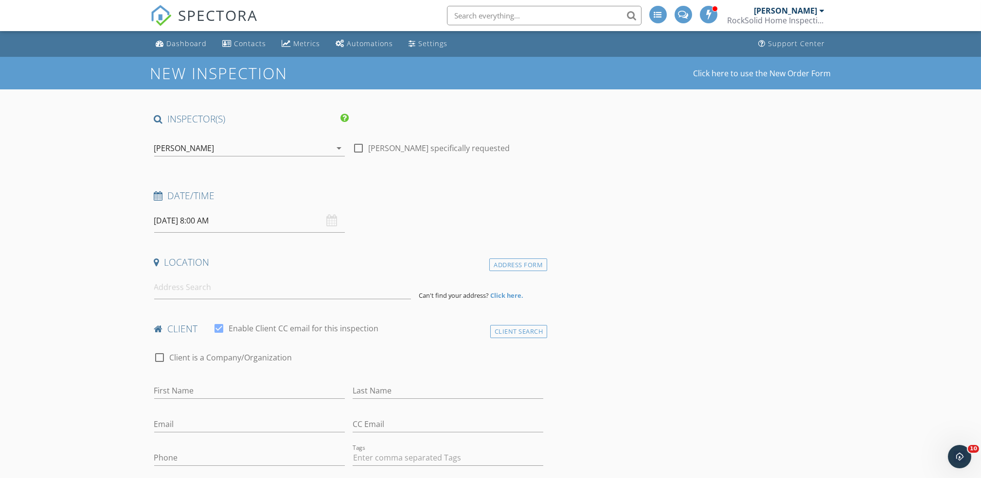
click at [254, 223] on input "09/29/2025 8:00 AM" at bounding box center [249, 221] width 191 height 24
type input "09/30/2025 8:00 AM"
click at [464, 208] on div "Date/Time" at bounding box center [348, 199] width 397 height 19
click at [269, 292] on input at bounding box center [282, 288] width 257 height 24
paste input "2590 Cedar Ave"
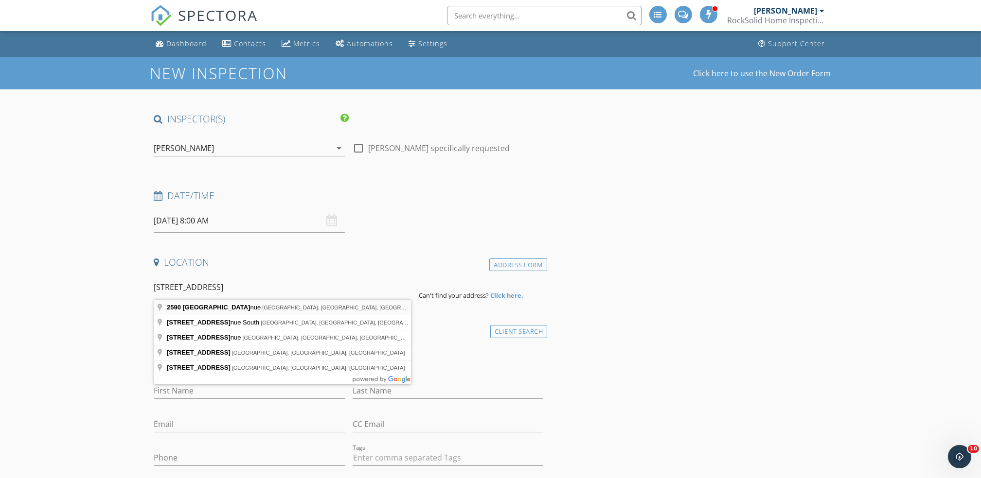
type input "2590 Cedar Avenue, White Bear Lake, MN, USA"
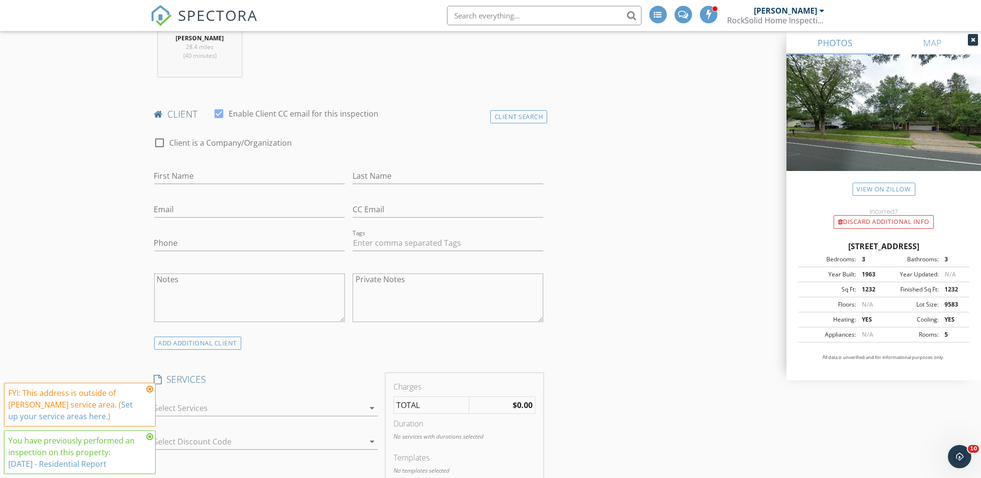
scroll to position [416, 0]
click at [532, 110] on div "Client Search" at bounding box center [518, 114] width 57 height 13
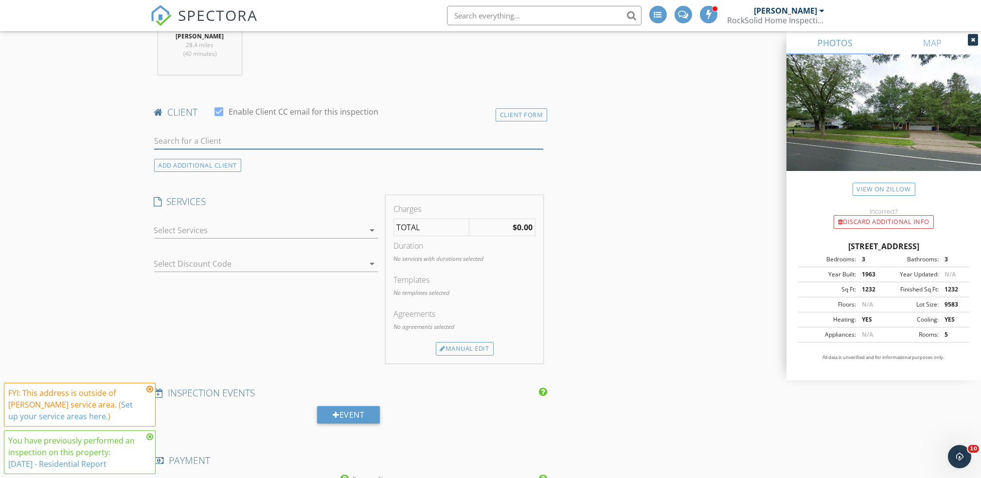
click at [278, 143] on input "text" at bounding box center [348, 141] width 389 height 16
type input "j"
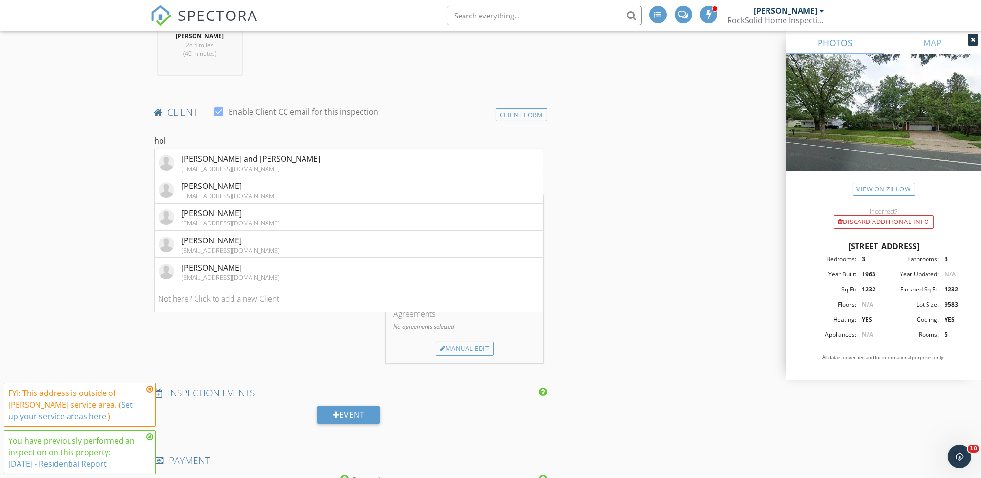
click at [646, 307] on div "INSPECTOR(S) check_box Troy Emter PRIMARY check_box_outline_blank James Russell…" at bounding box center [490, 470] width 681 height 1546
click at [649, 231] on div "INSPECTOR(S) check_box Troy Emter PRIMARY check_box_outline_blank James Russell…" at bounding box center [490, 470] width 681 height 1546
click at [234, 143] on input "hol" at bounding box center [348, 141] width 389 height 16
type input "h"
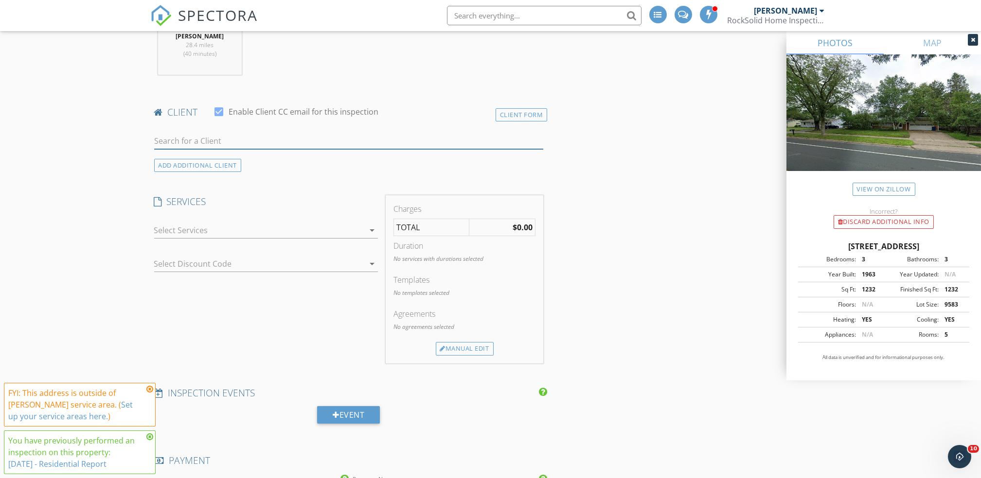
paste input "Joseph"
type input "J"
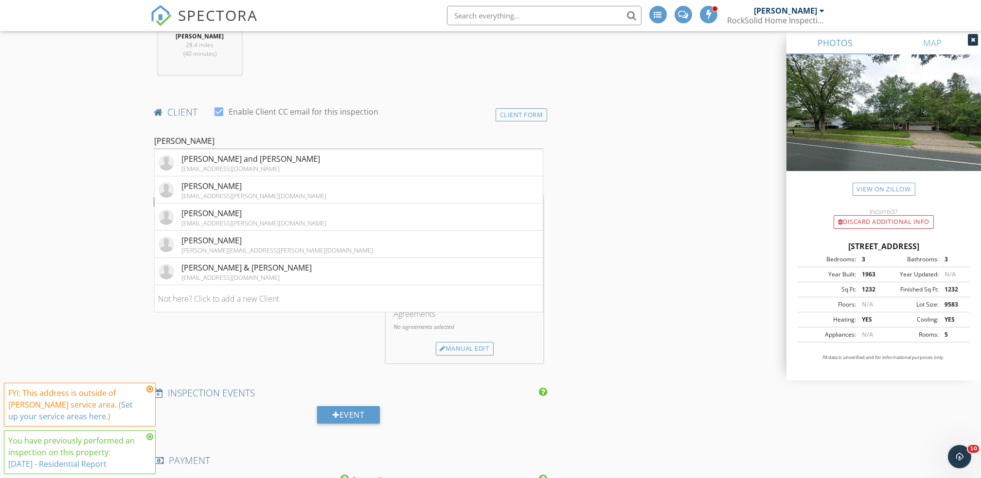
click at [655, 230] on div "INSPECTOR(S) check_box Troy Emter PRIMARY check_box_outline_blank James Russell…" at bounding box center [490, 470] width 681 height 1546
click at [228, 139] on input "joe" at bounding box center [348, 141] width 389 height 16
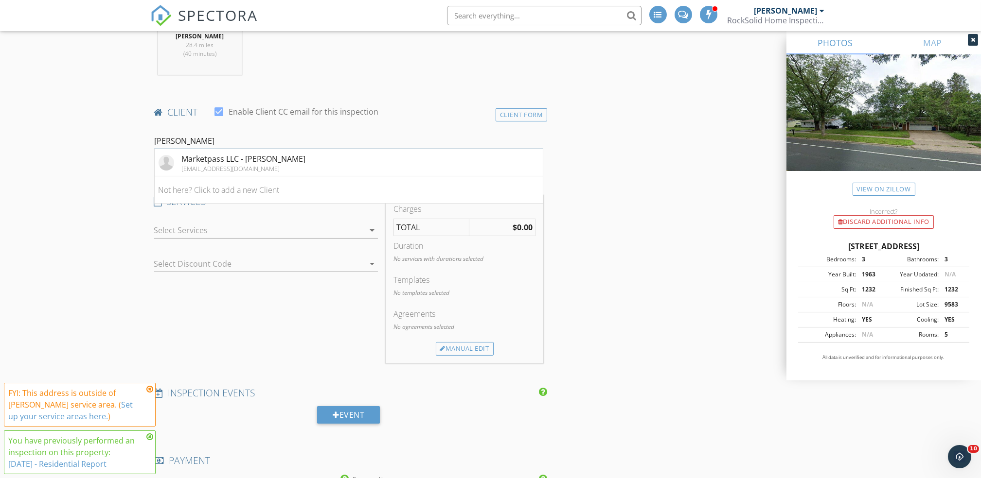
type input "joe holmes"
click at [270, 161] on div "Marketpass LLC - Joe Holmes" at bounding box center [244, 159] width 124 height 12
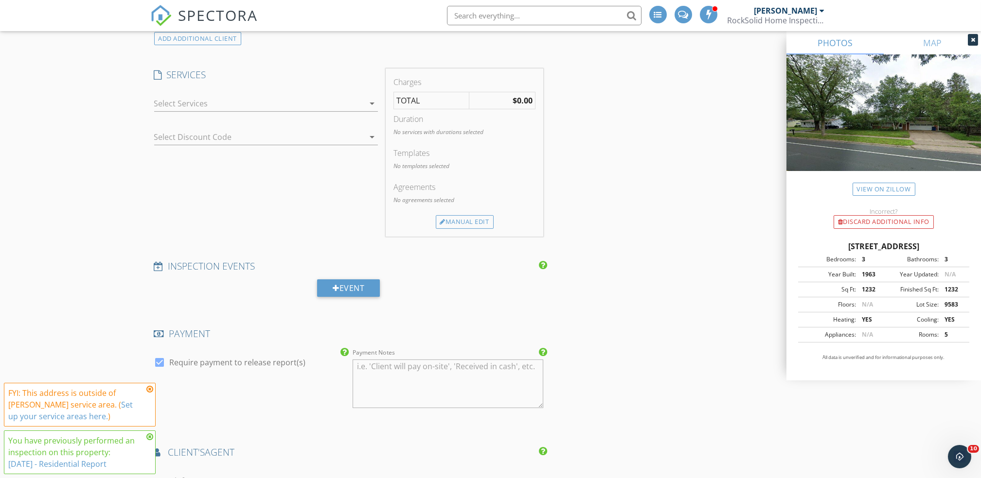
scroll to position [721, 0]
click at [363, 100] on div at bounding box center [259, 101] width 210 height 16
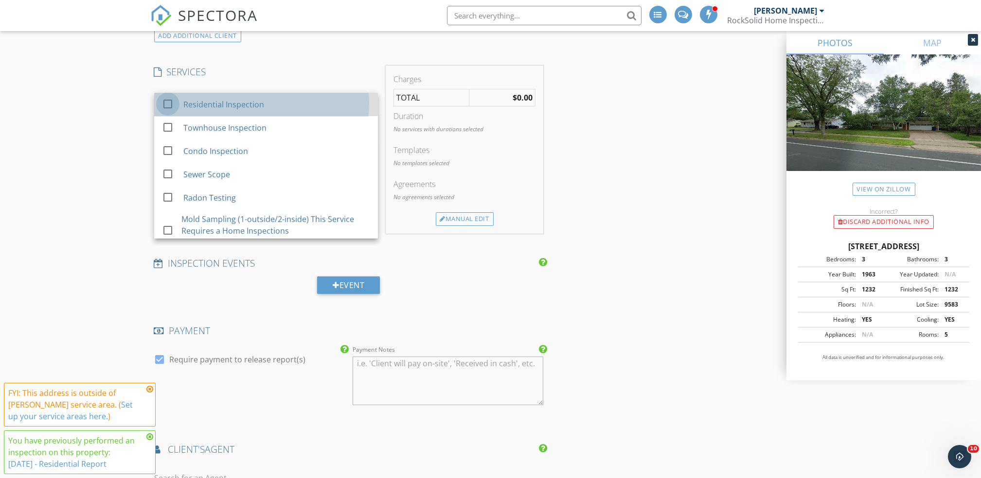
click at [174, 105] on div at bounding box center [167, 104] width 17 height 17
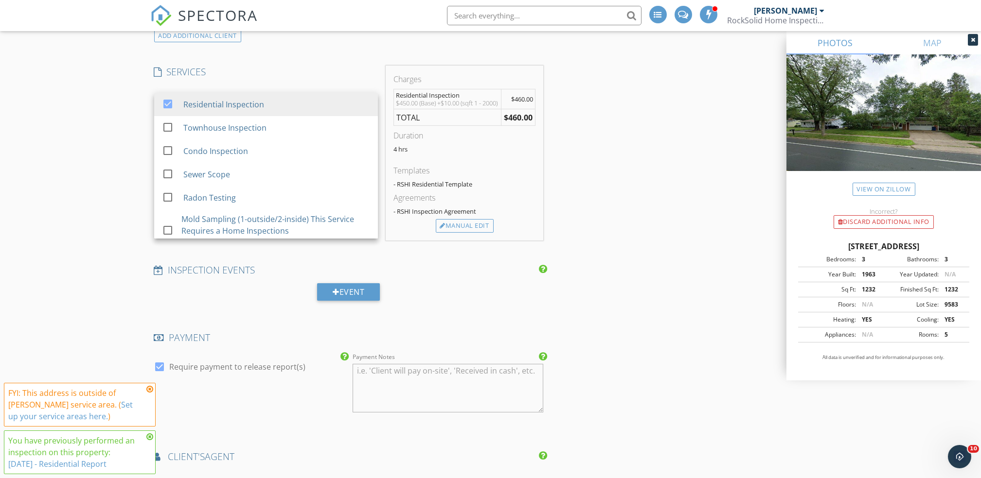
click at [699, 320] on div "INSPECTOR(S) check_box Troy Emter PRIMARY check_box_outline_blank James Russell…" at bounding box center [490, 255] width 681 height 1729
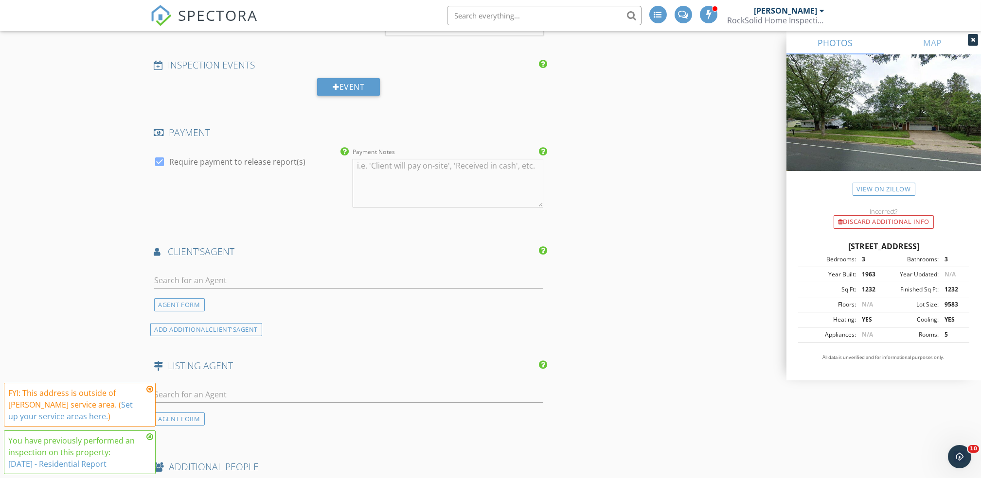
scroll to position [934, 0]
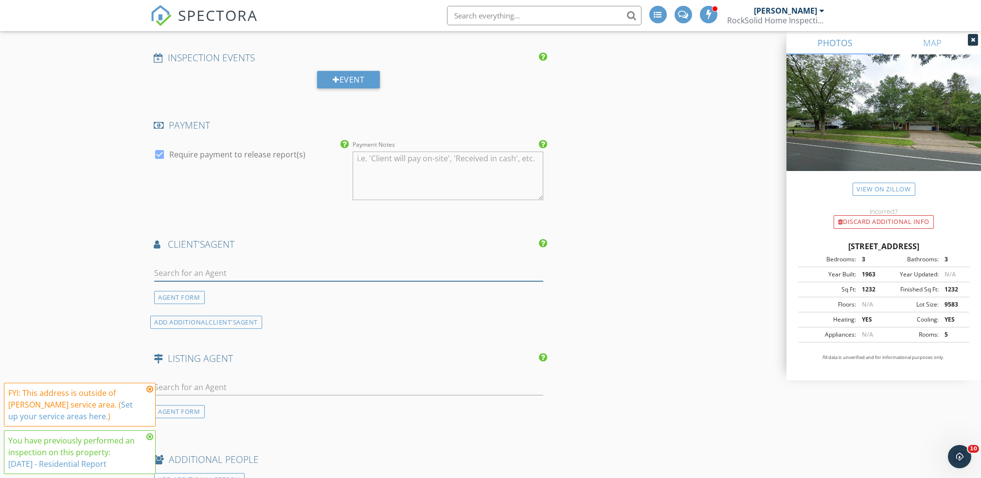
click at [274, 277] on input "text" at bounding box center [348, 273] width 389 height 16
type input "j"
type input "h"
paste input "Joseph"
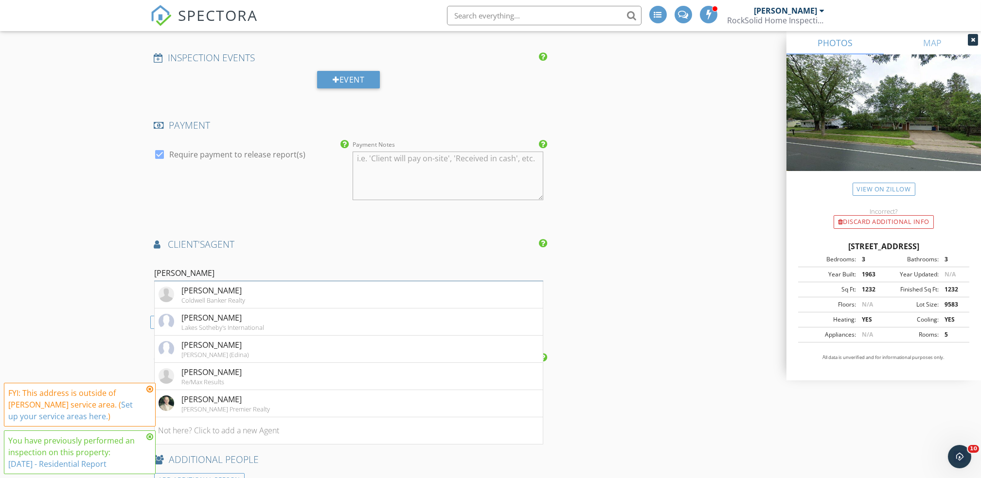
type input "Joseph H"
click at [274, 299] on li "Joseph Holmes Keller Williams Premier Realty" at bounding box center [349, 294] width 388 height 27
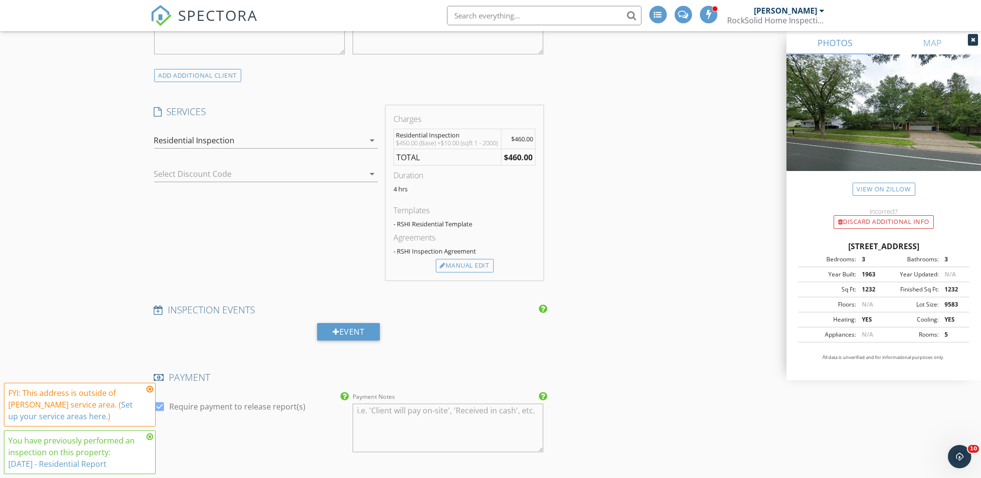
scroll to position [685, 0]
click at [479, 269] on div "Manual Edit" at bounding box center [465, 263] width 58 height 14
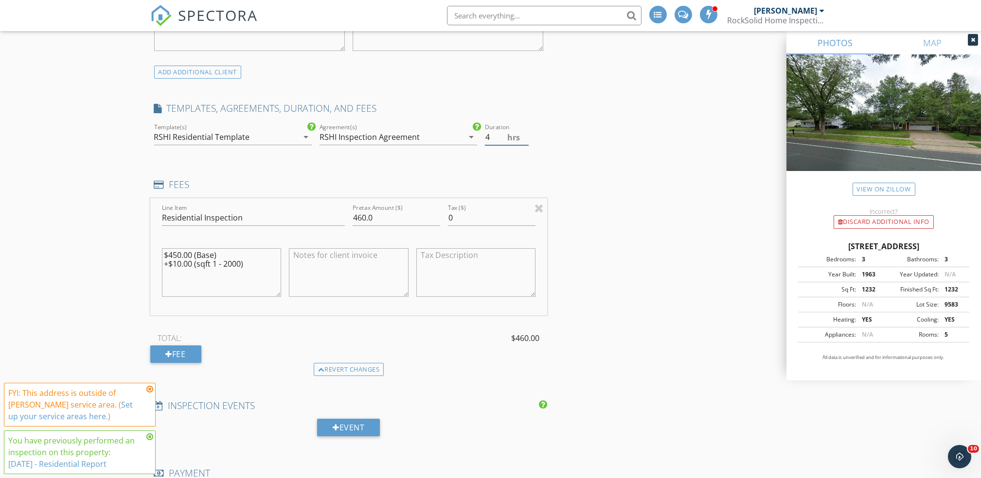
click at [494, 140] on input "4" at bounding box center [507, 137] width 44 height 16
type input "3.0"
click at [706, 320] on div "INSPECTOR(S) check_box Troy Emter PRIMARY check_box_outline_blank James Russell…" at bounding box center [490, 468] width 681 height 2080
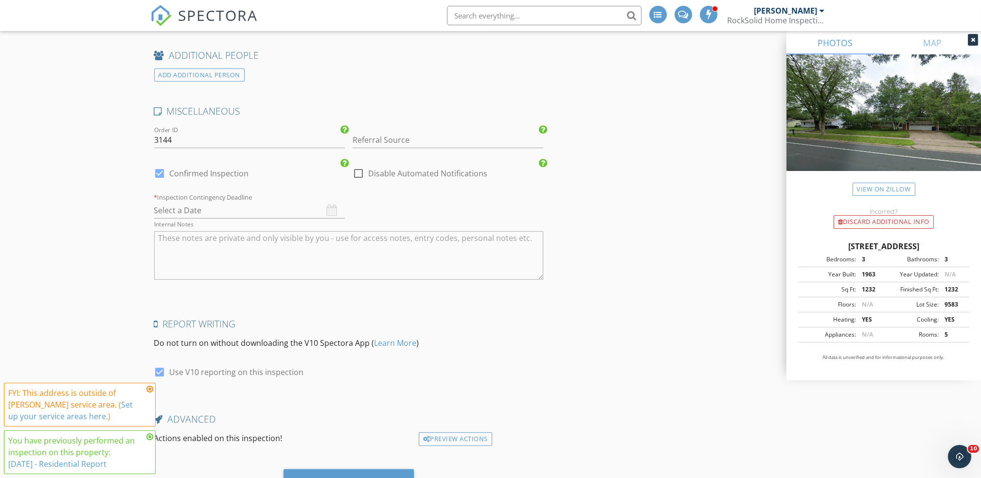
scroll to position [1738, 0]
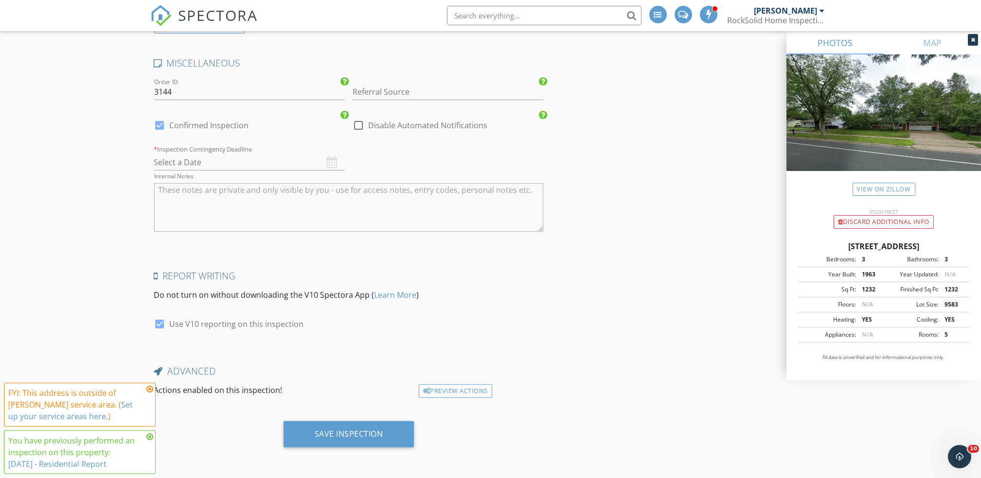
click at [148, 389] on icon at bounding box center [149, 390] width 7 height 8
click at [152, 439] on icon at bounding box center [149, 437] width 7 height 8
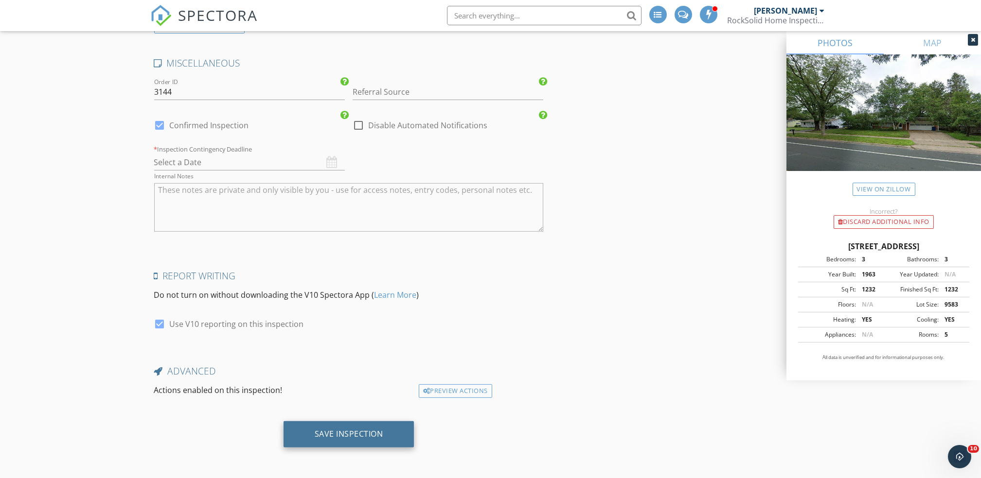
click at [364, 440] on div "Save Inspection" at bounding box center [348, 434] width 131 height 26
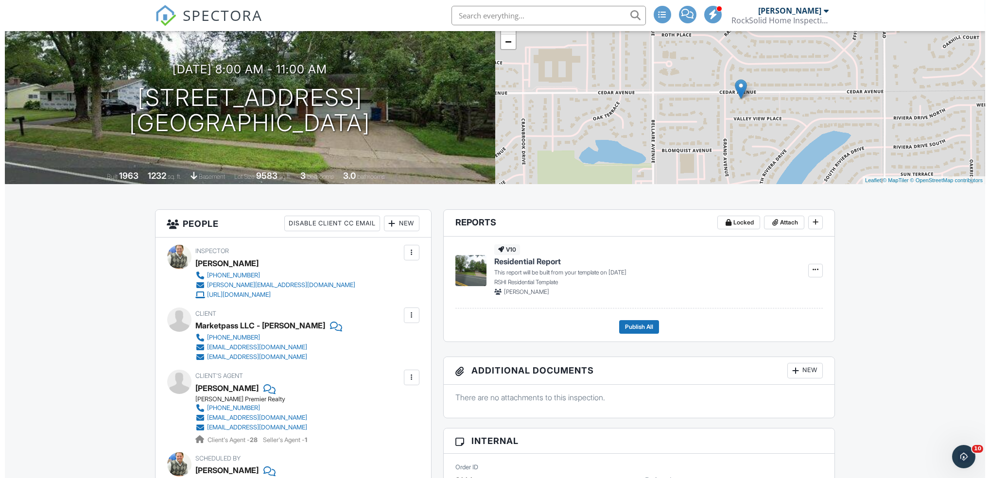
scroll to position [69, 0]
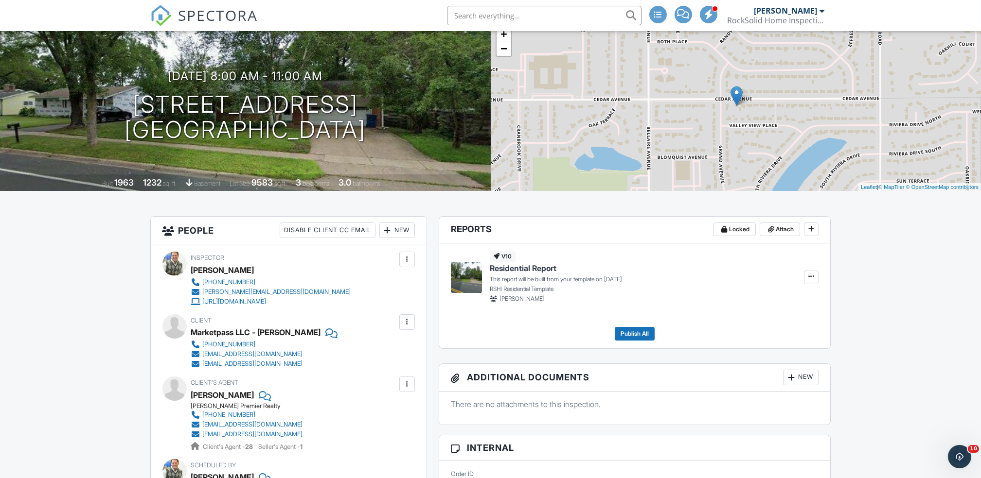
click at [402, 232] on div "New" at bounding box center [396, 231] width 35 height 16
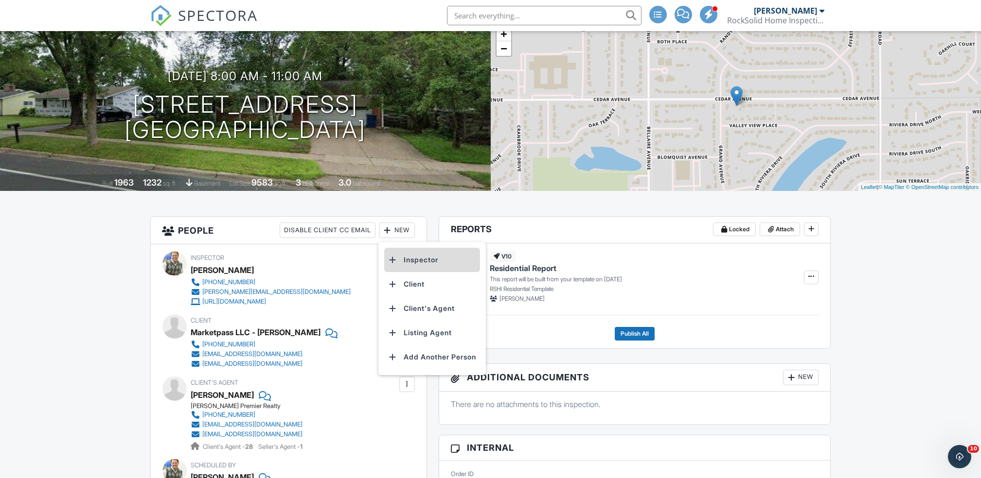
click at [430, 262] on li "Inspector" at bounding box center [432, 260] width 96 height 24
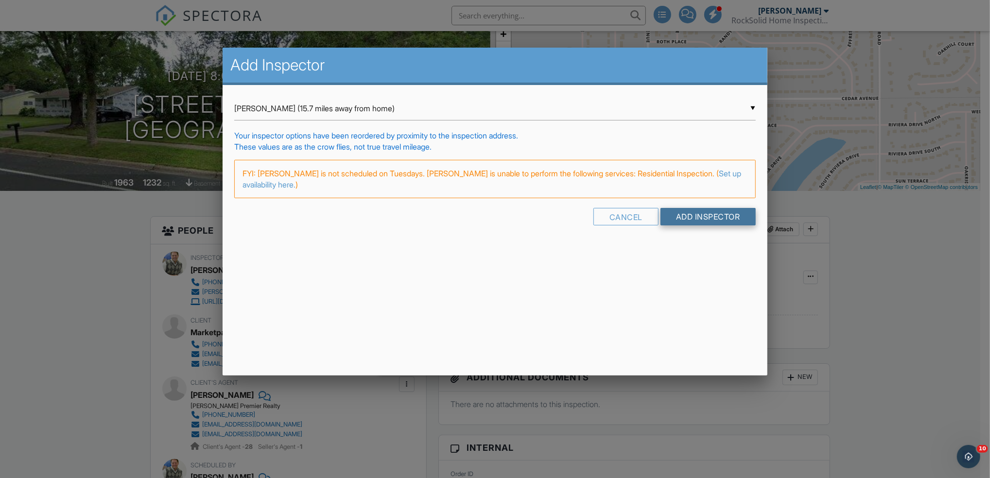
click at [705, 212] on input "Add Inspector" at bounding box center [708, 217] width 95 height 18
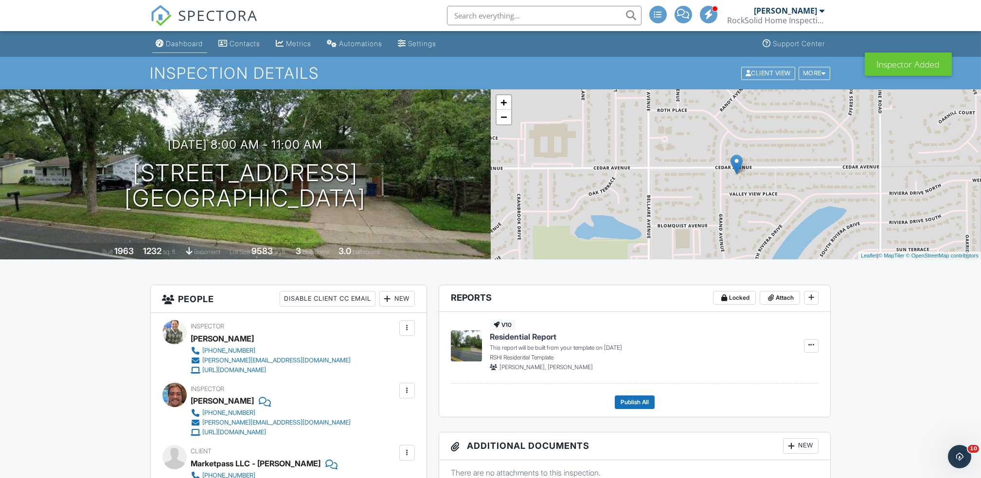
click at [183, 40] on div "Dashboard" at bounding box center [184, 43] width 37 height 8
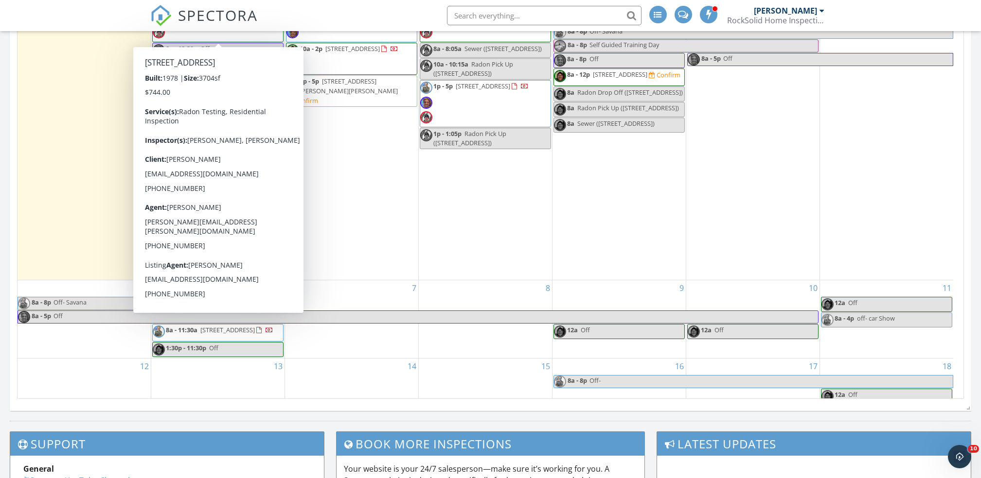
scroll to position [757, 0]
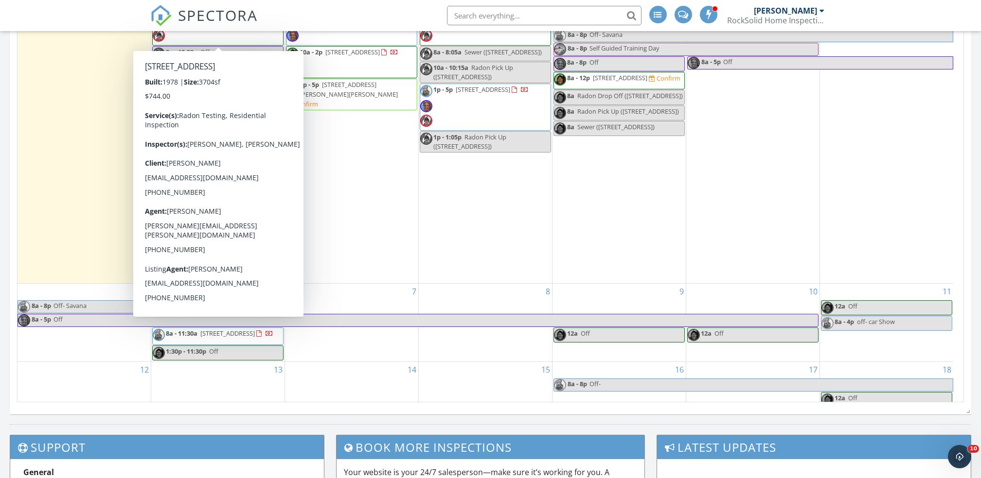
click at [914, 269] on div "4 12a Off" at bounding box center [886, 140] width 133 height 286
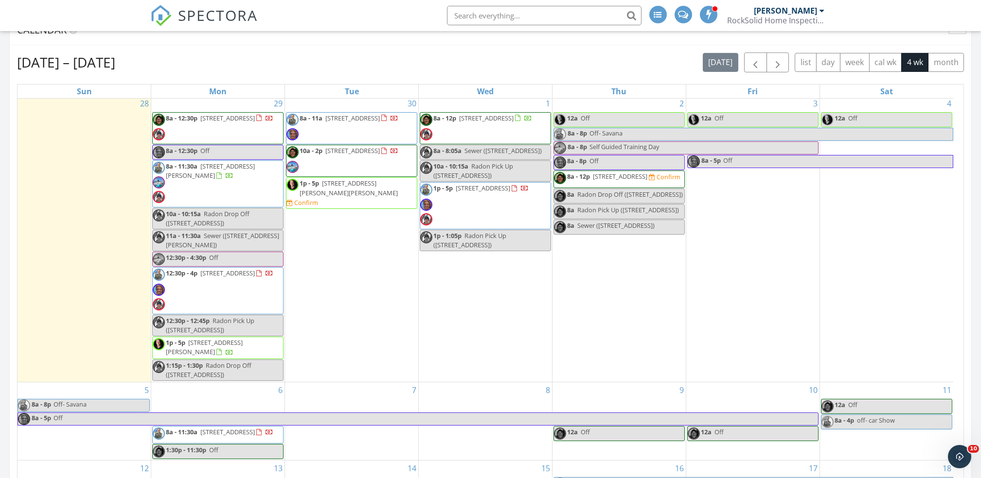
scroll to position [2, 0]
